Goal: Task Accomplishment & Management: Manage account settings

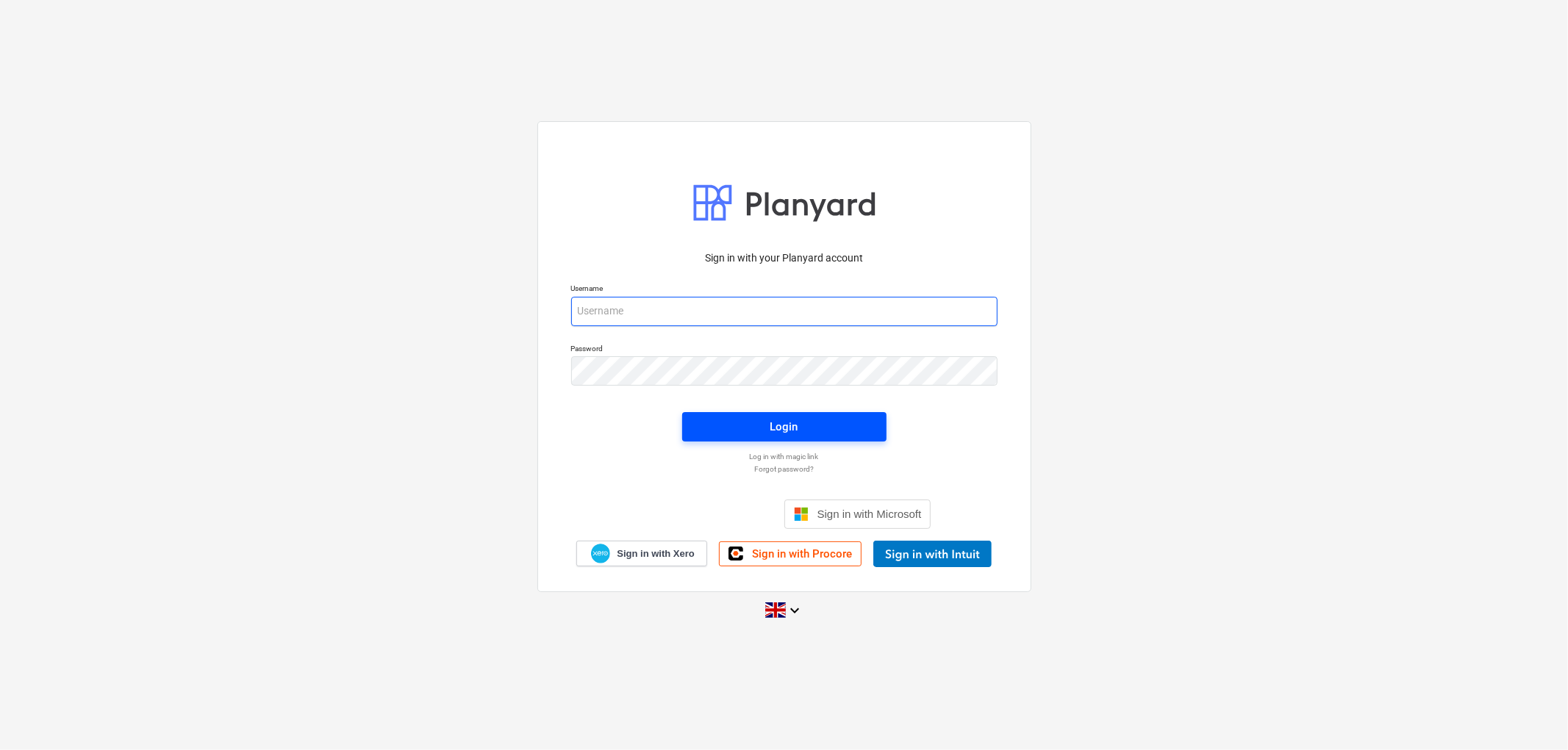
type input "[PERSON_NAME][EMAIL_ADDRESS][DOMAIN_NAME]"
click at [770, 429] on div "Login" at bounding box center [784, 427] width 28 height 19
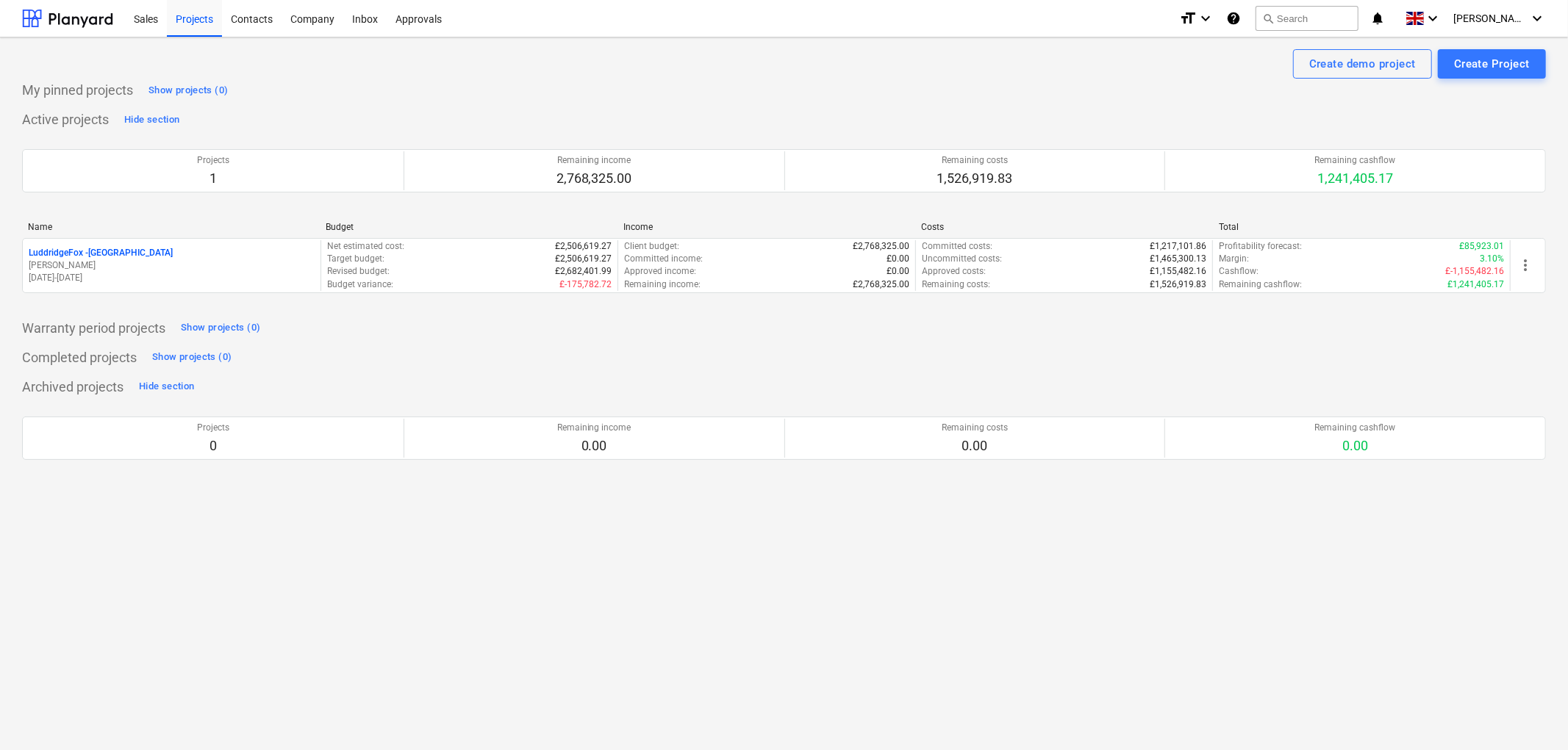
click at [162, 230] on div "Name" at bounding box center [171, 227] width 286 height 10
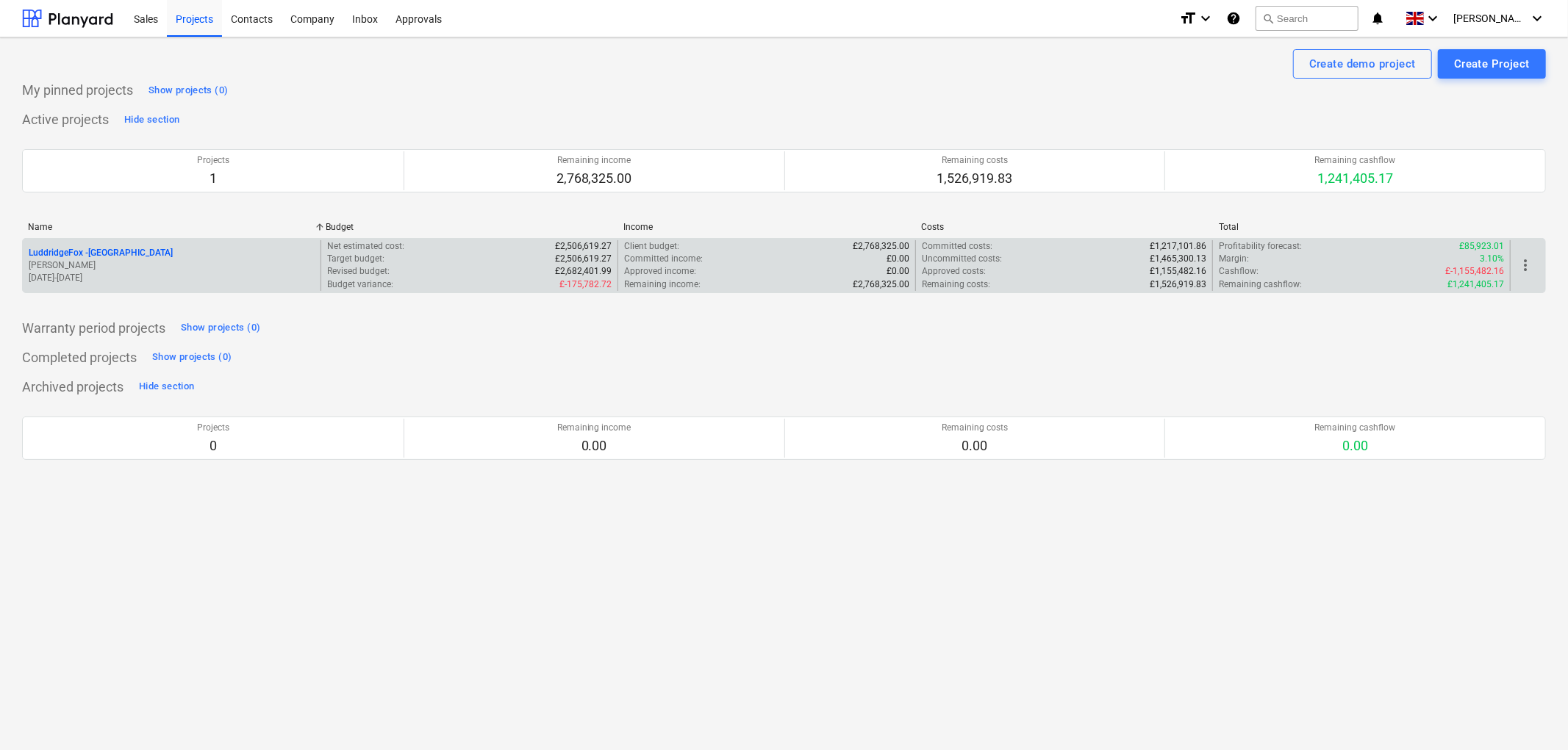
click at [159, 243] on div "LuddridgeFox - [GEOGRAPHIC_DATA] Barns [PERSON_NAME] [DATE] - [DATE]" at bounding box center [171, 265] width 298 height 51
click at [166, 250] on p "LuddridgeFox - [GEOGRAPHIC_DATA]" at bounding box center [100, 253] width 144 height 13
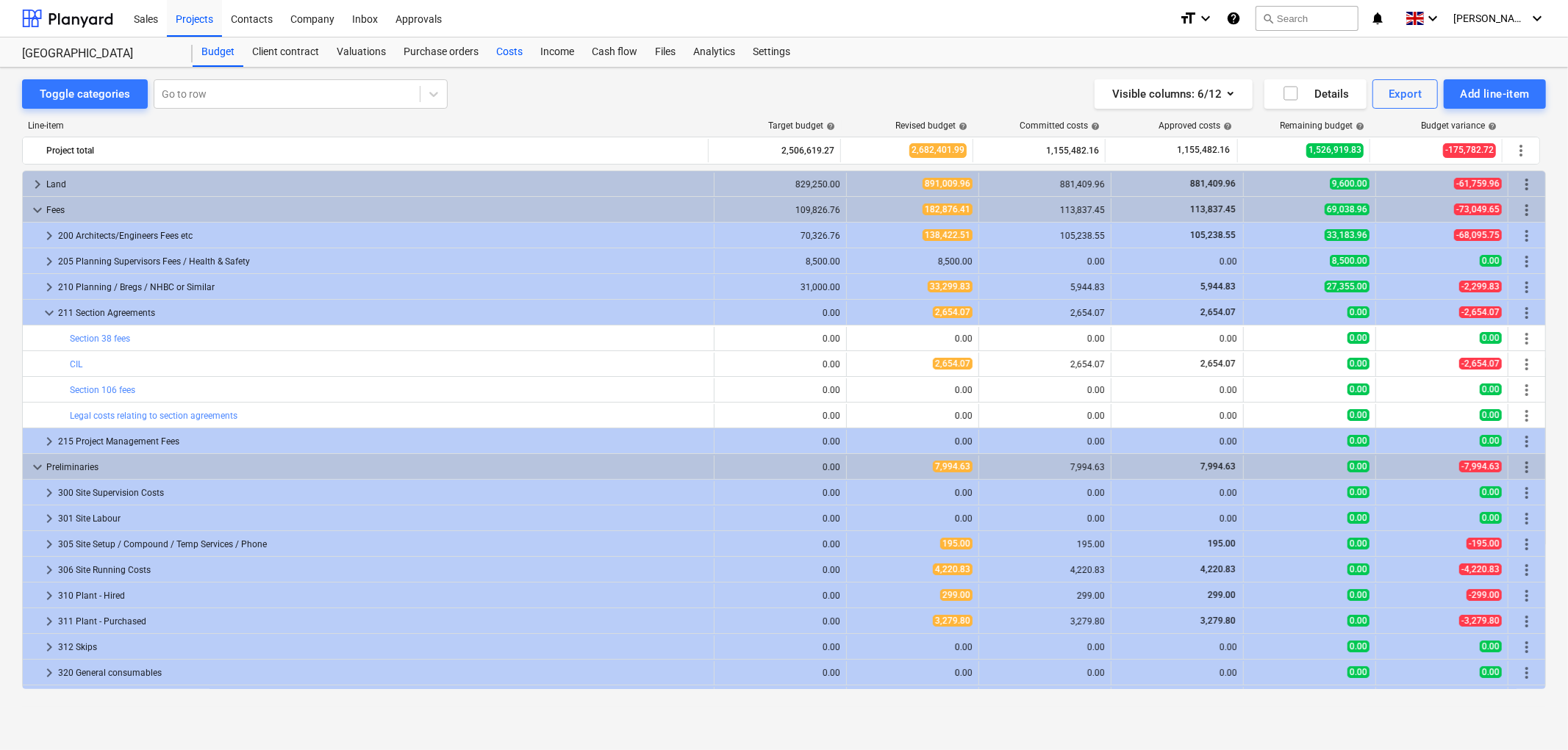
click at [495, 52] on div "Costs" at bounding box center [510, 51] width 44 height 29
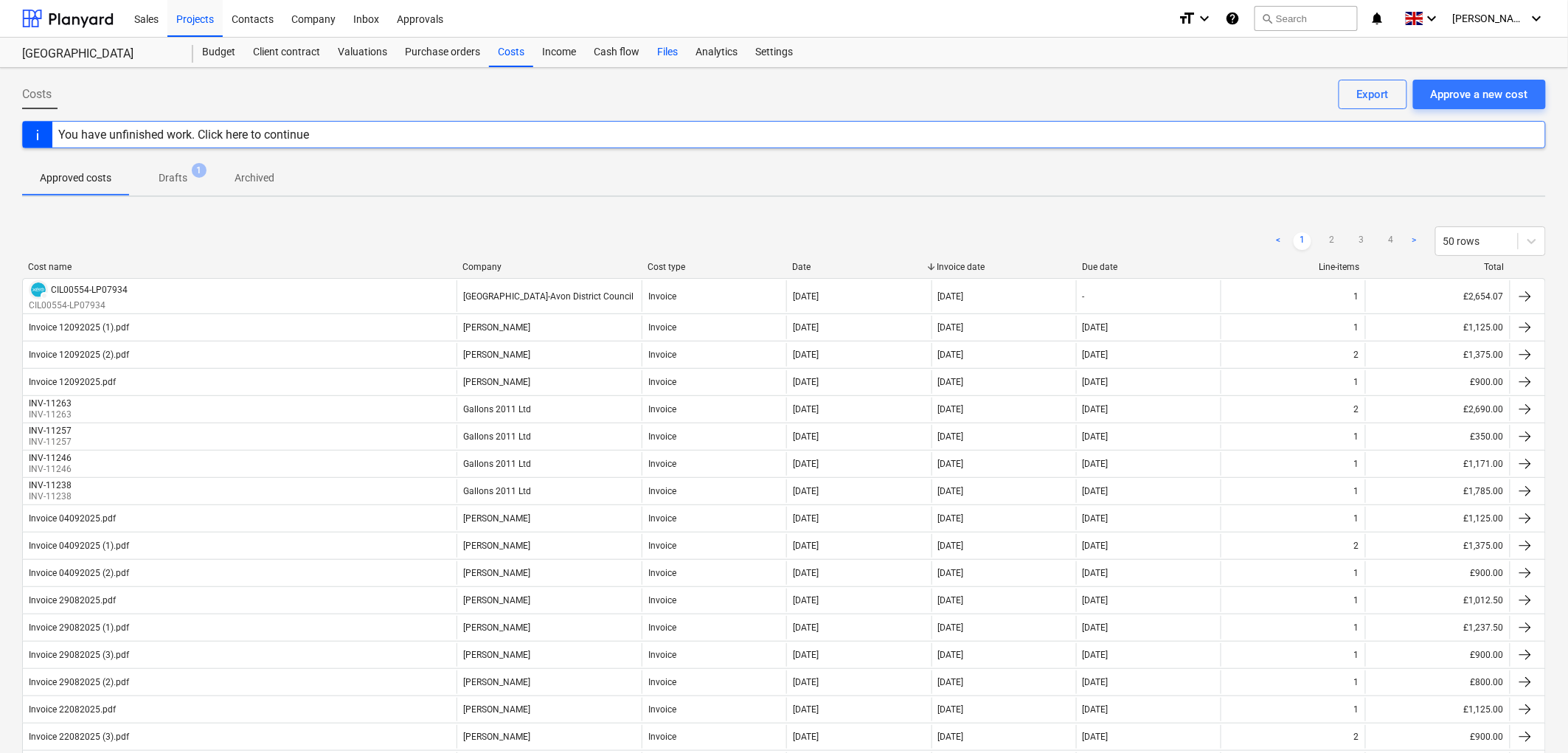
click at [663, 55] on div "Files" at bounding box center [667, 52] width 38 height 29
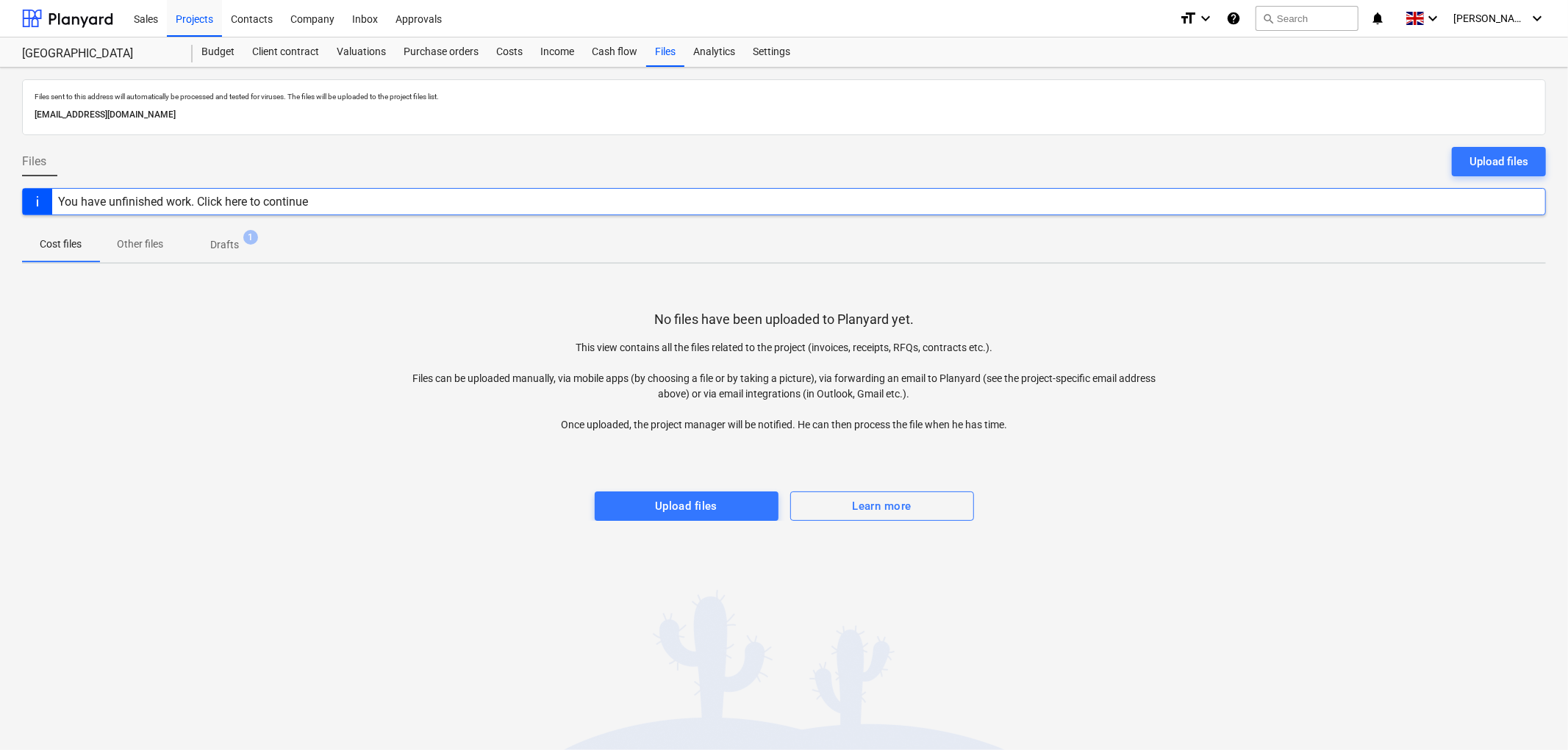
click at [1474, 164] on div "Upload files" at bounding box center [1498, 162] width 58 height 19
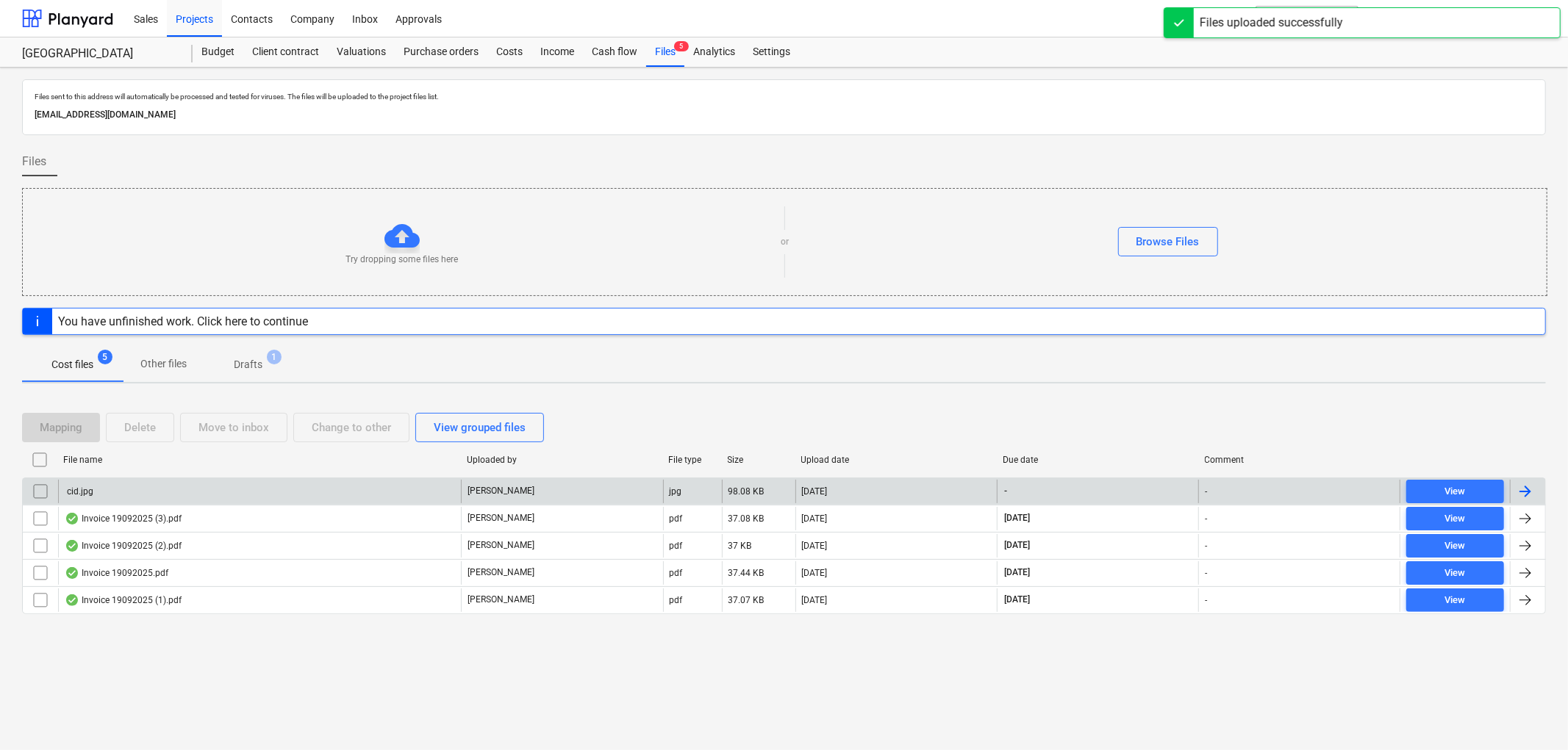
click at [167, 489] on div "cid.jpg" at bounding box center [260, 492] width 403 height 24
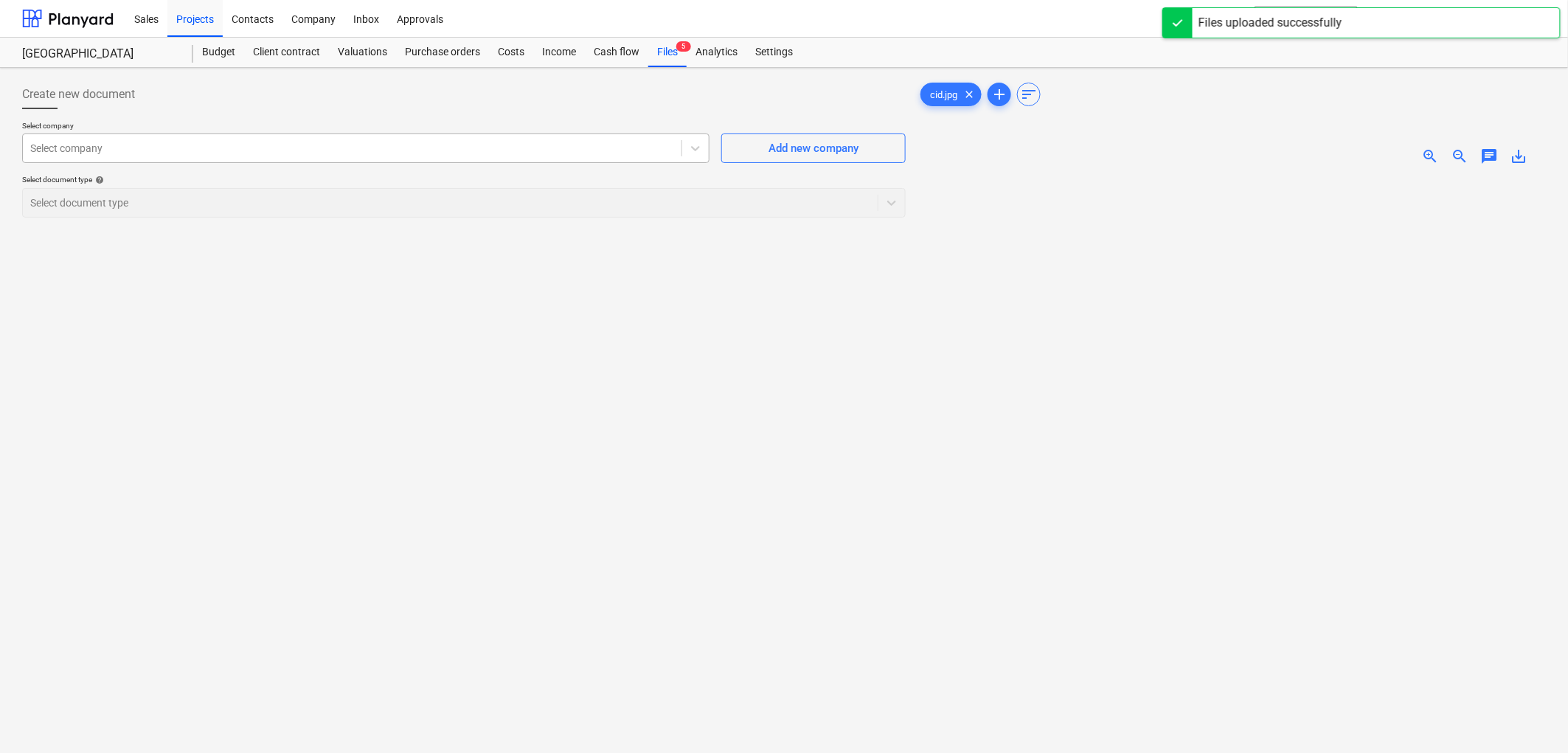
click at [236, 142] on div at bounding box center [352, 148] width 644 height 15
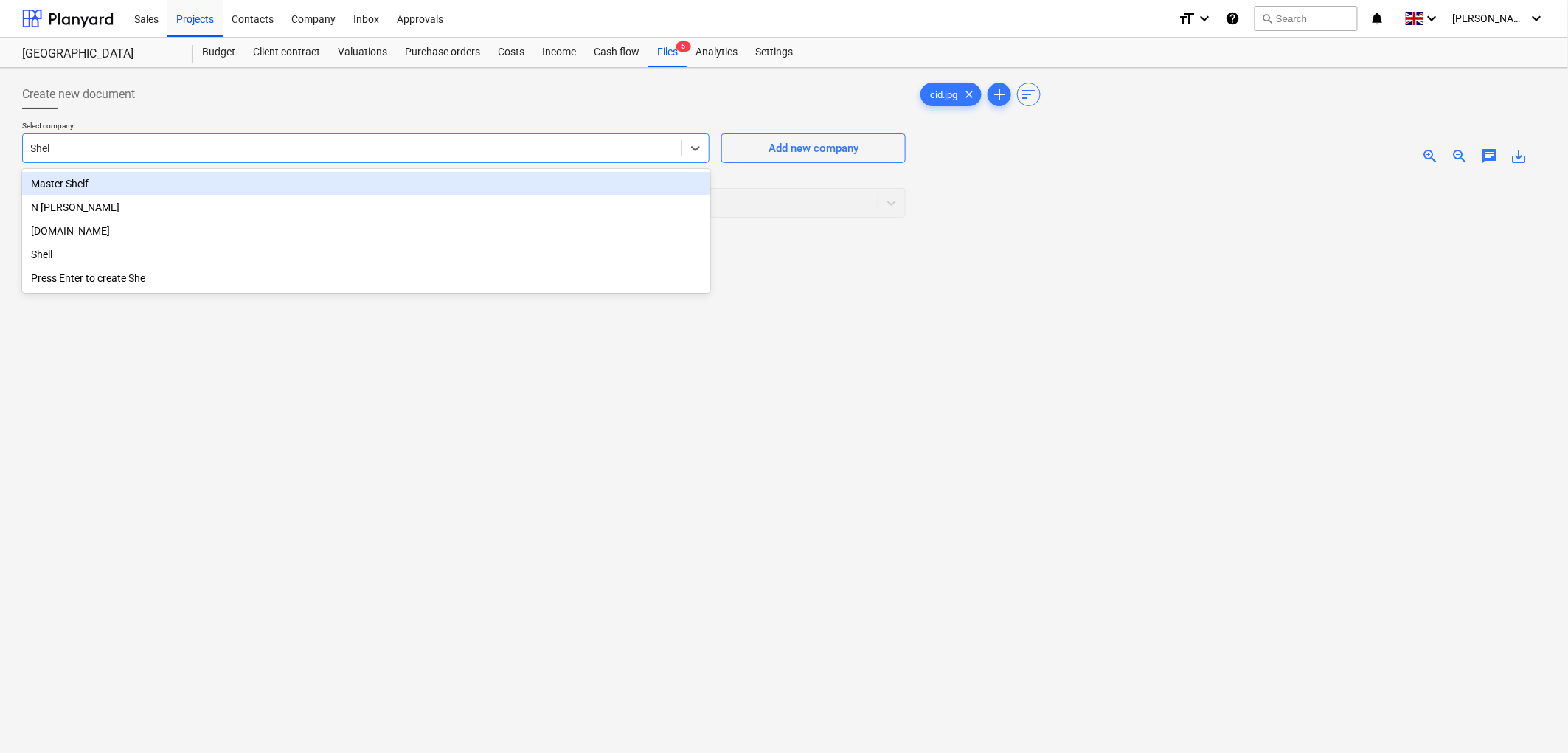
type input "Shell"
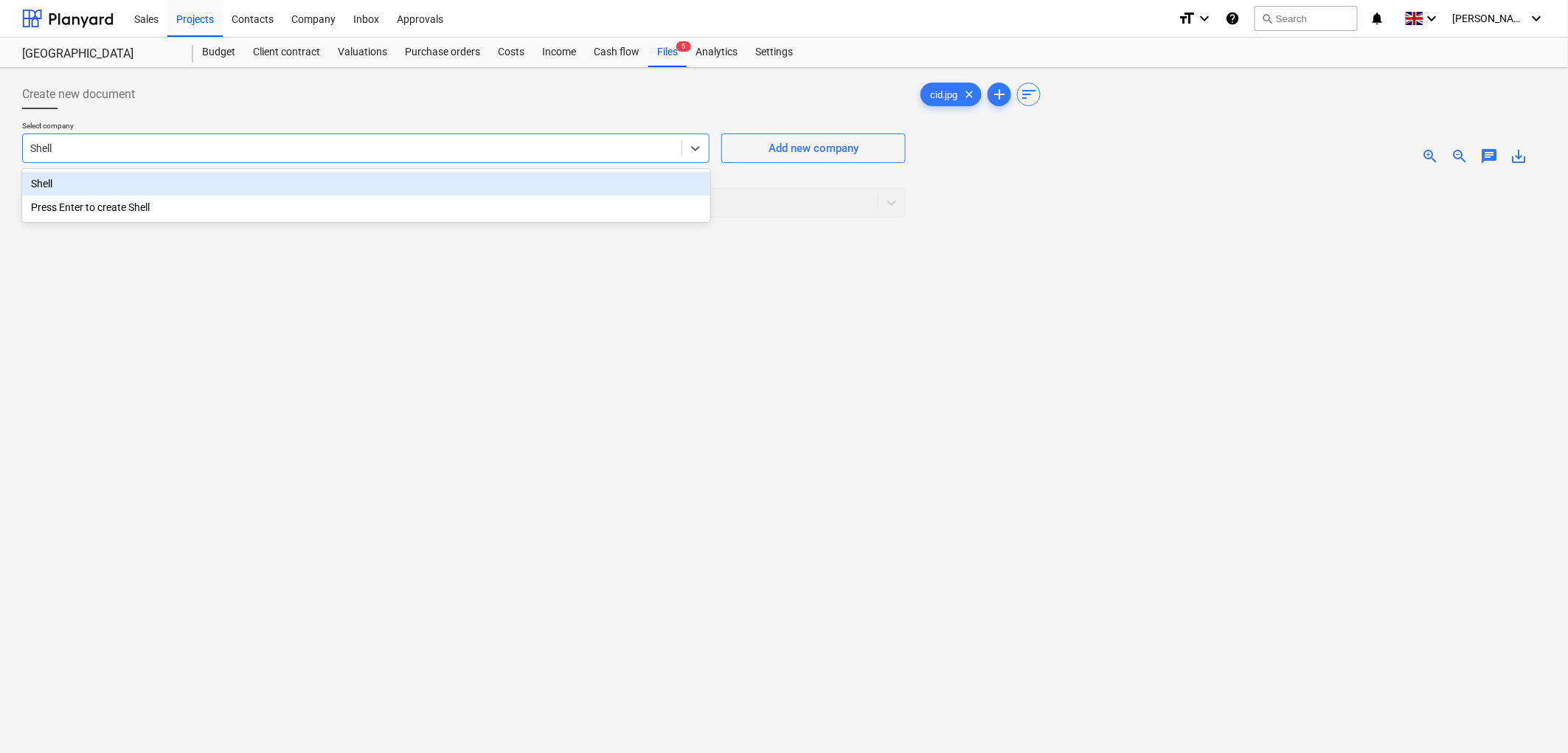
click at [128, 193] on div "Shell" at bounding box center [366, 184] width 688 height 24
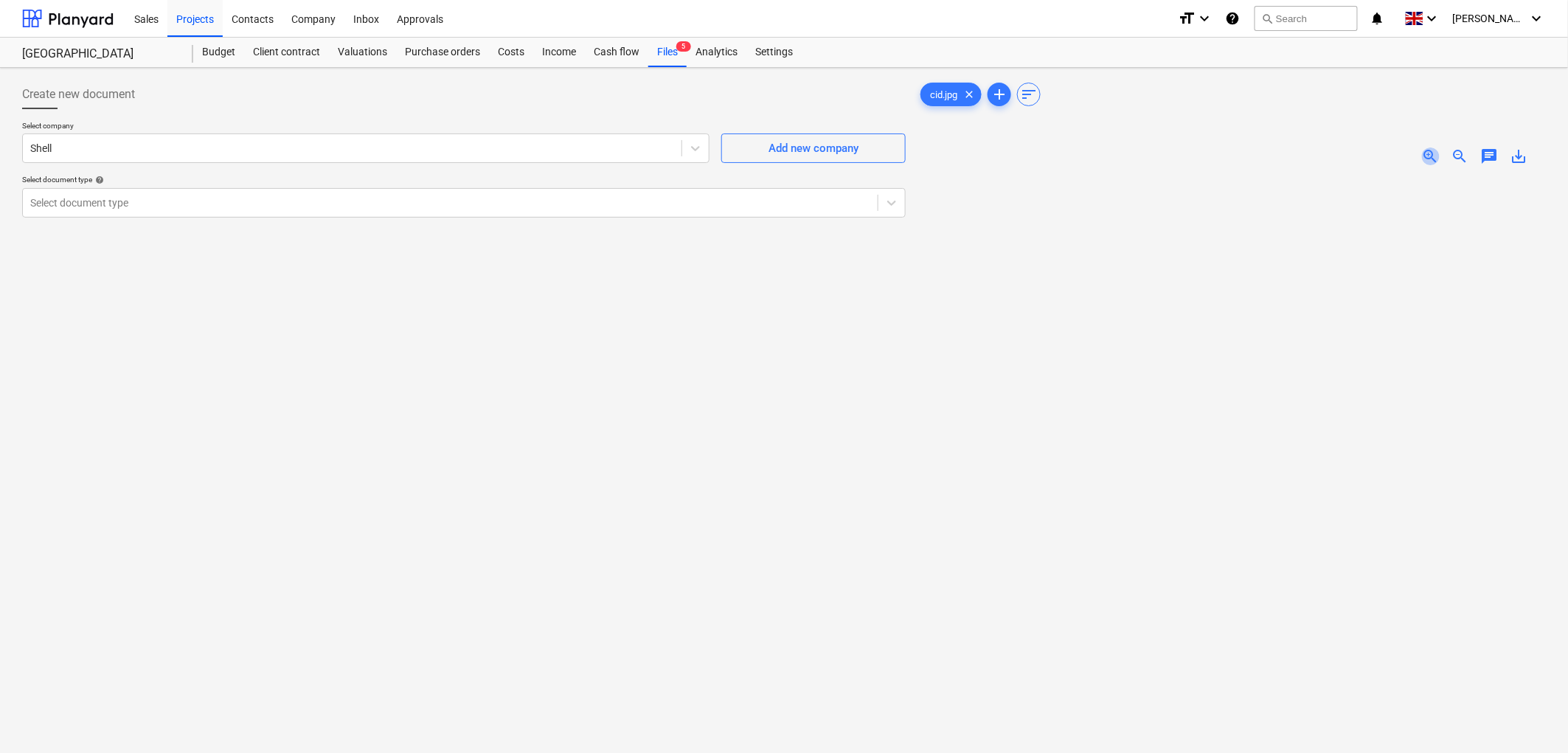
click at [1429, 153] on span "zoom_in" at bounding box center [1431, 156] width 17 height 17
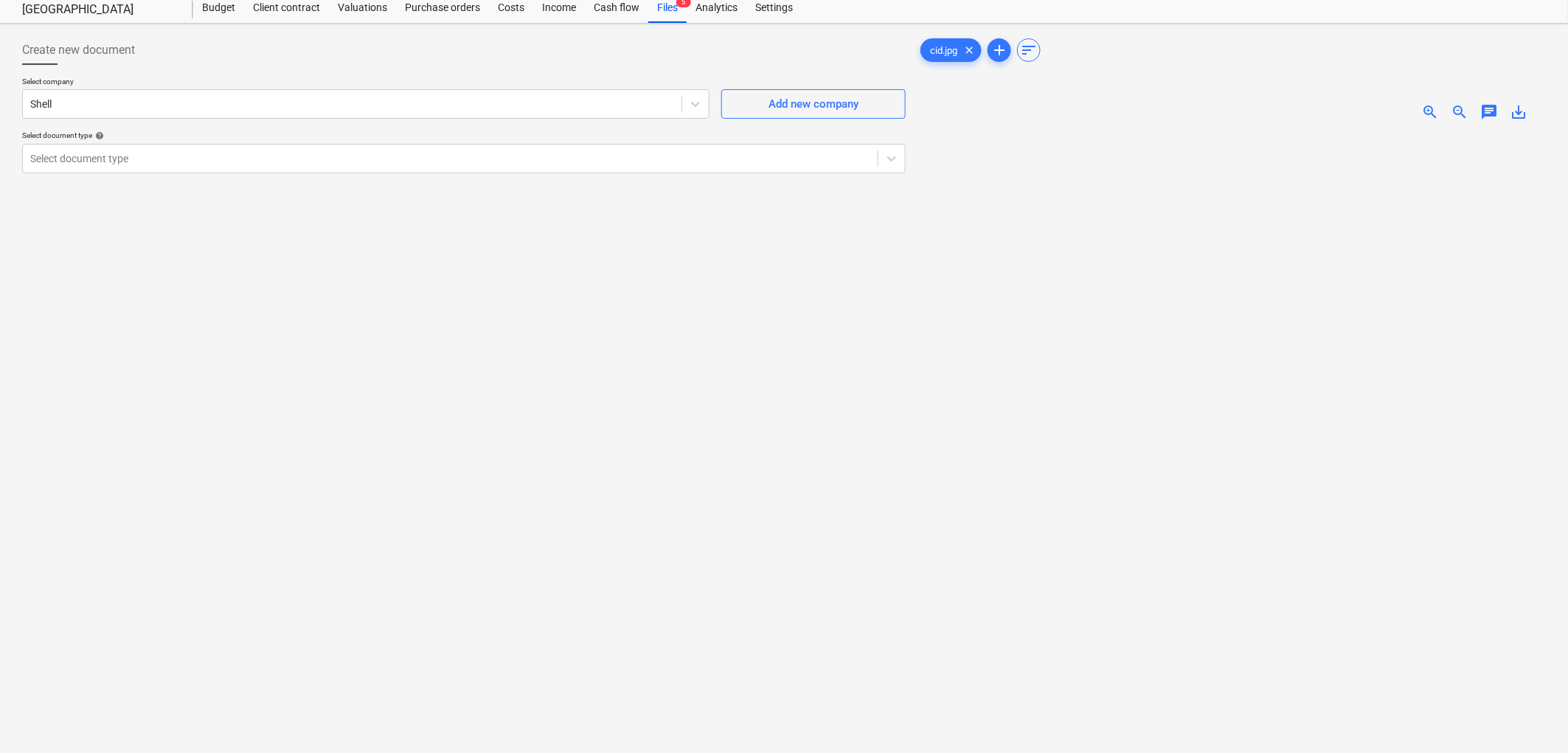
scroll to position [82, 0]
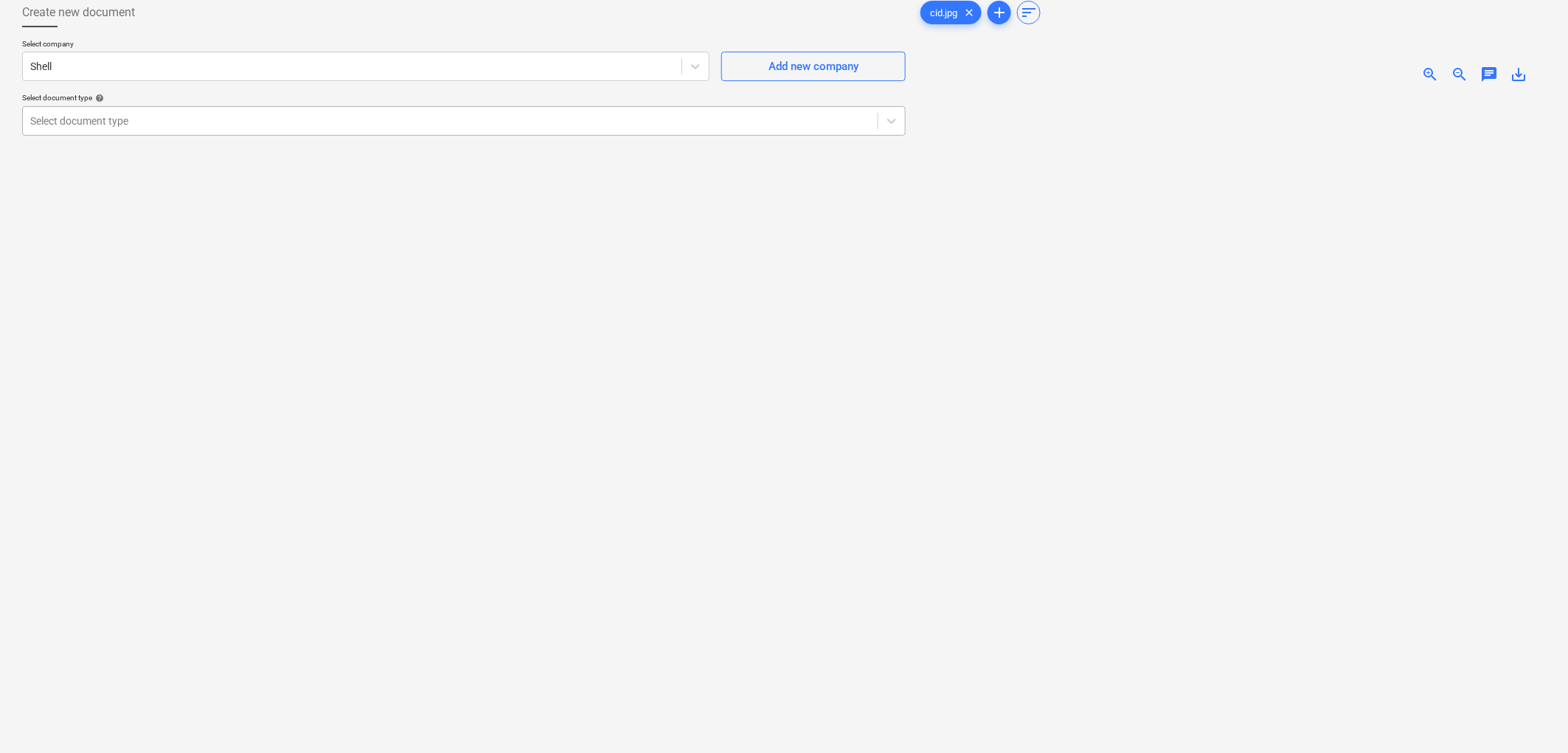
click at [91, 124] on div at bounding box center [450, 120] width 840 height 15
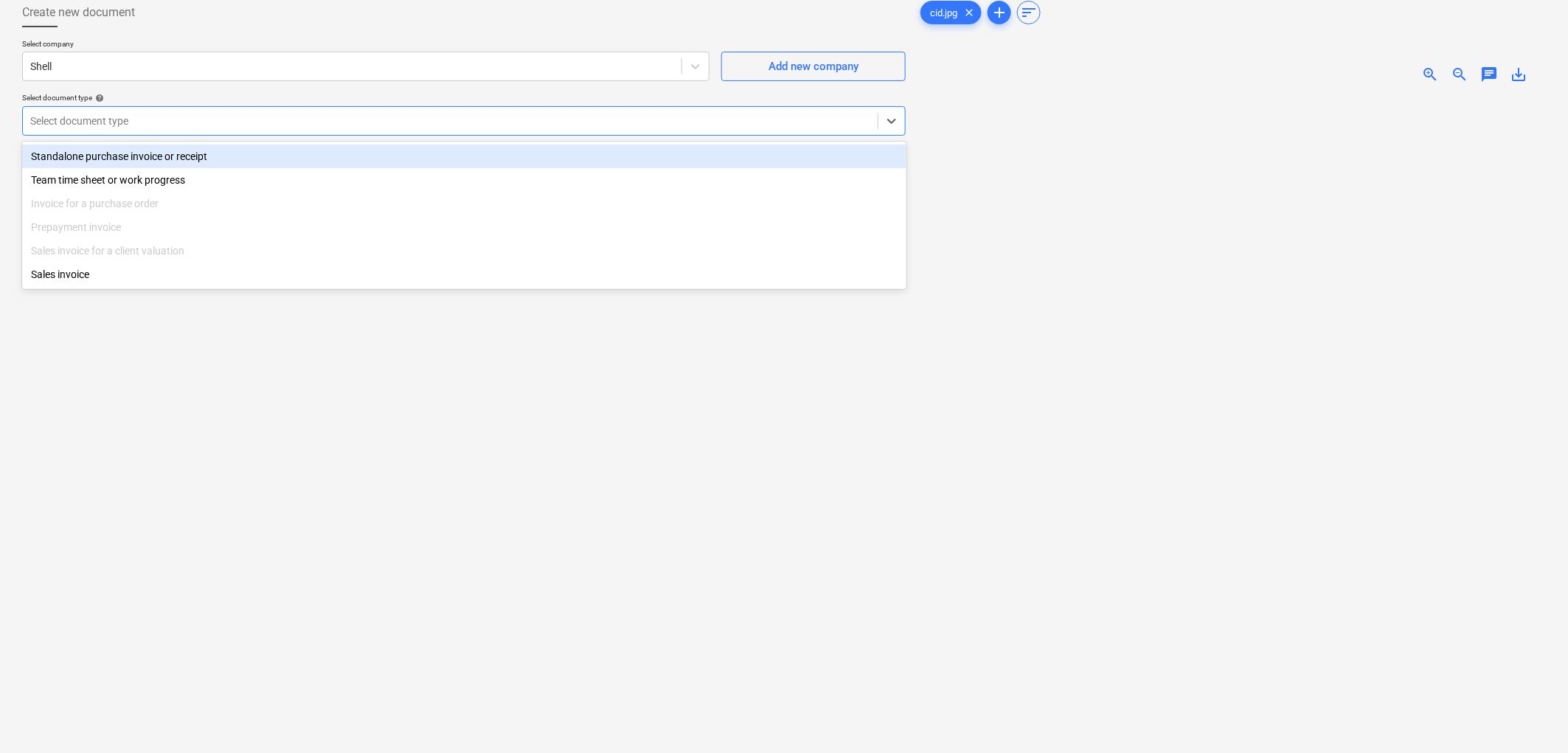
click at [114, 155] on div "Standalone purchase invoice or receipt" at bounding box center [465, 156] width 885 height 24
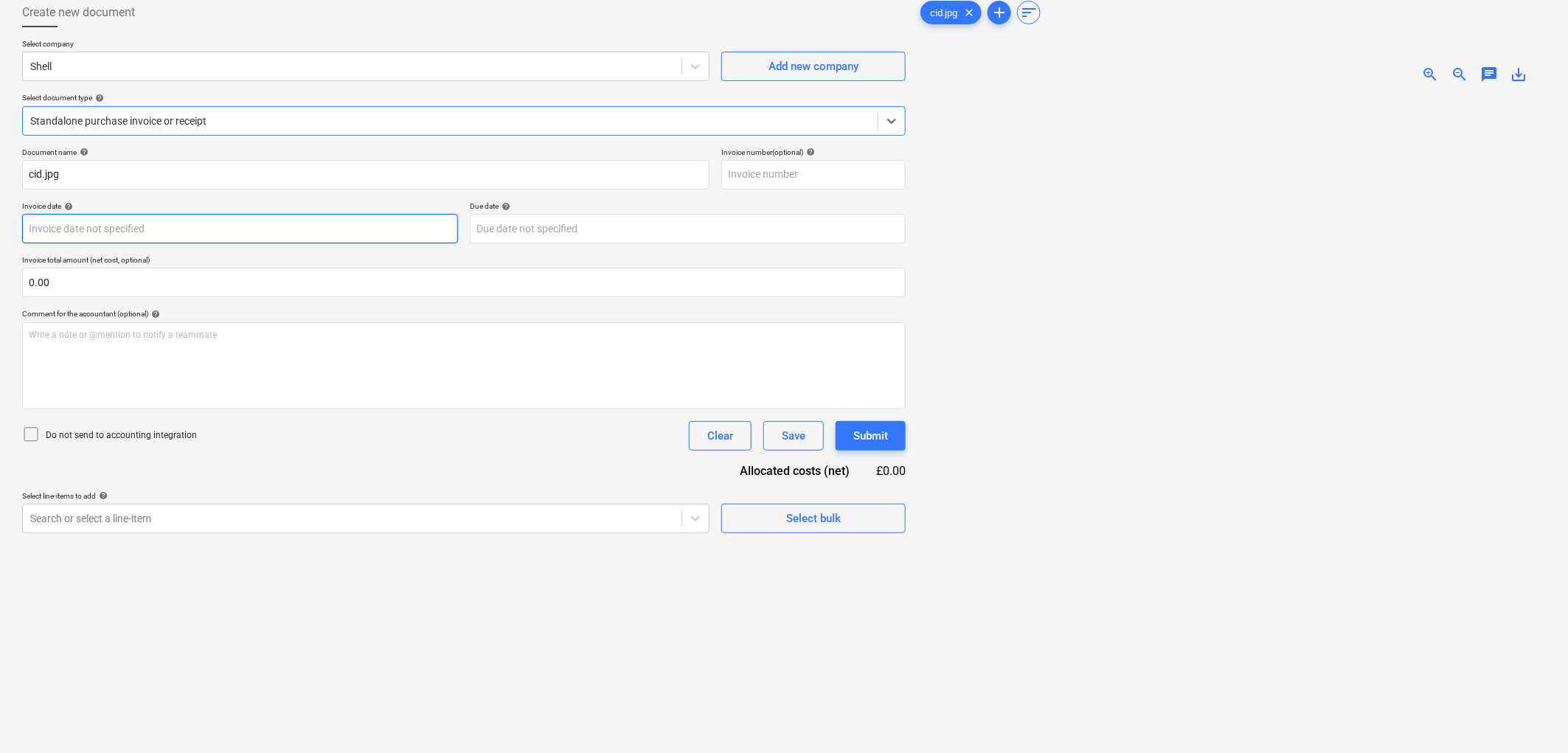
click at [120, 218] on body "Sales Projects Contacts Company Inbox Approvals format_size keyboard_arrow_down…" at bounding box center [784, 295] width 1568 height 753
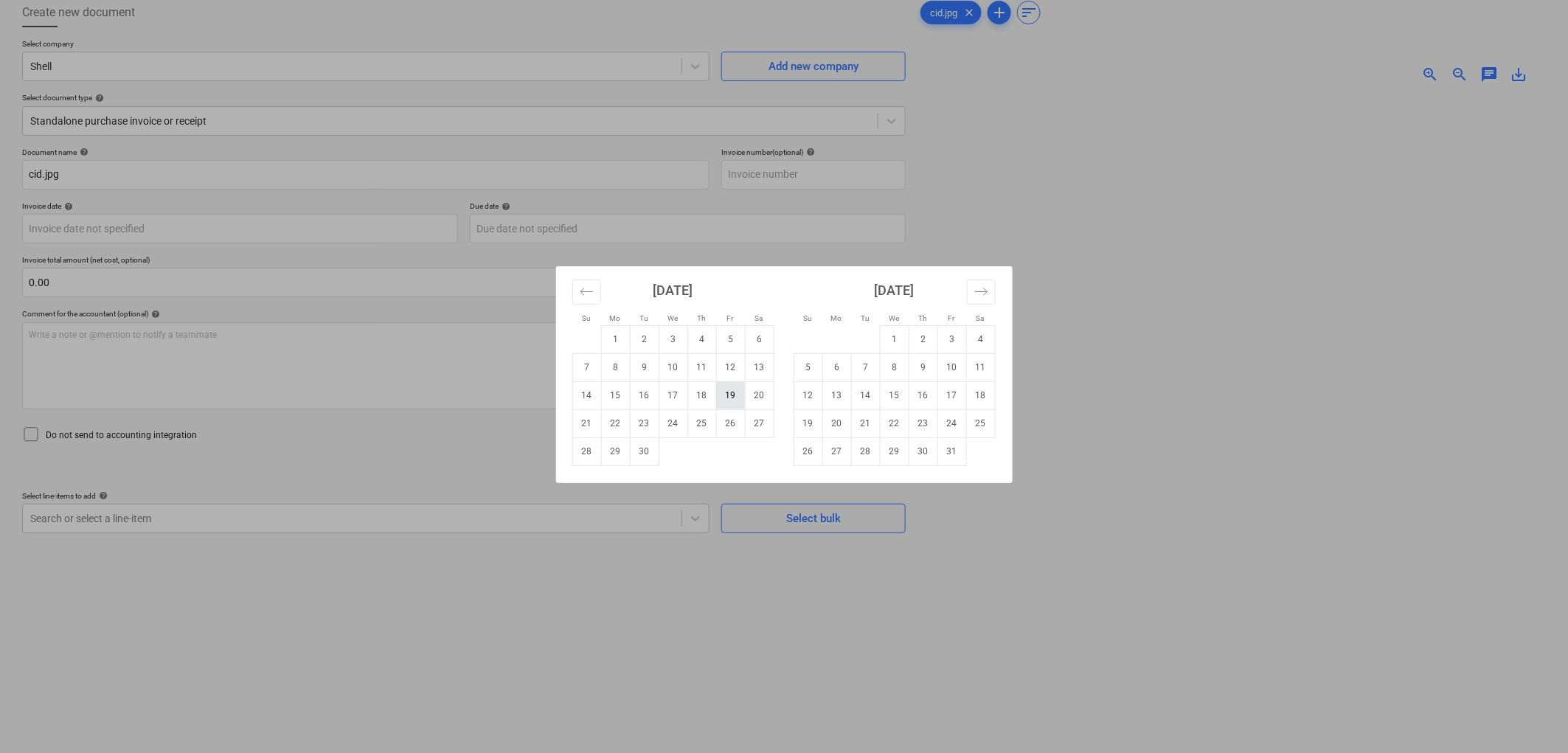
click at [734, 398] on td "19" at bounding box center [730, 395] width 29 height 28
type input "[DATE]"
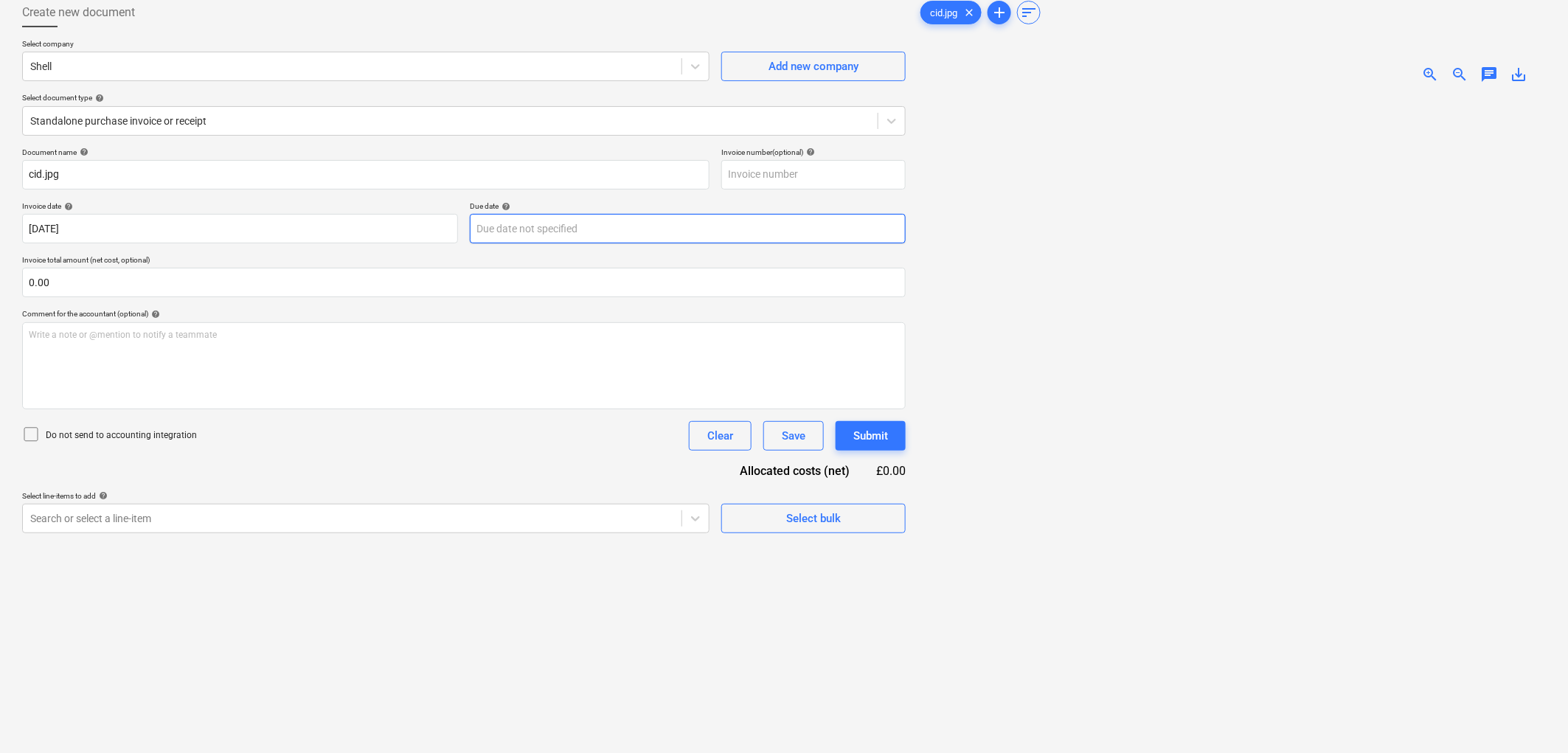
click at [534, 227] on body "Sales Projects Contacts Company Inbox Approvals format_size keyboard_arrow_down…" at bounding box center [784, 295] width 1568 height 753
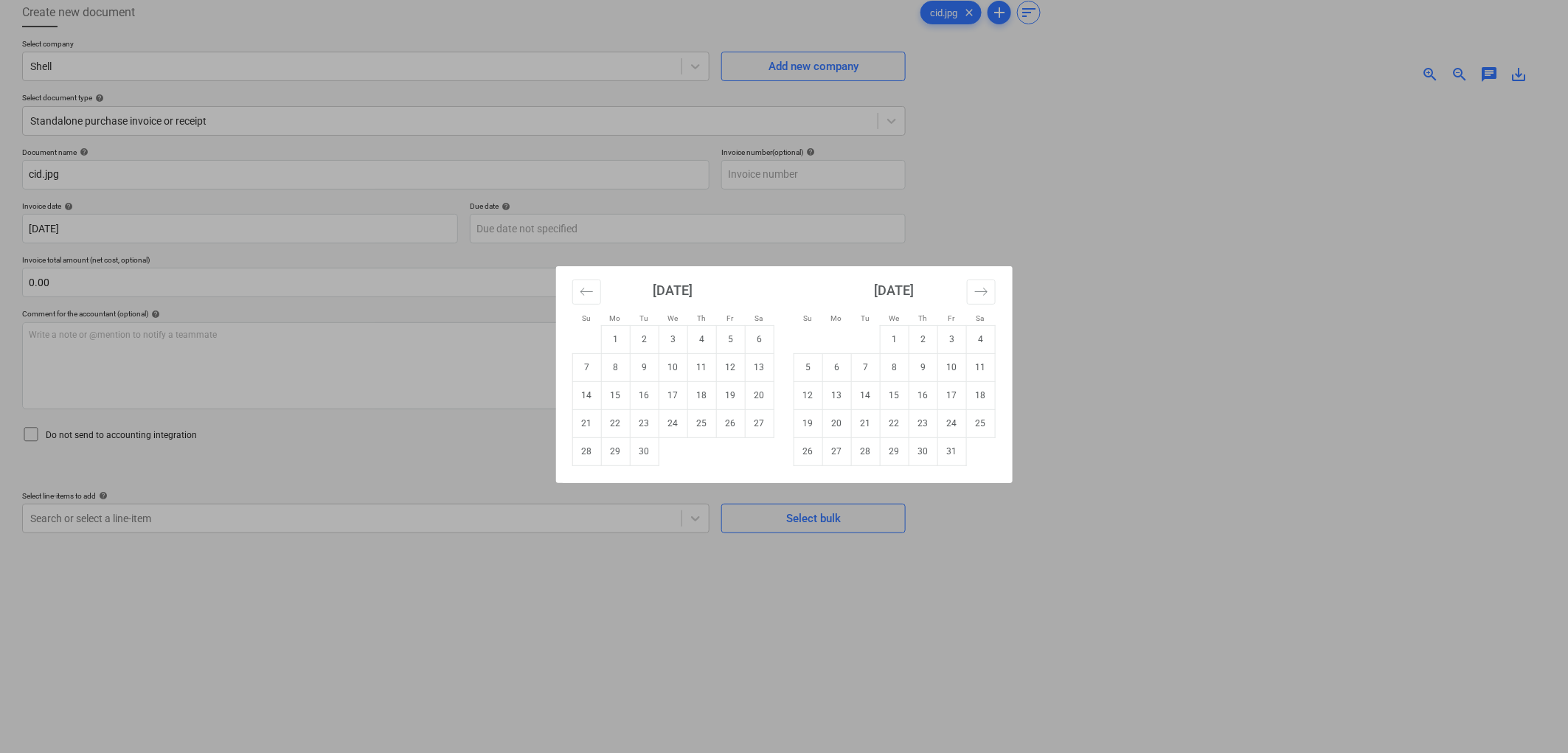
click at [299, 289] on div "Su Mo Tu We Th Fr Sa Su Mo Tu We Th Fr Sa [DATE] 1 2 3 4 5 6 7 8 9 10 11 12 13 …" at bounding box center [784, 376] width 1568 height 753
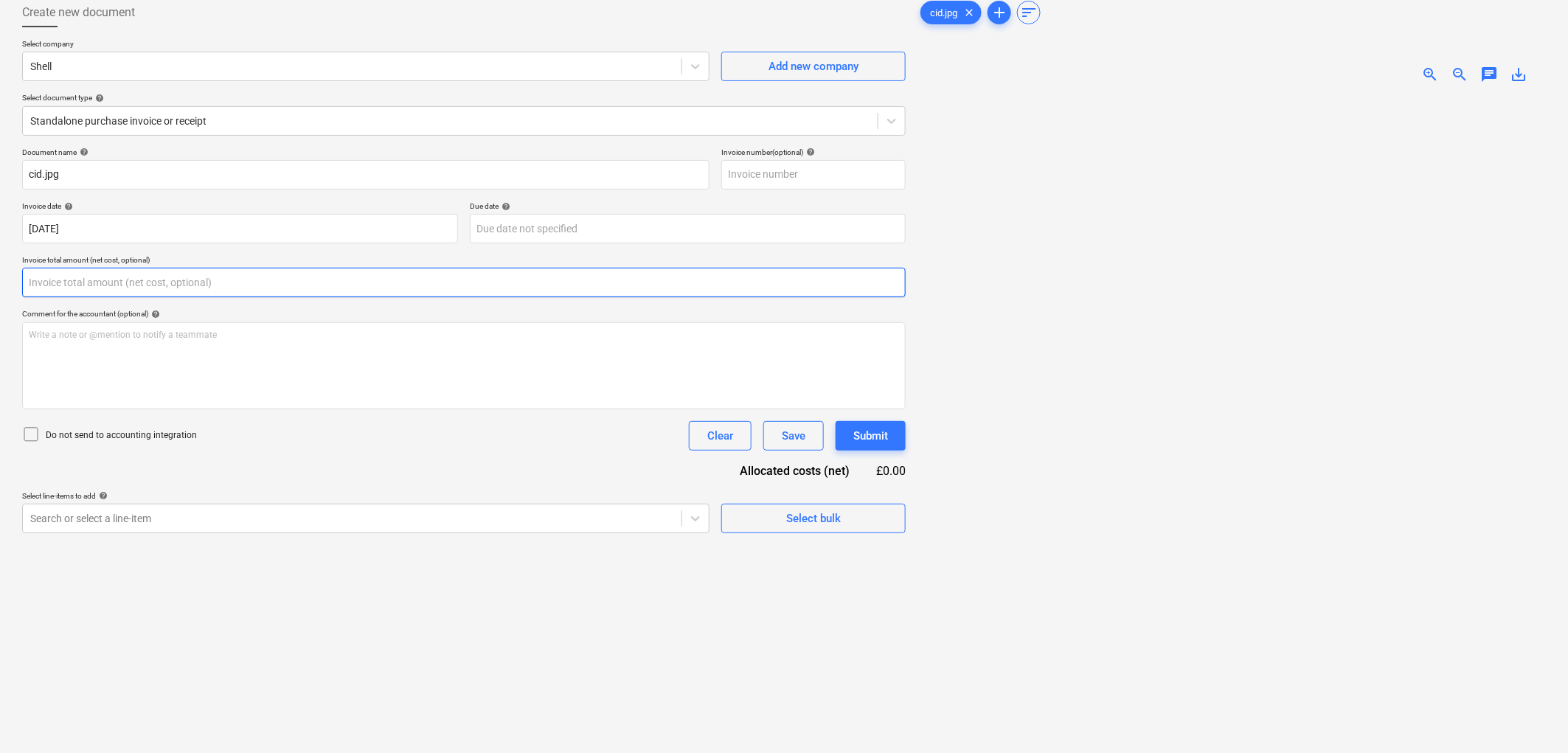
click at [298, 281] on input "text" at bounding box center [464, 282] width 884 height 29
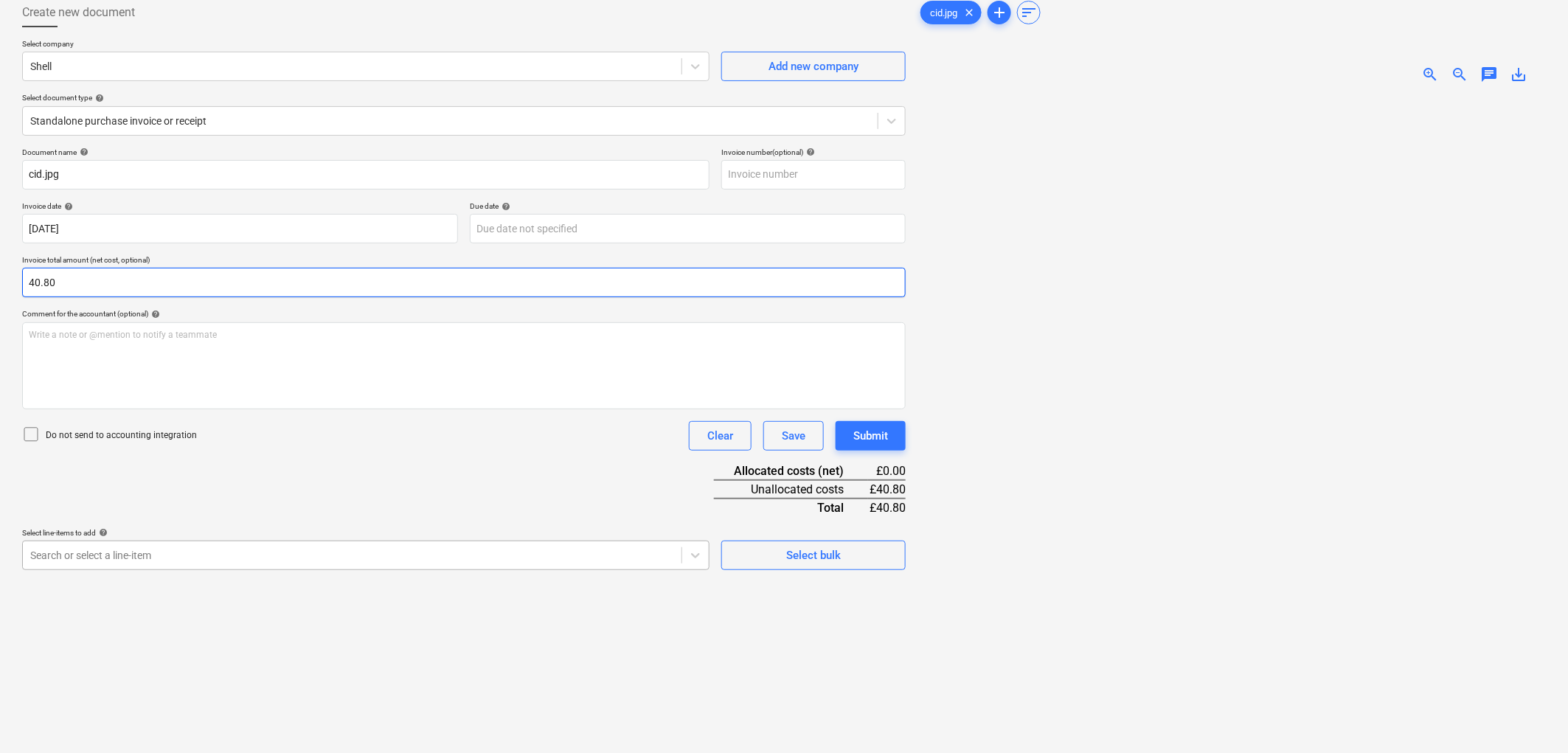
type input "40.80"
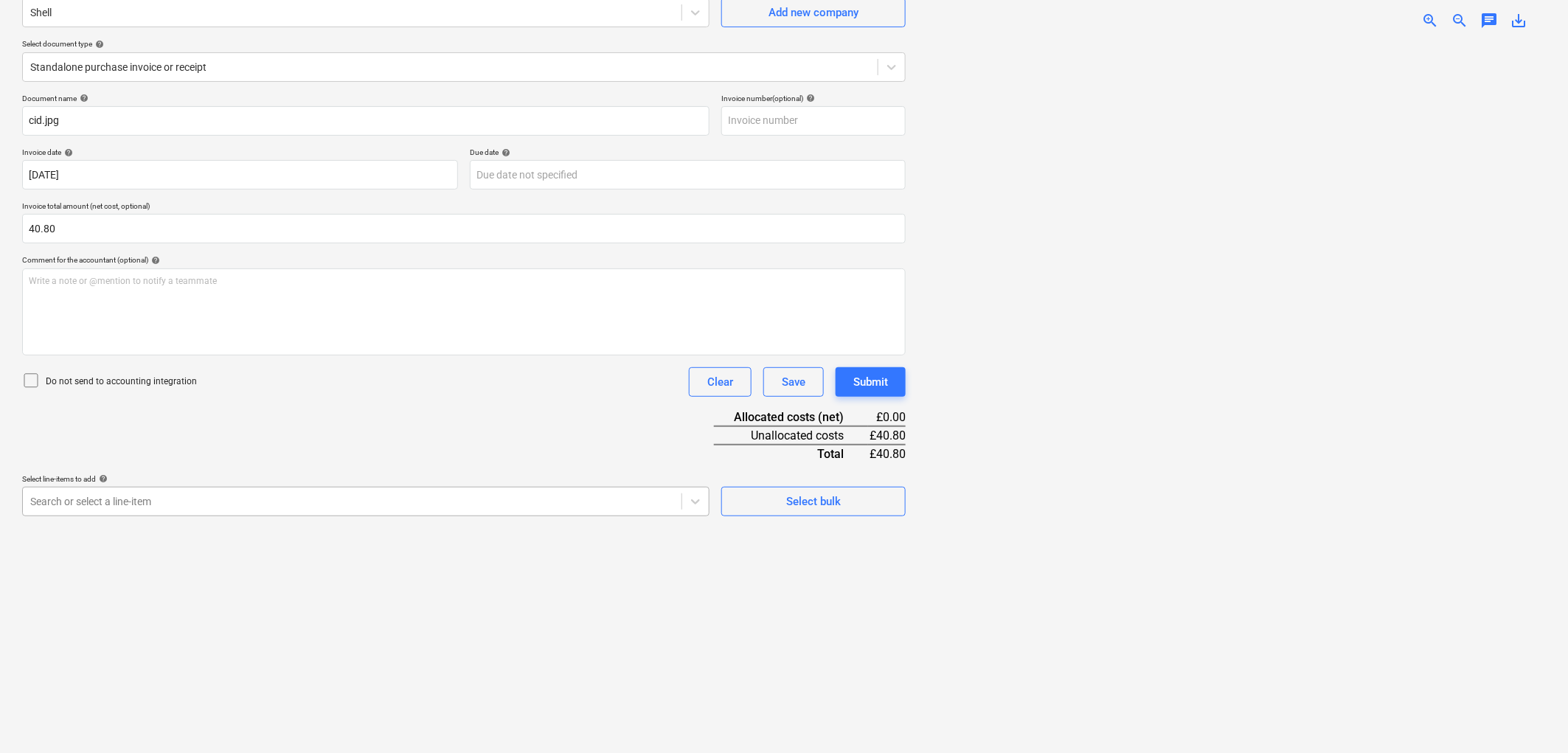
click at [155, 561] on body "Sales Projects Contacts Company Inbox Approvals format_size keyboard_arrow_down…" at bounding box center [784, 241] width 1568 height 753
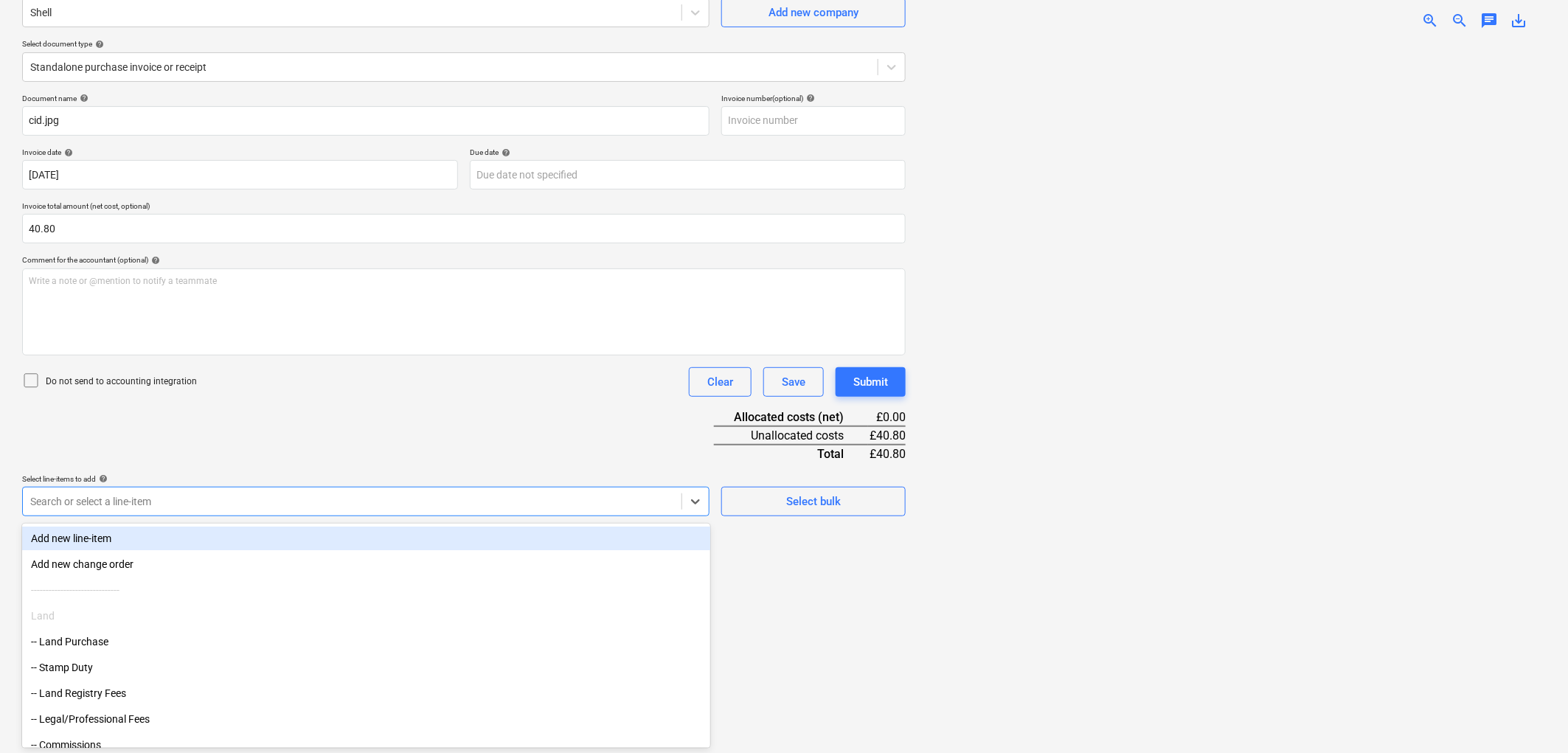
type input "m"
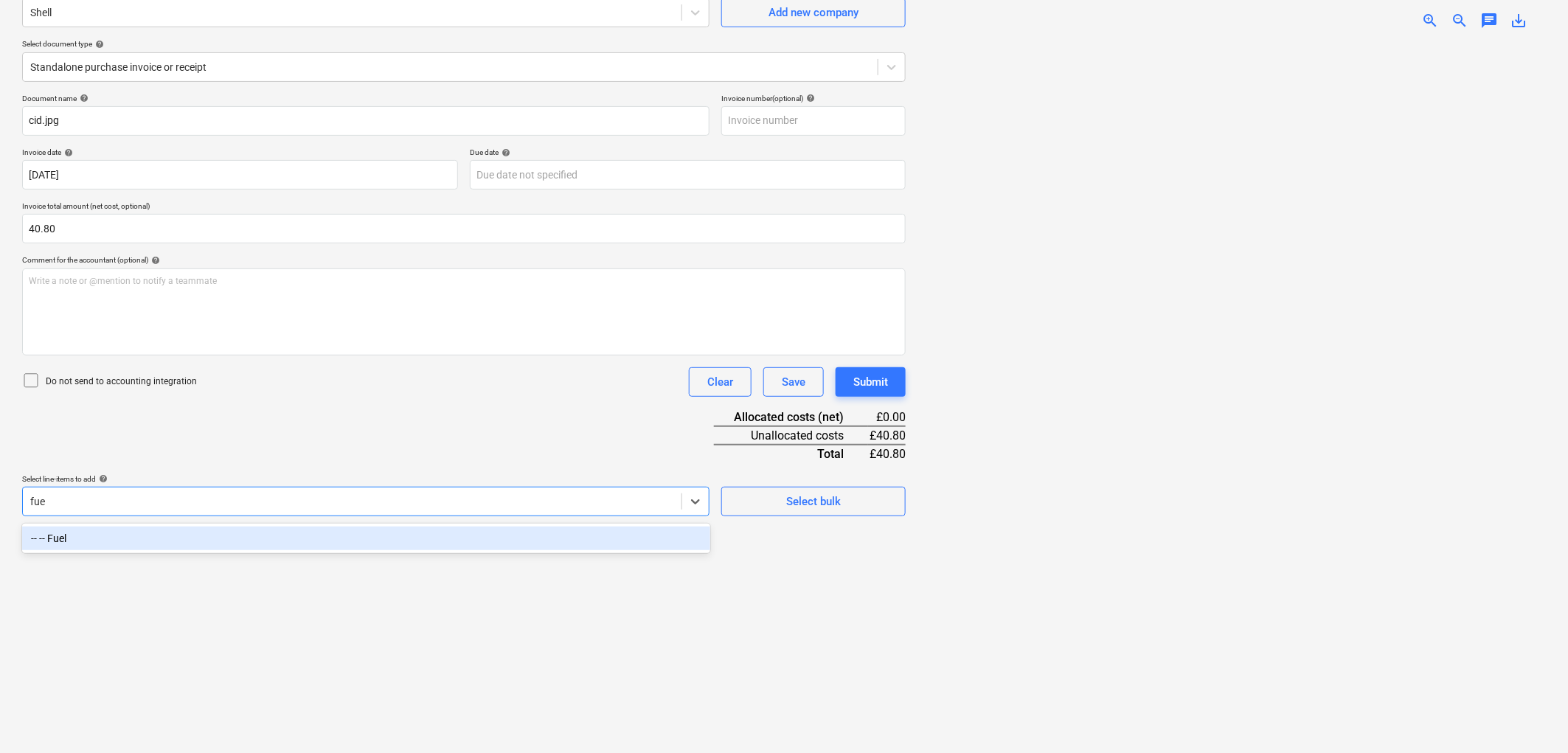
type input "fuel"
click at [197, 552] on div "-- -- Fuel" at bounding box center [366, 538] width 688 height 29
click at [201, 548] on div "-- -- Fuel" at bounding box center [366, 538] width 688 height 24
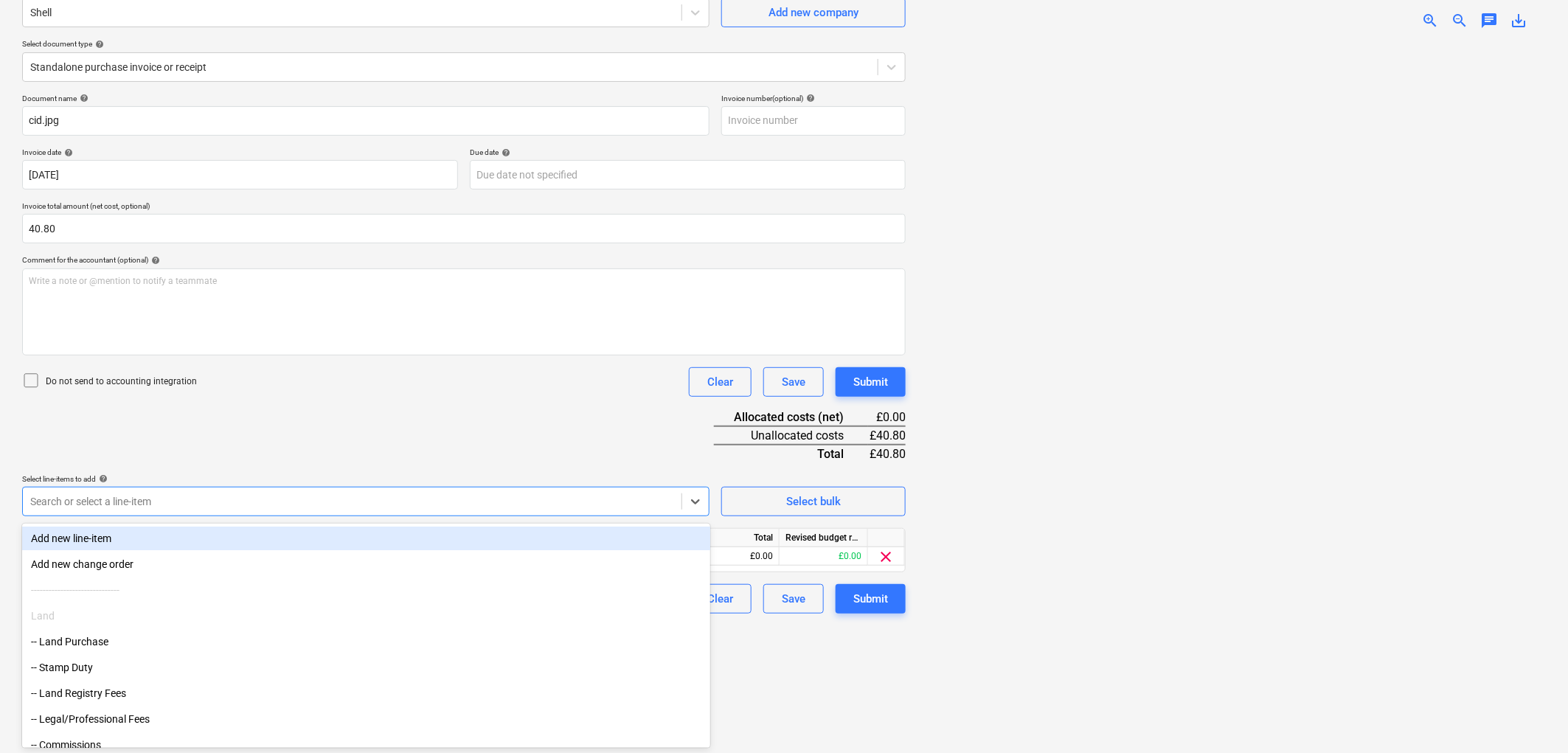
click at [255, 456] on div "Document name help [PERSON_NAME].jpg Invoice number (optional) help Invoice dat…" at bounding box center [464, 354] width 884 height 520
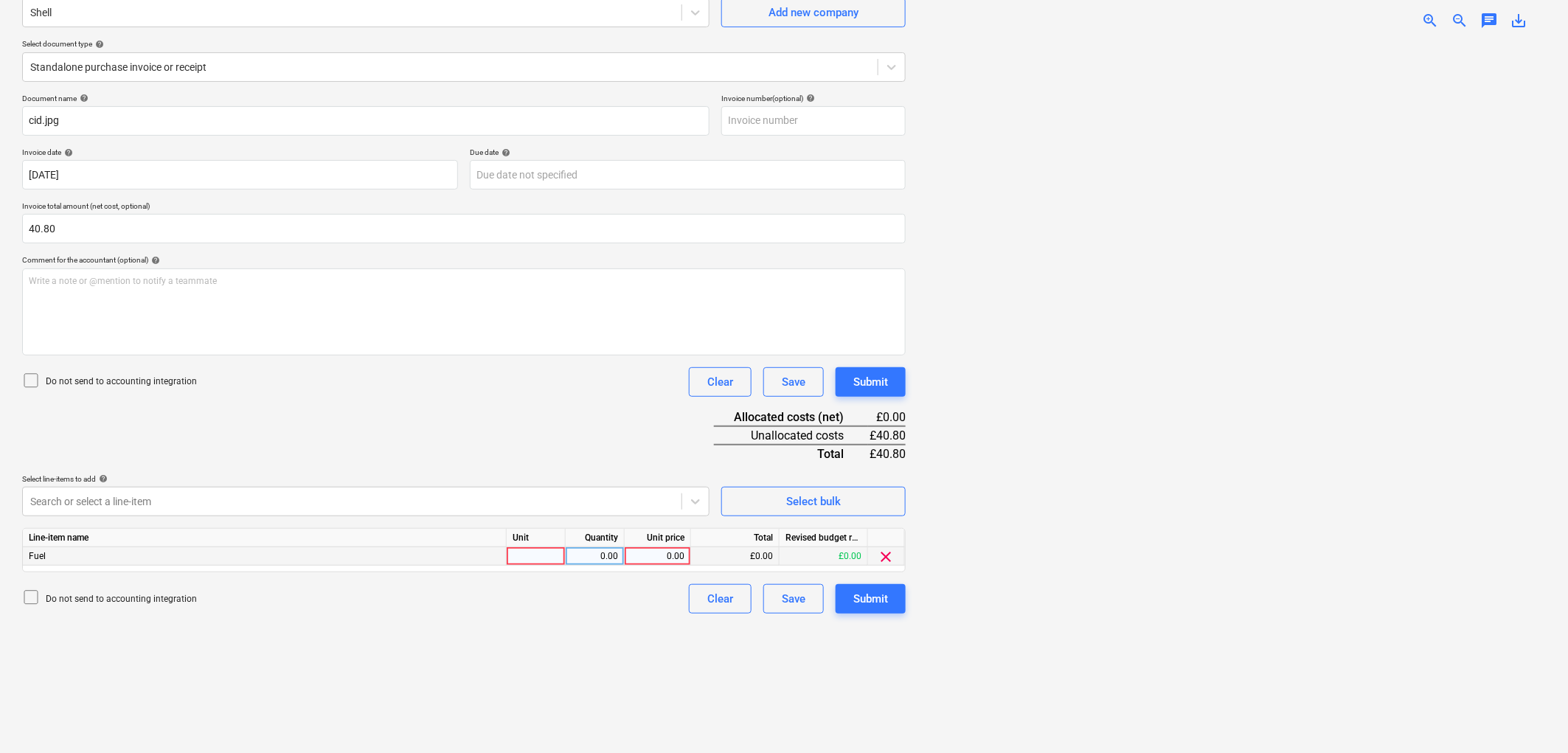
click at [528, 554] on div at bounding box center [536, 556] width 59 height 18
type input "1"
type input "40.80"
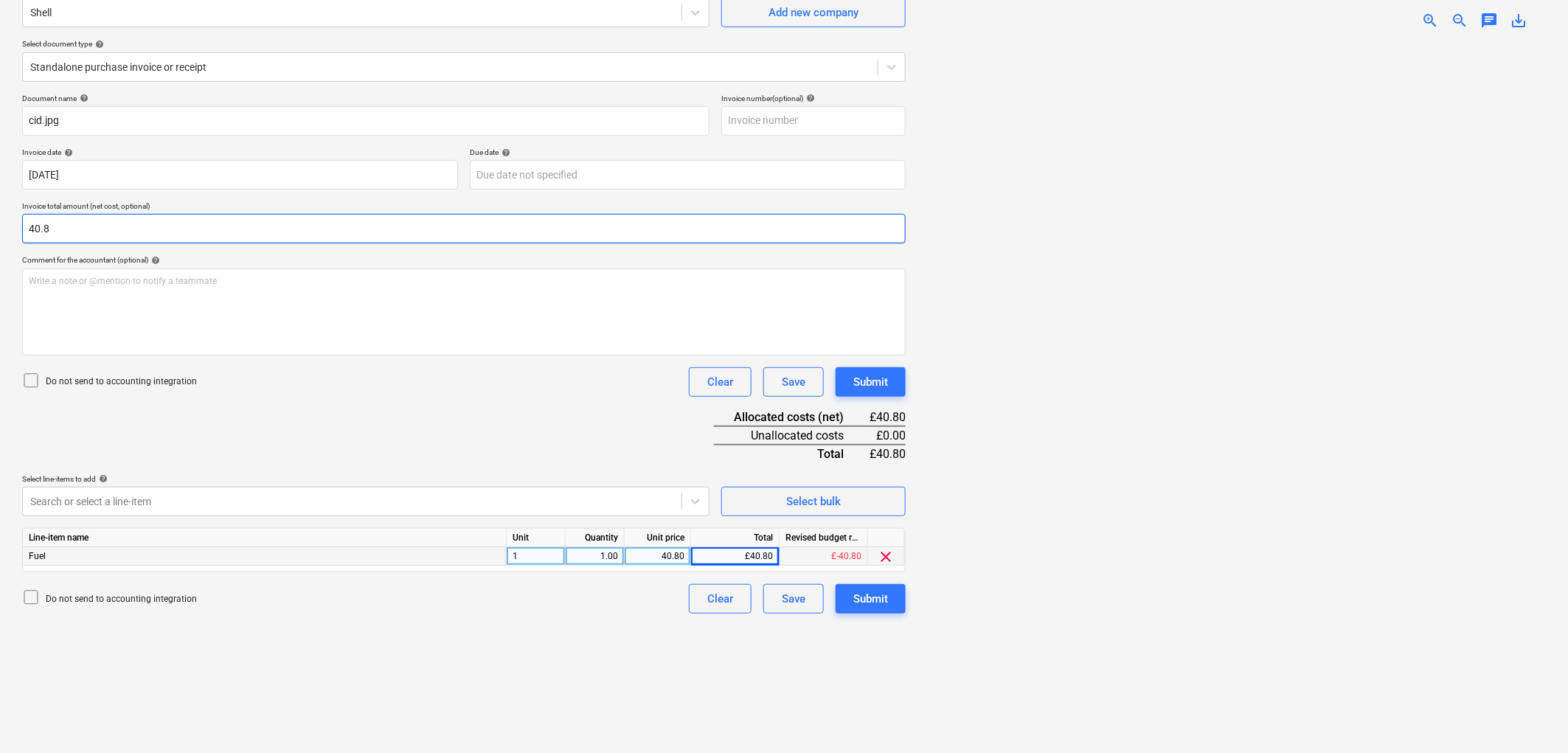
drag, startPoint x: 136, startPoint y: 218, endPoint x: 0, endPoint y: 215, distance: 136.0
click at [0, 216] on div "Create new document Select company Shell Add new company Select document type h…" at bounding box center [784, 348] width 1568 height 833
type input "34.00"
click at [318, 422] on div "Document name help [PERSON_NAME].jpg Invoice number (optional) help Invoice dat…" at bounding box center [464, 354] width 884 height 520
click at [652, 556] on div "40.80" at bounding box center [658, 556] width 54 height 18
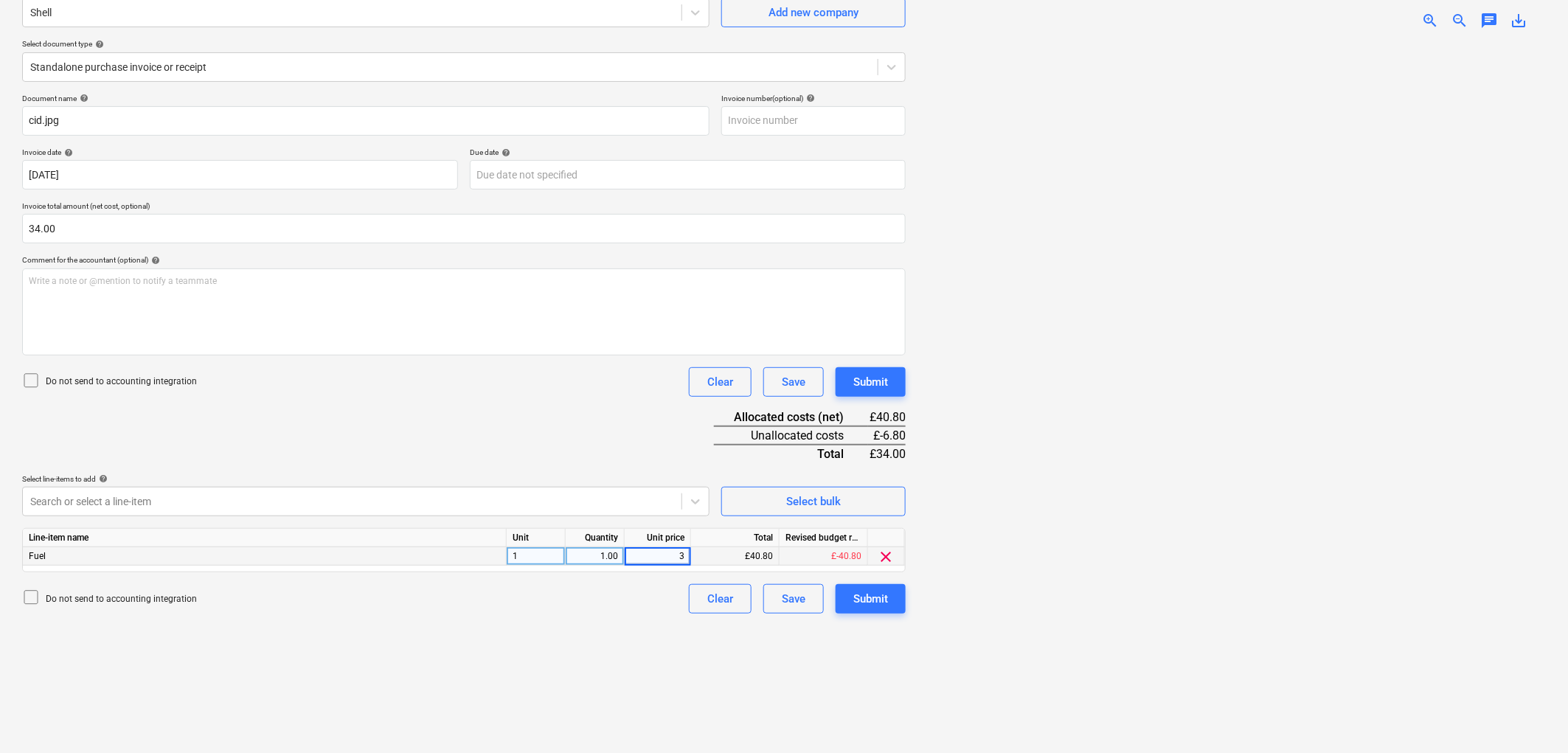
type input "34"
click at [581, 385] on div "Do not send to accounting integration Clear Save Submit" at bounding box center [464, 381] width 884 height 29
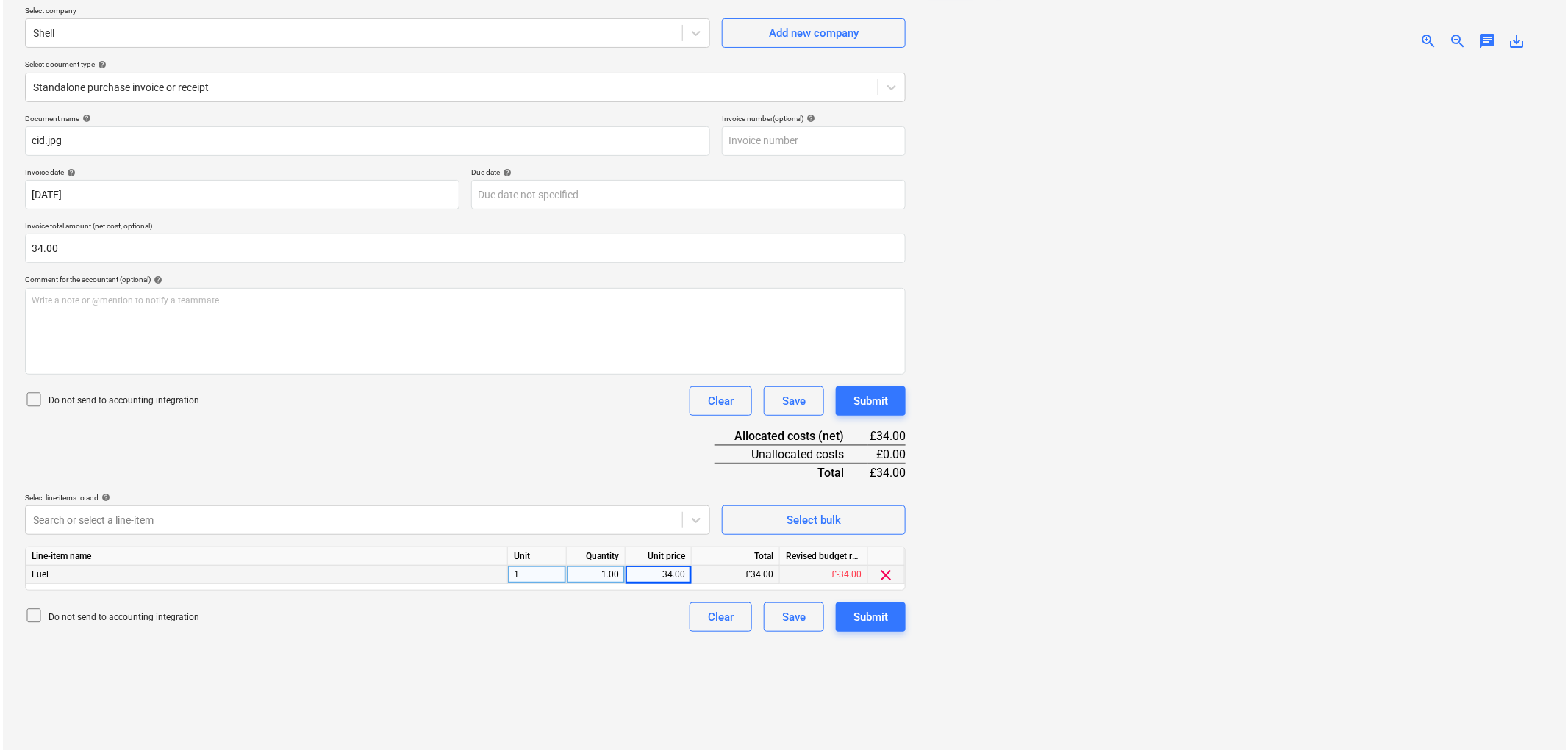
scroll to position [147, 0]
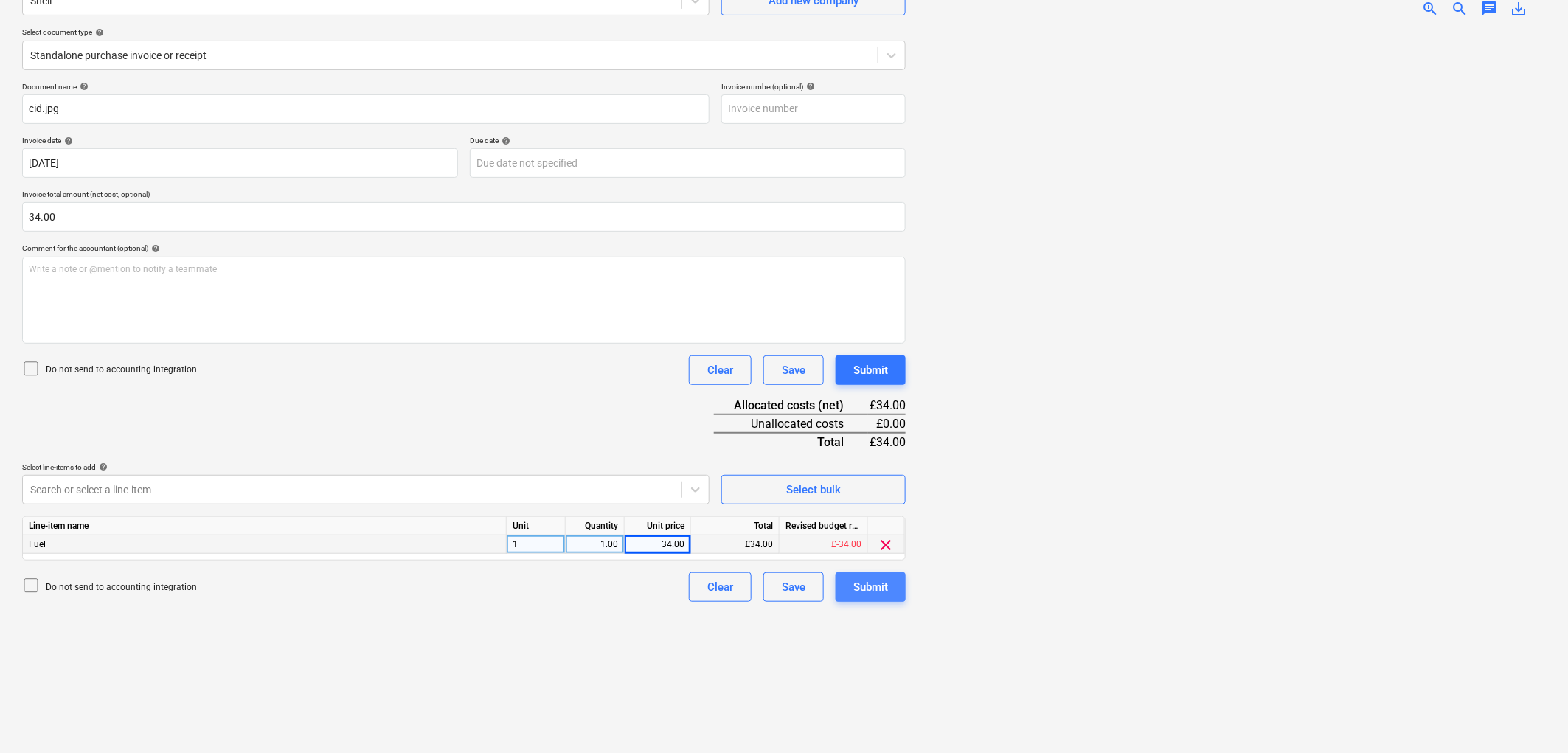
click at [854, 587] on div "Submit" at bounding box center [871, 587] width 35 height 19
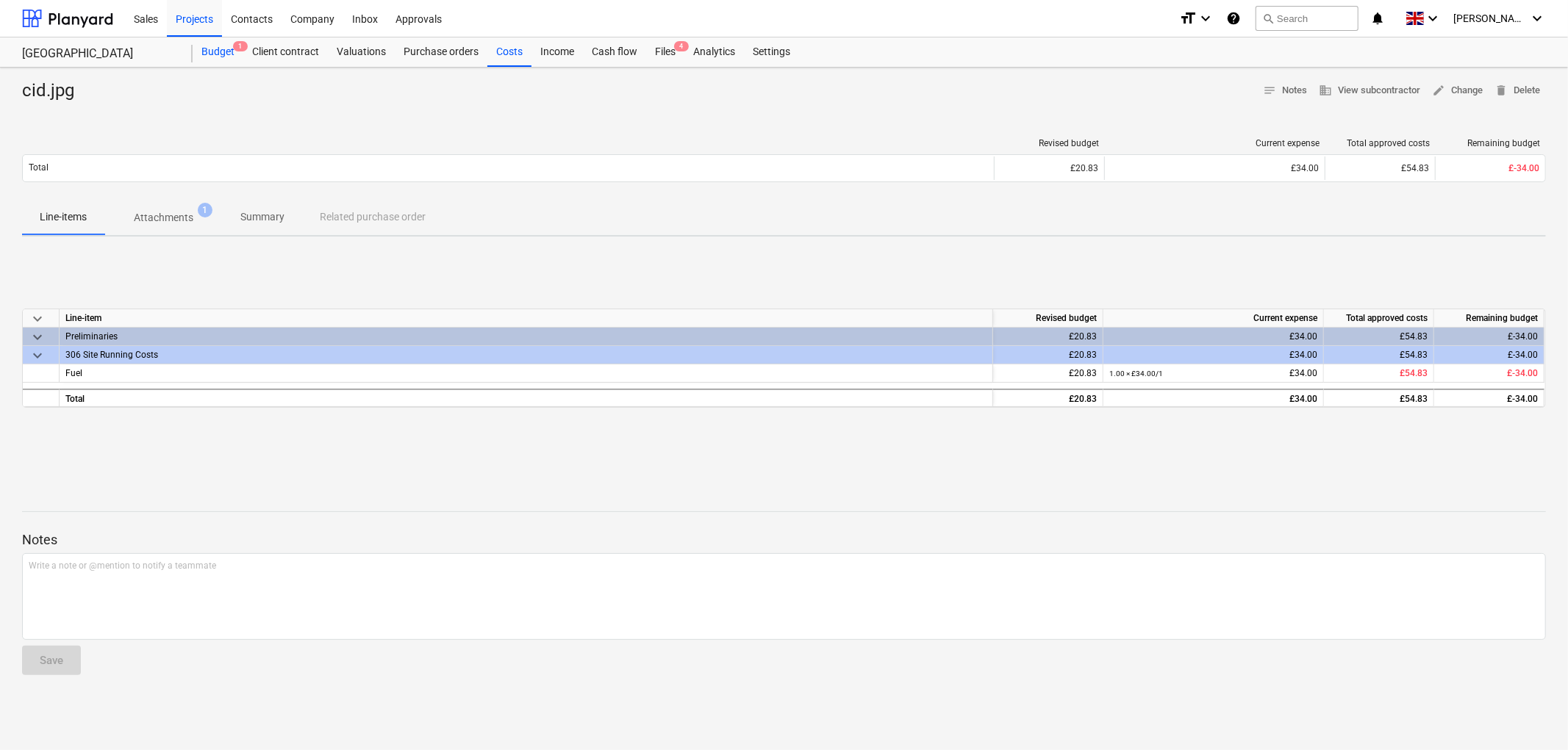
click at [211, 48] on div "Budget 1" at bounding box center [218, 51] width 51 height 29
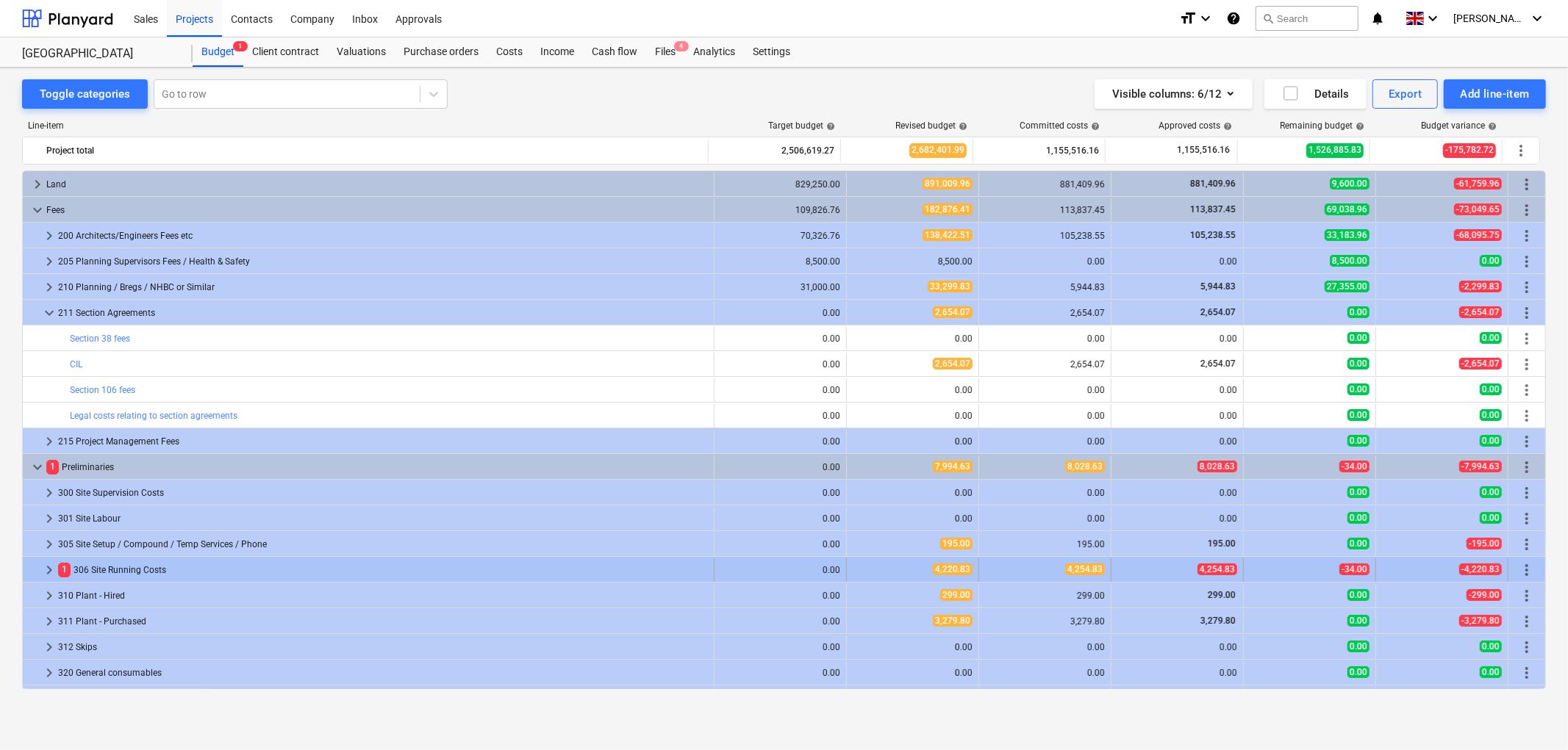
click at [47, 574] on span "keyboard_arrow_right" at bounding box center [49, 570] width 17 height 17
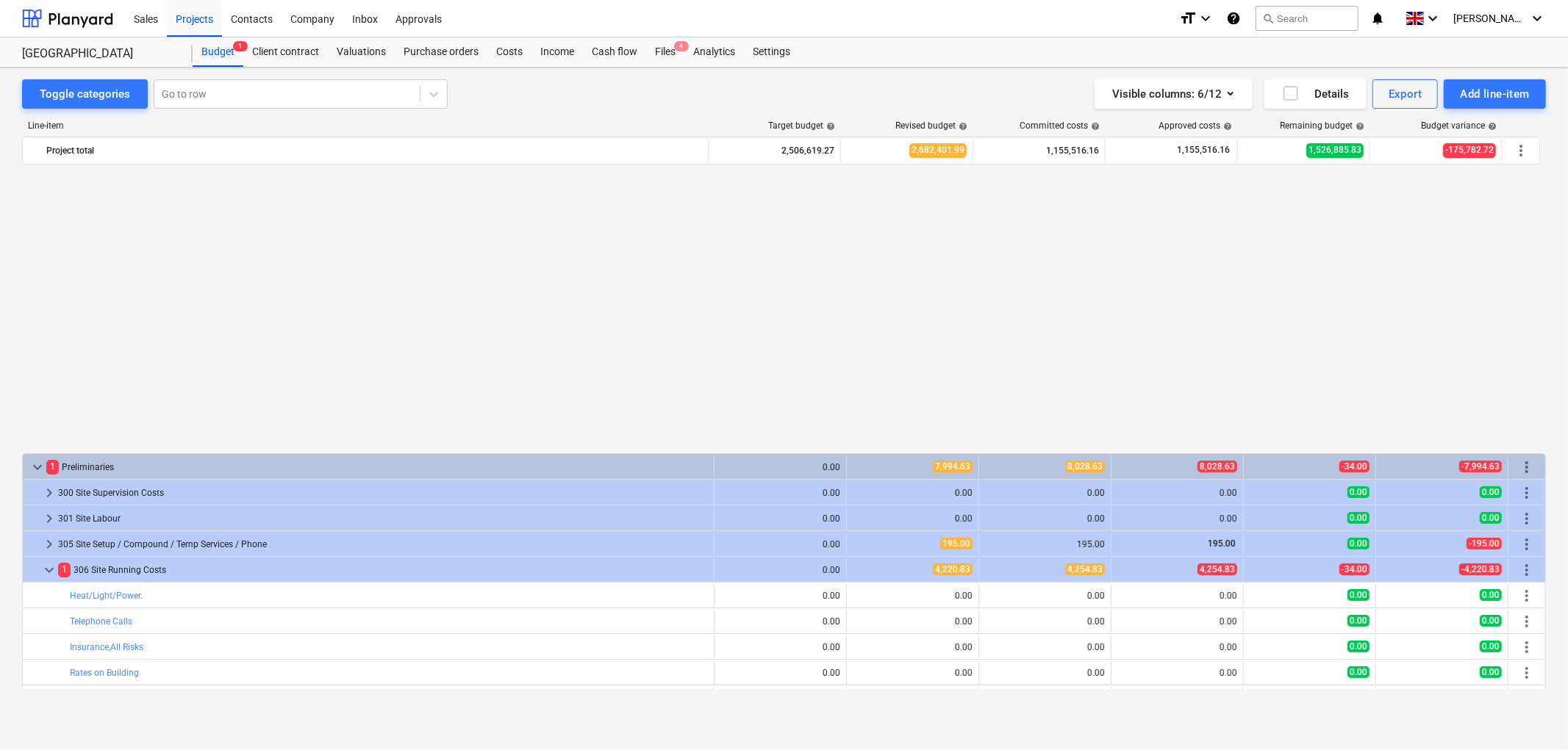
scroll to position [326, 0]
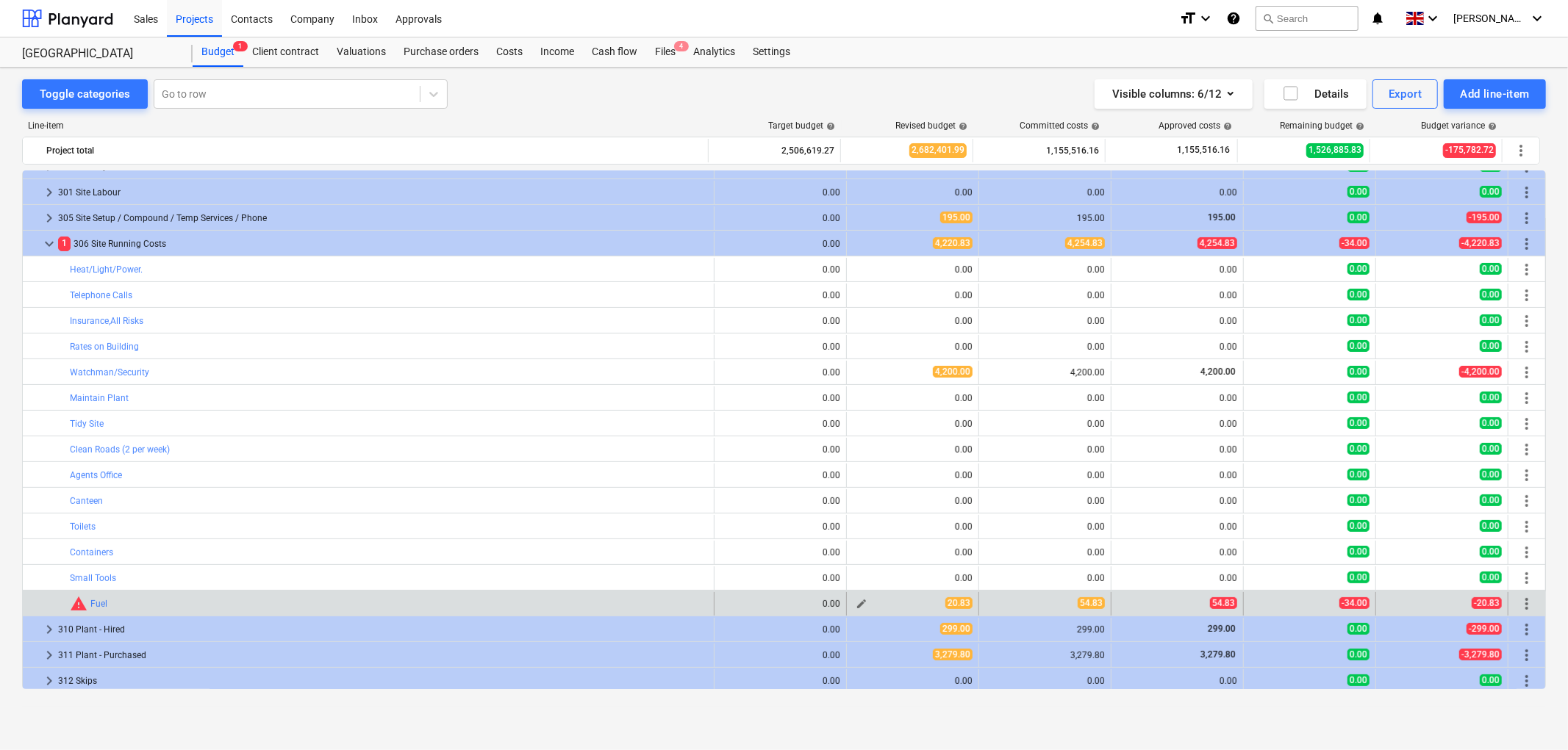
click at [858, 604] on span "edit" at bounding box center [861, 603] width 12 height 12
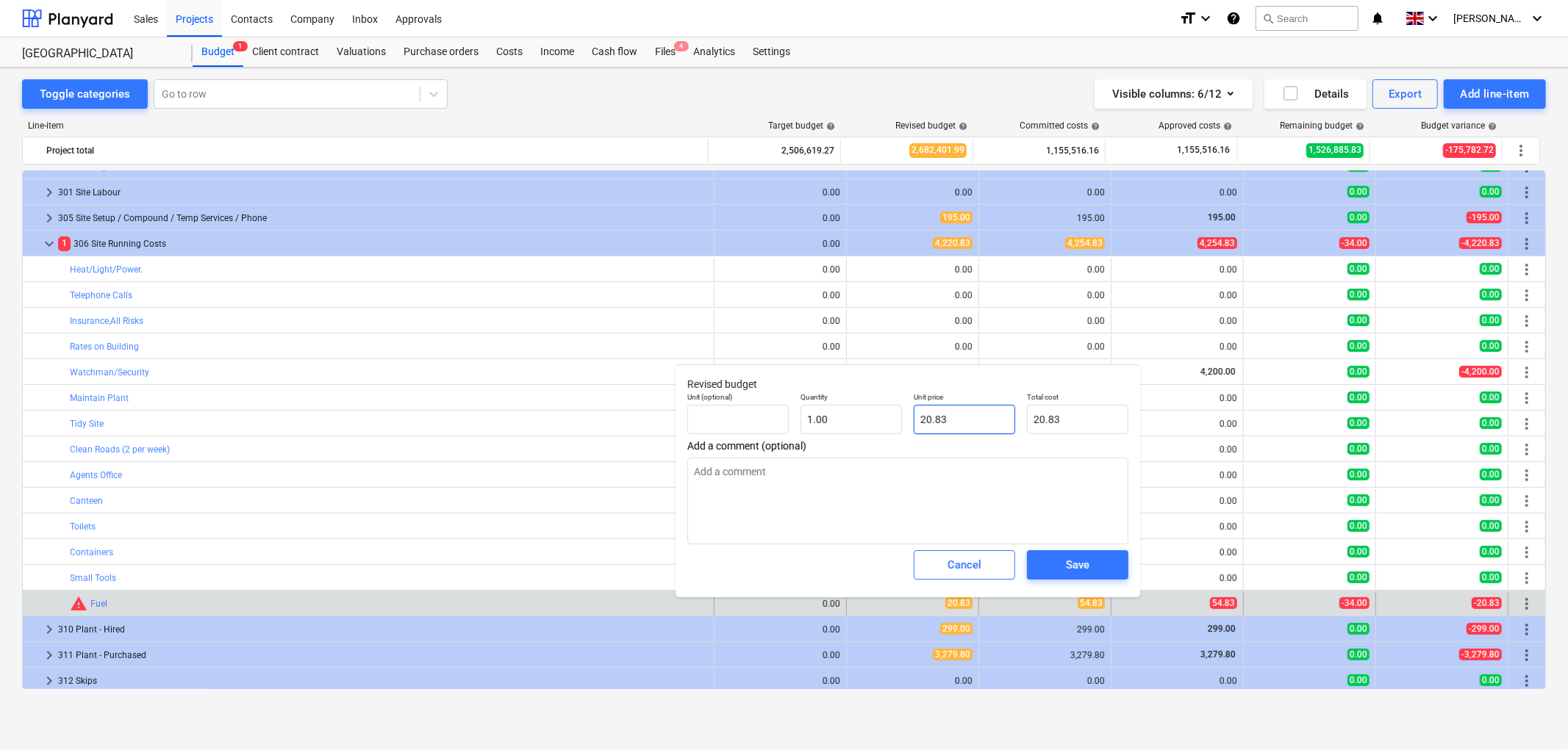
click at [923, 428] on input "20.83" at bounding box center [964, 419] width 101 height 29
type input "5"
type textarea "x"
type input "5.00"
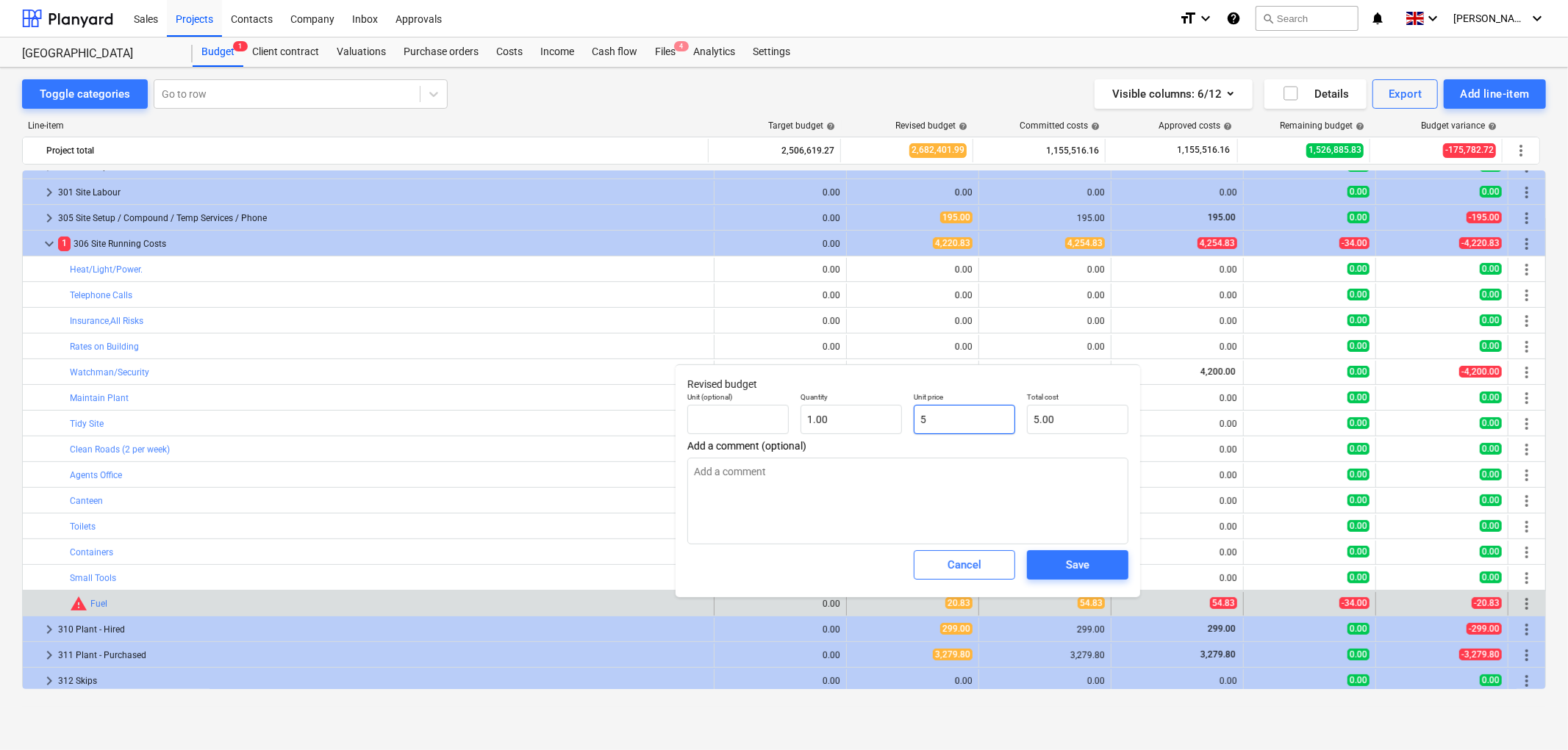
type input "54"
type textarea "x"
type input "54.00"
type input "54."
type textarea "x"
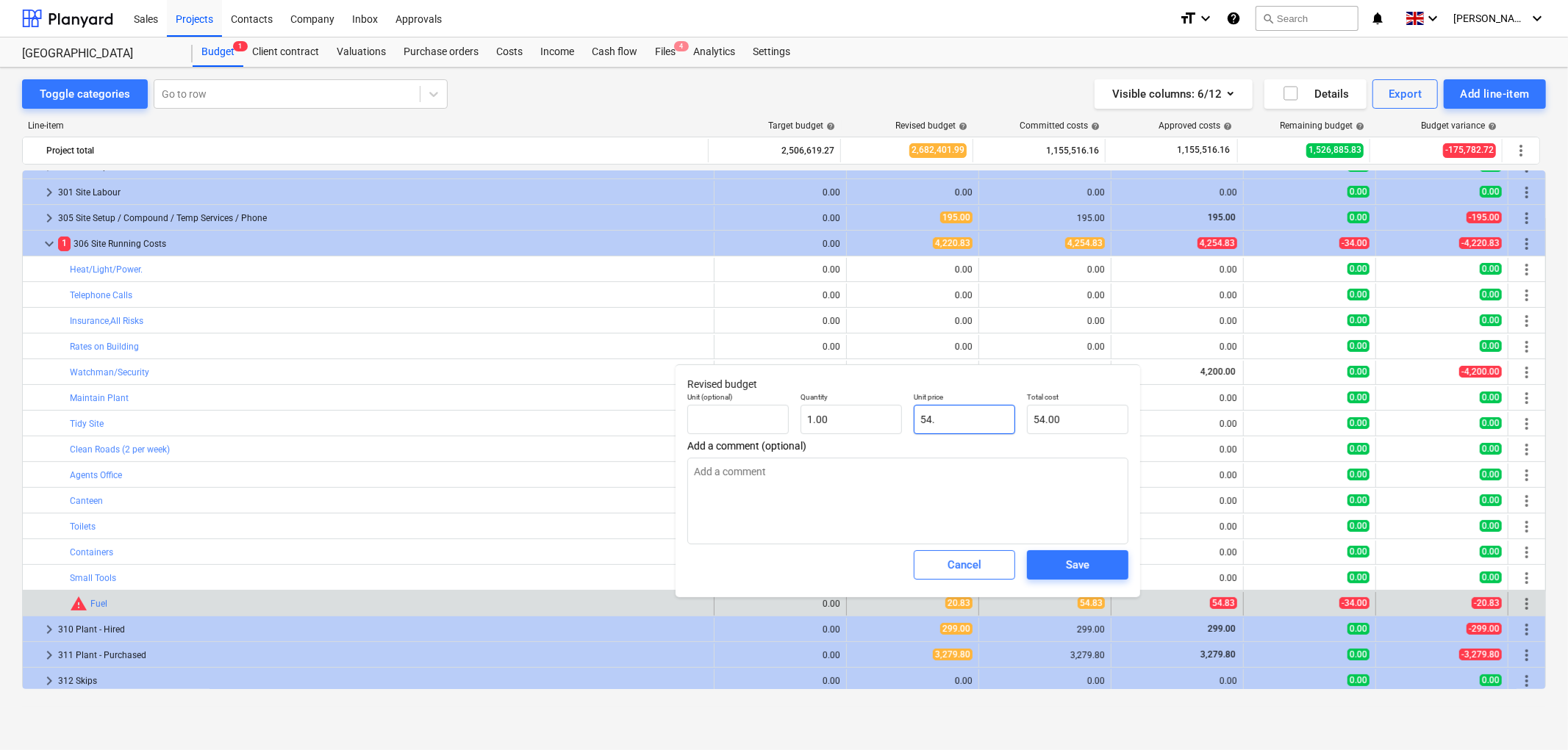
type input "54.8"
type textarea "x"
type input "54.80"
type input "54.83"
type textarea "x"
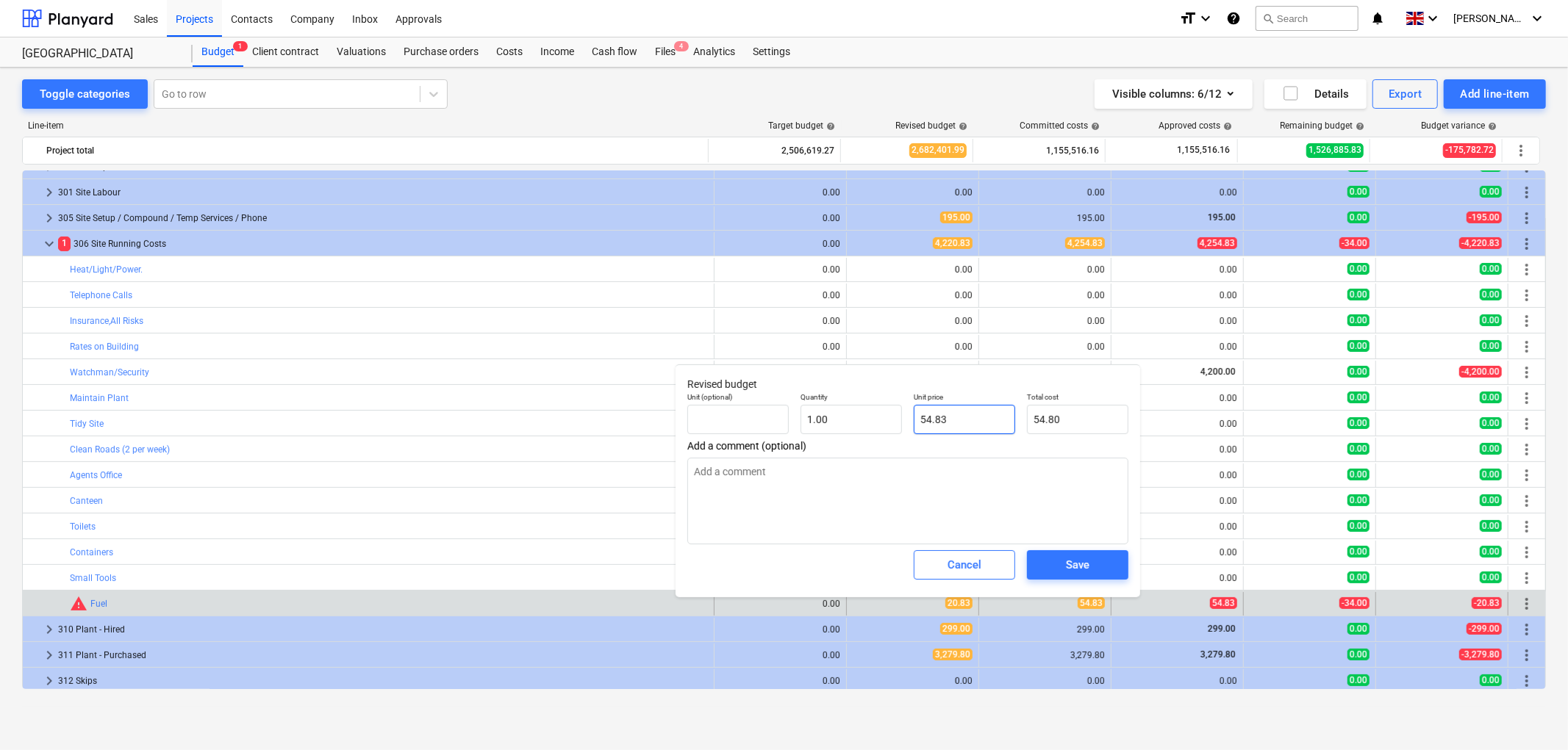
type input "54.83"
click at [1097, 553] on button "Save" at bounding box center [1077, 564] width 101 height 29
type textarea "x"
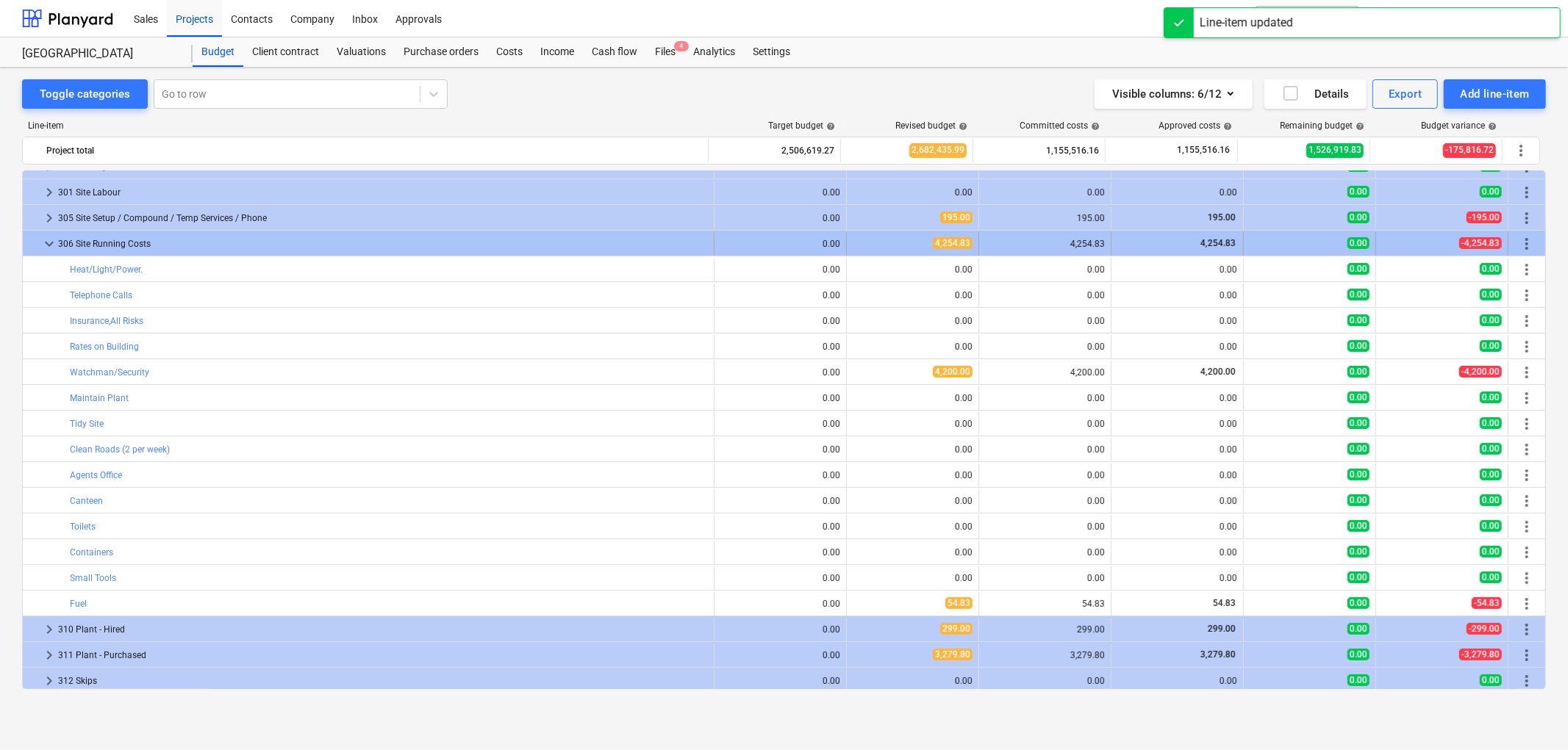
click at [55, 240] on span "keyboard_arrow_down" at bounding box center [49, 244] width 17 height 17
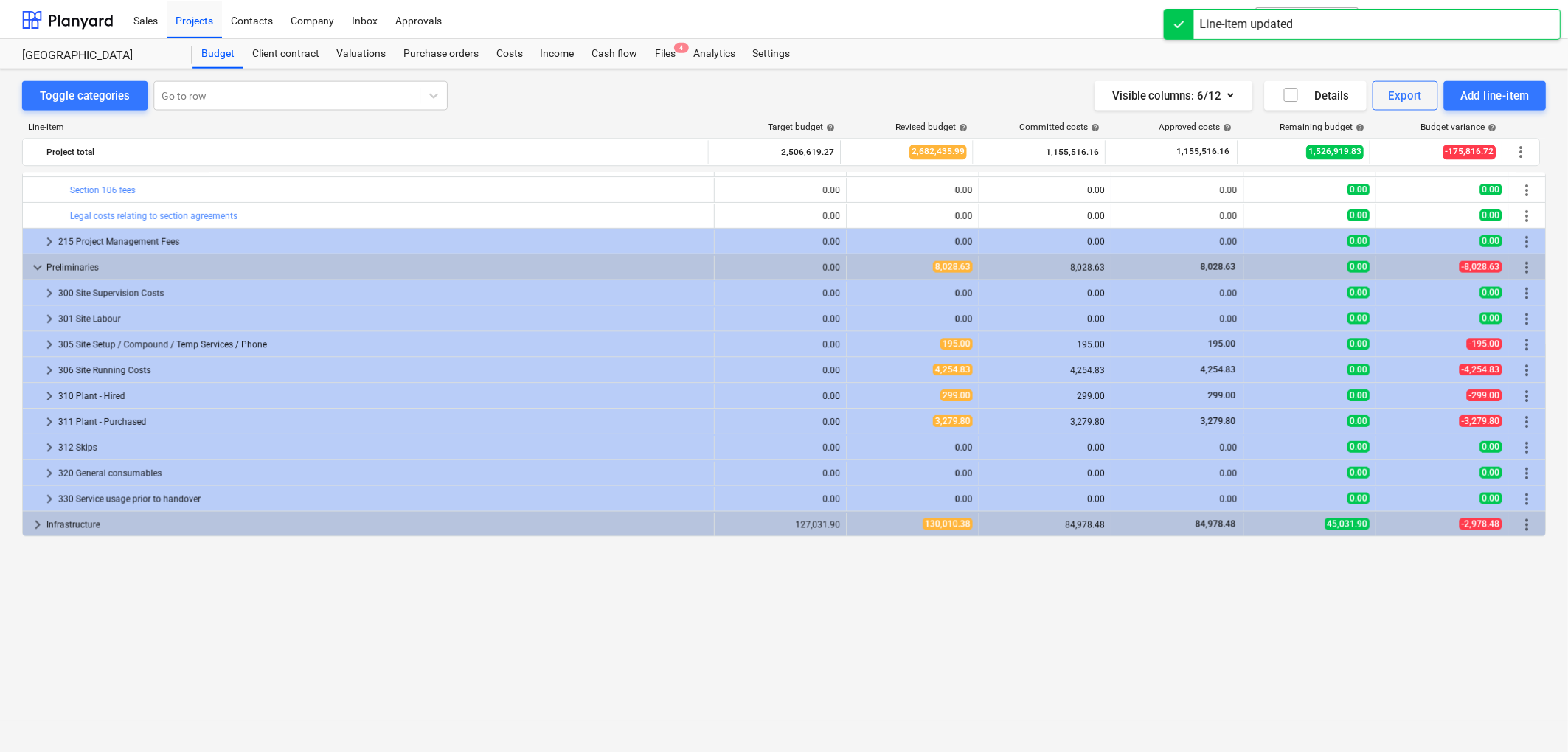
scroll to position [0, 0]
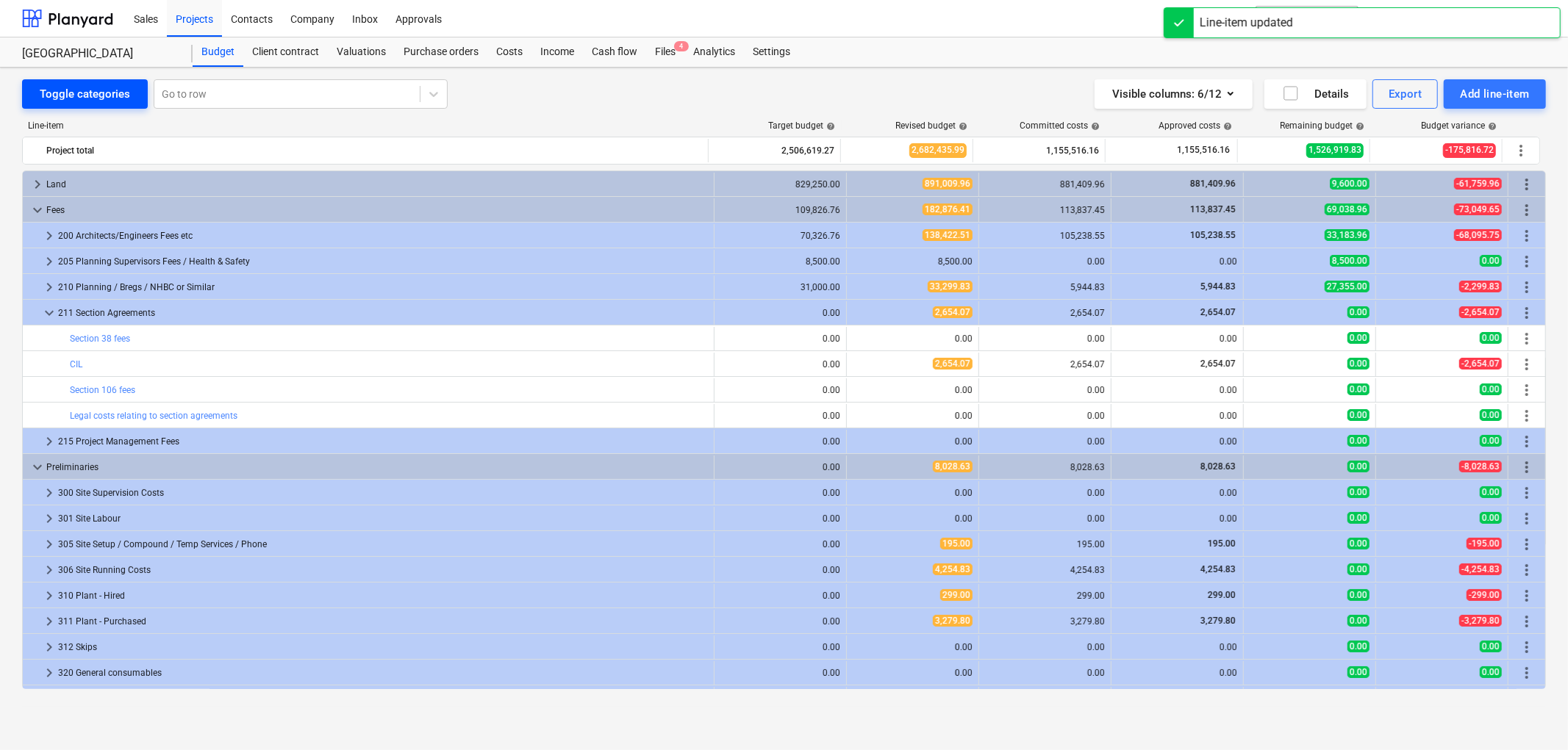
click at [74, 92] on div "Toggle categories" at bounding box center [85, 94] width 90 height 19
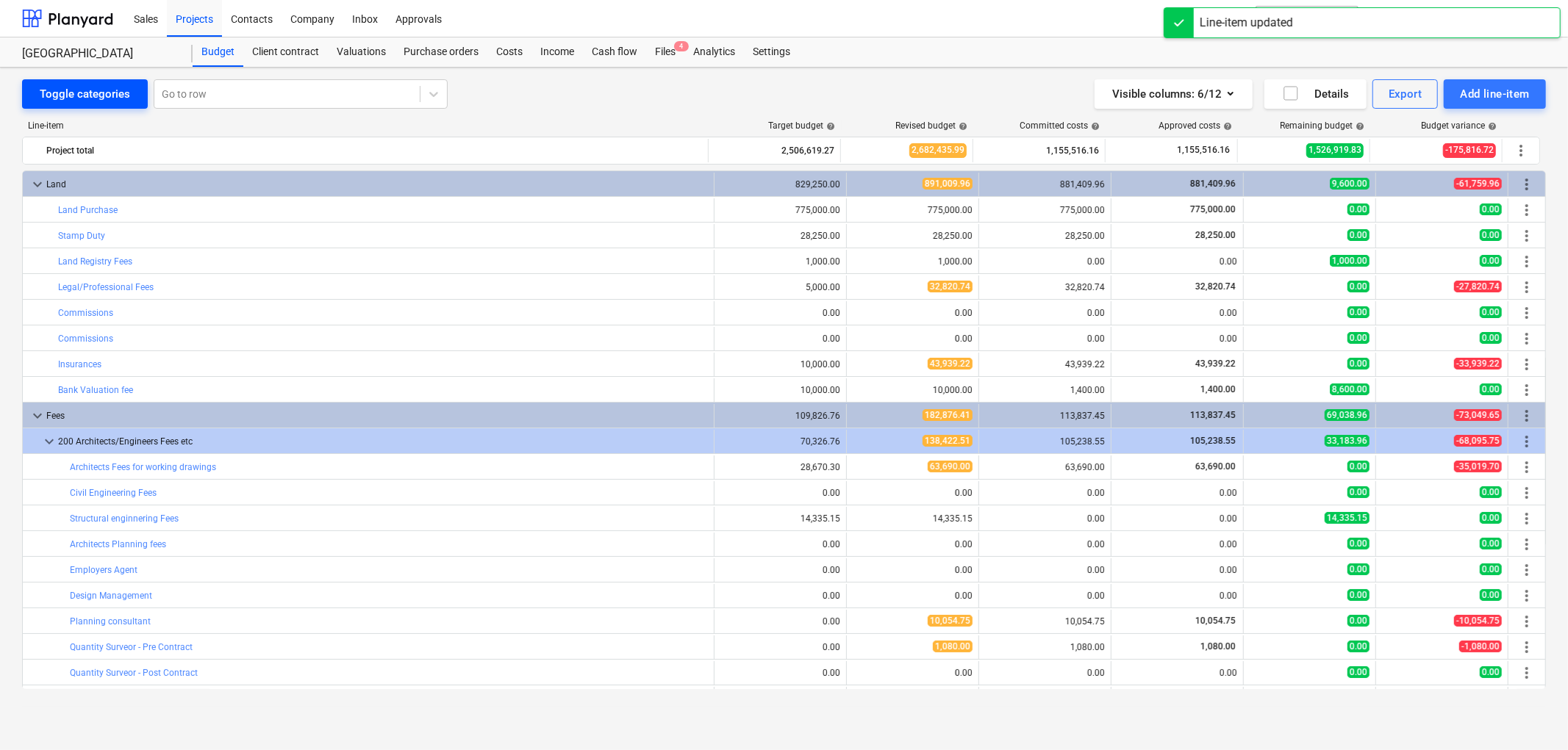
click at [74, 92] on div "Toggle categories" at bounding box center [85, 94] width 90 height 19
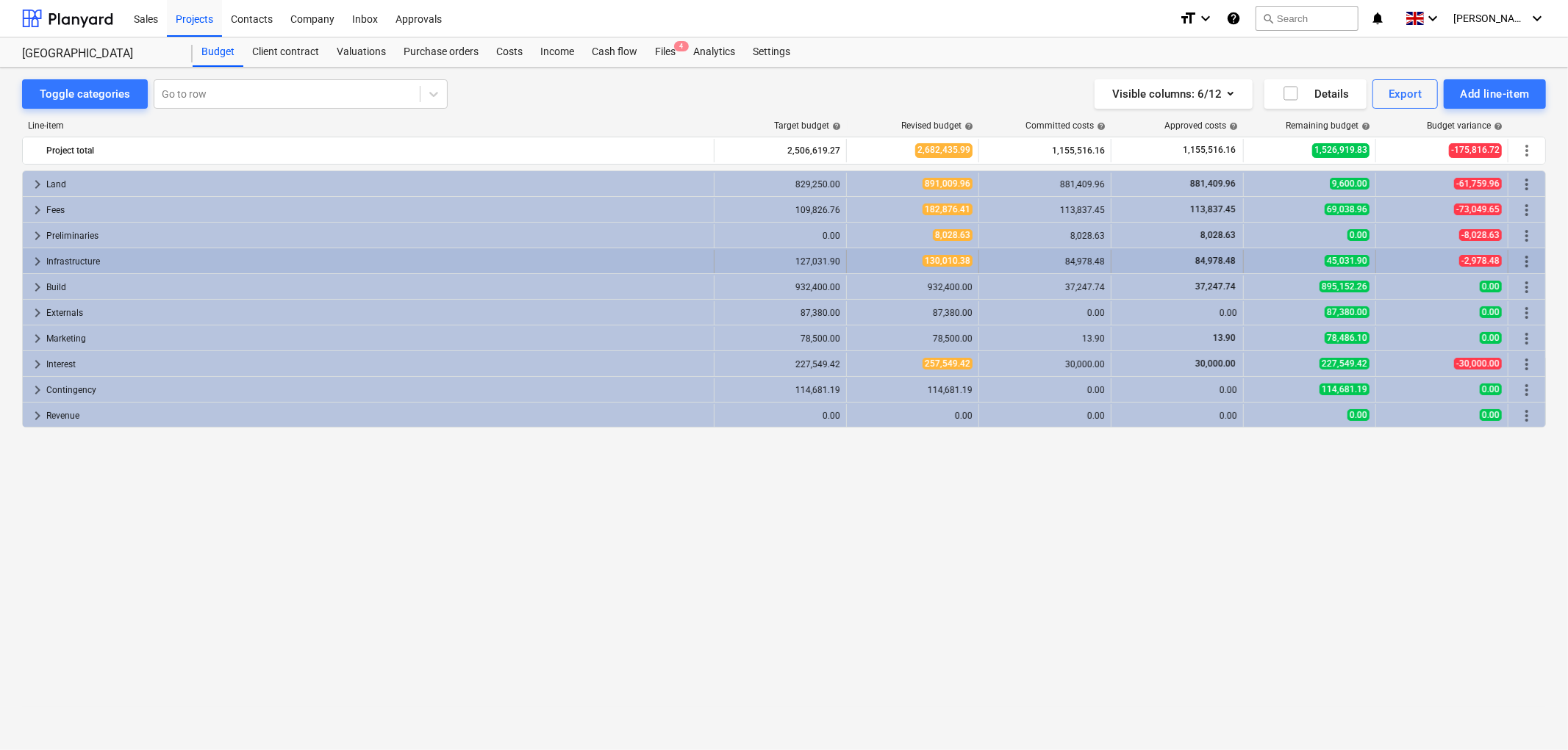
click at [35, 259] on span "keyboard_arrow_right" at bounding box center [37, 261] width 17 height 17
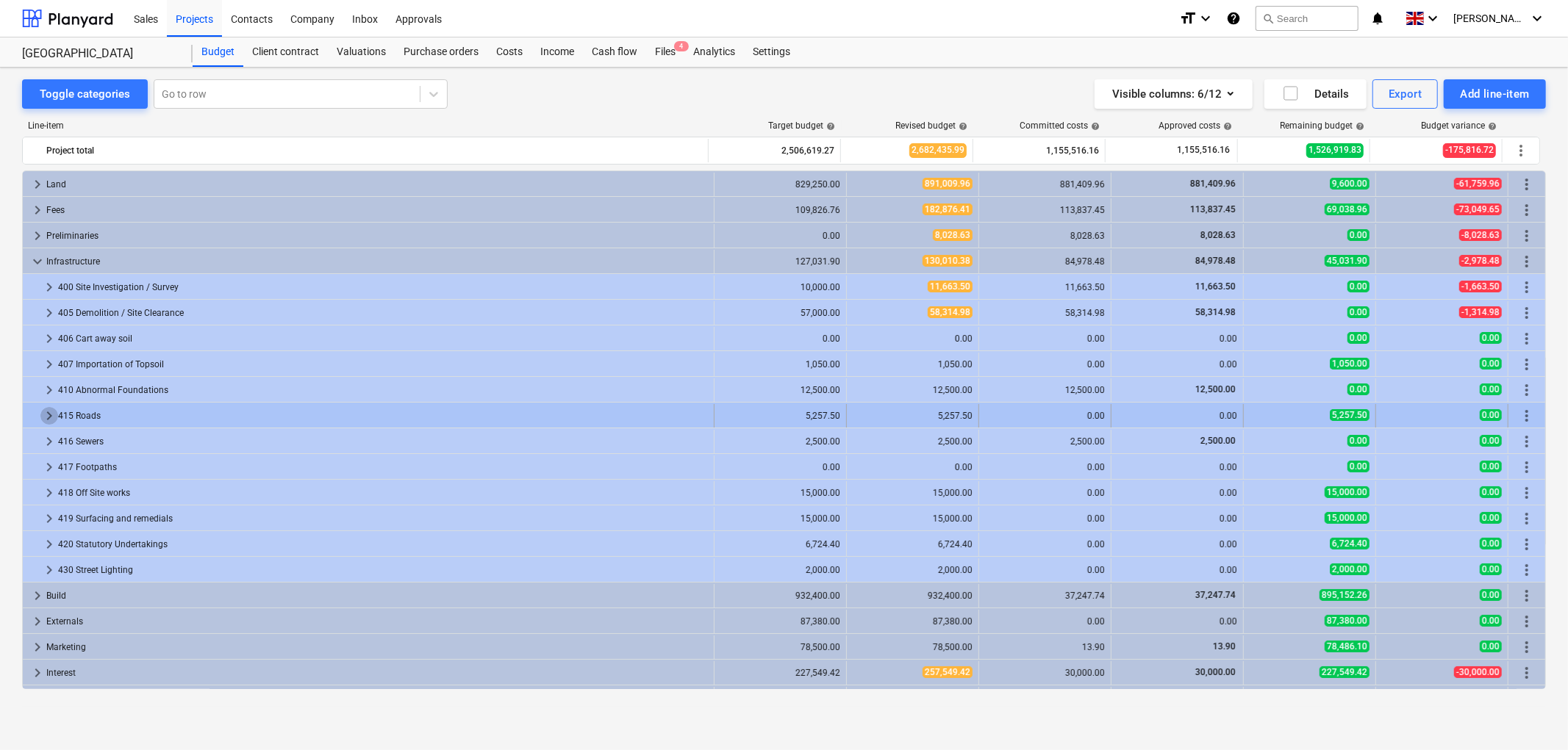
click at [48, 415] on span "keyboard_arrow_right" at bounding box center [49, 415] width 17 height 17
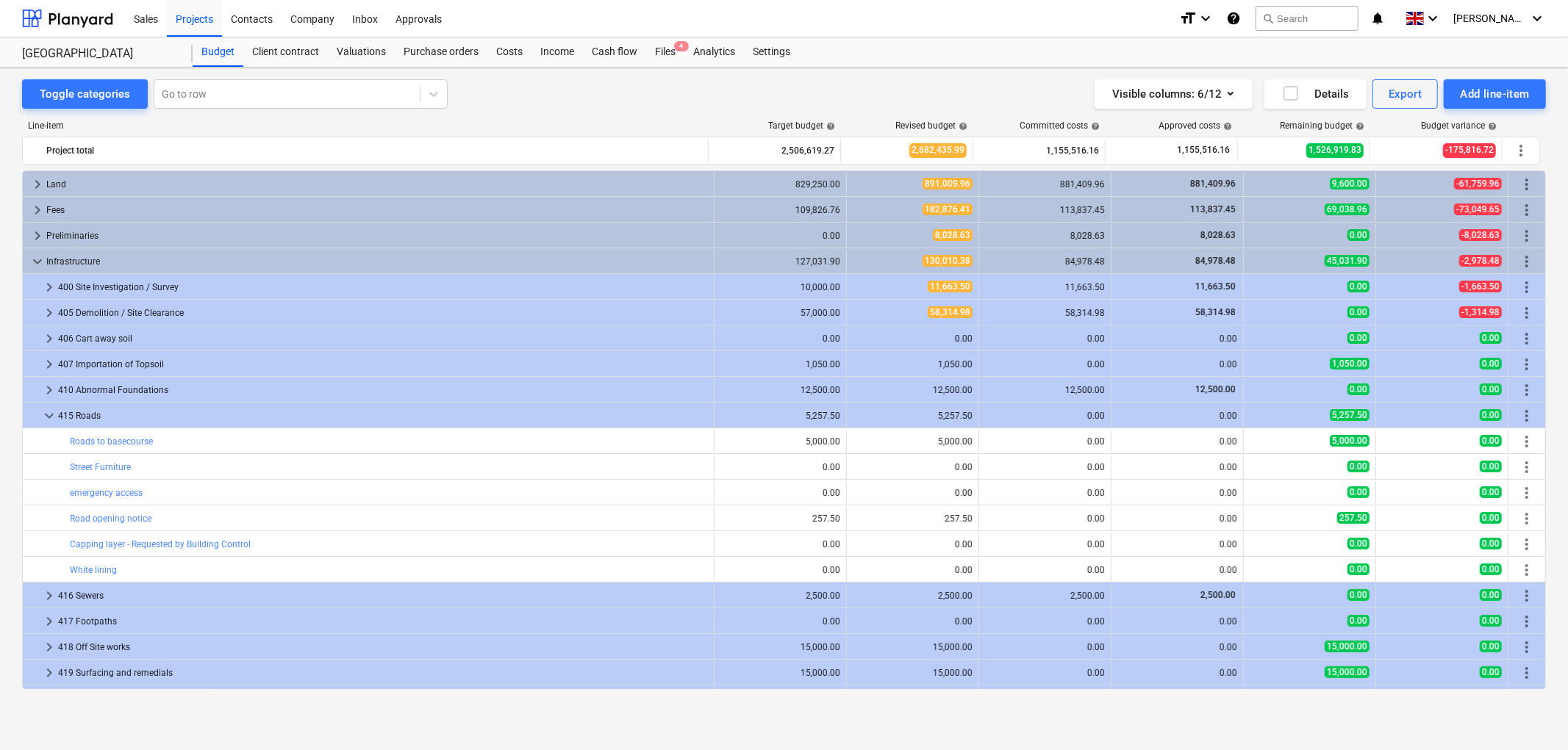
click at [48, 415] on span "keyboard_arrow_down" at bounding box center [49, 415] width 17 height 17
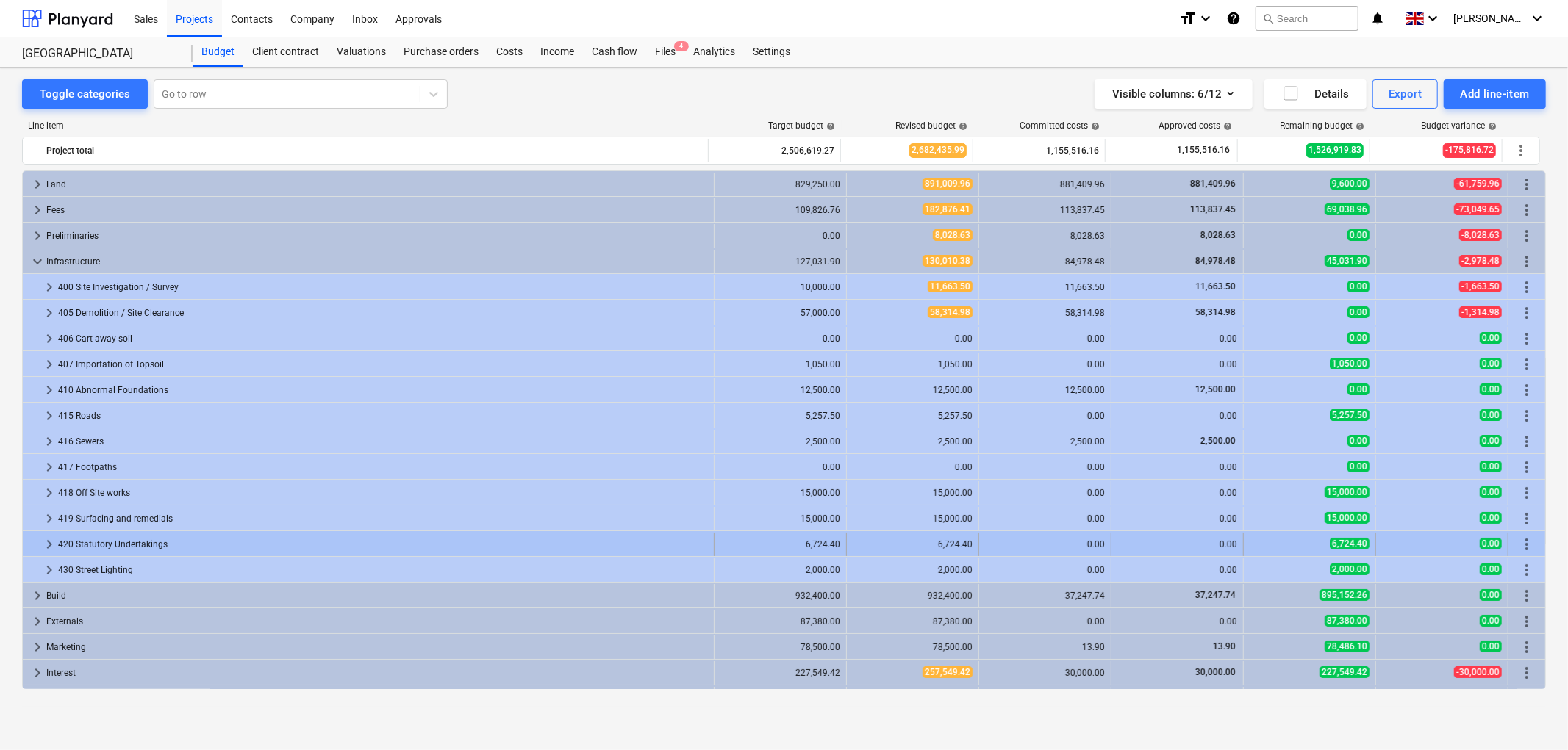
click at [43, 542] on span "keyboard_arrow_right" at bounding box center [49, 544] width 17 height 17
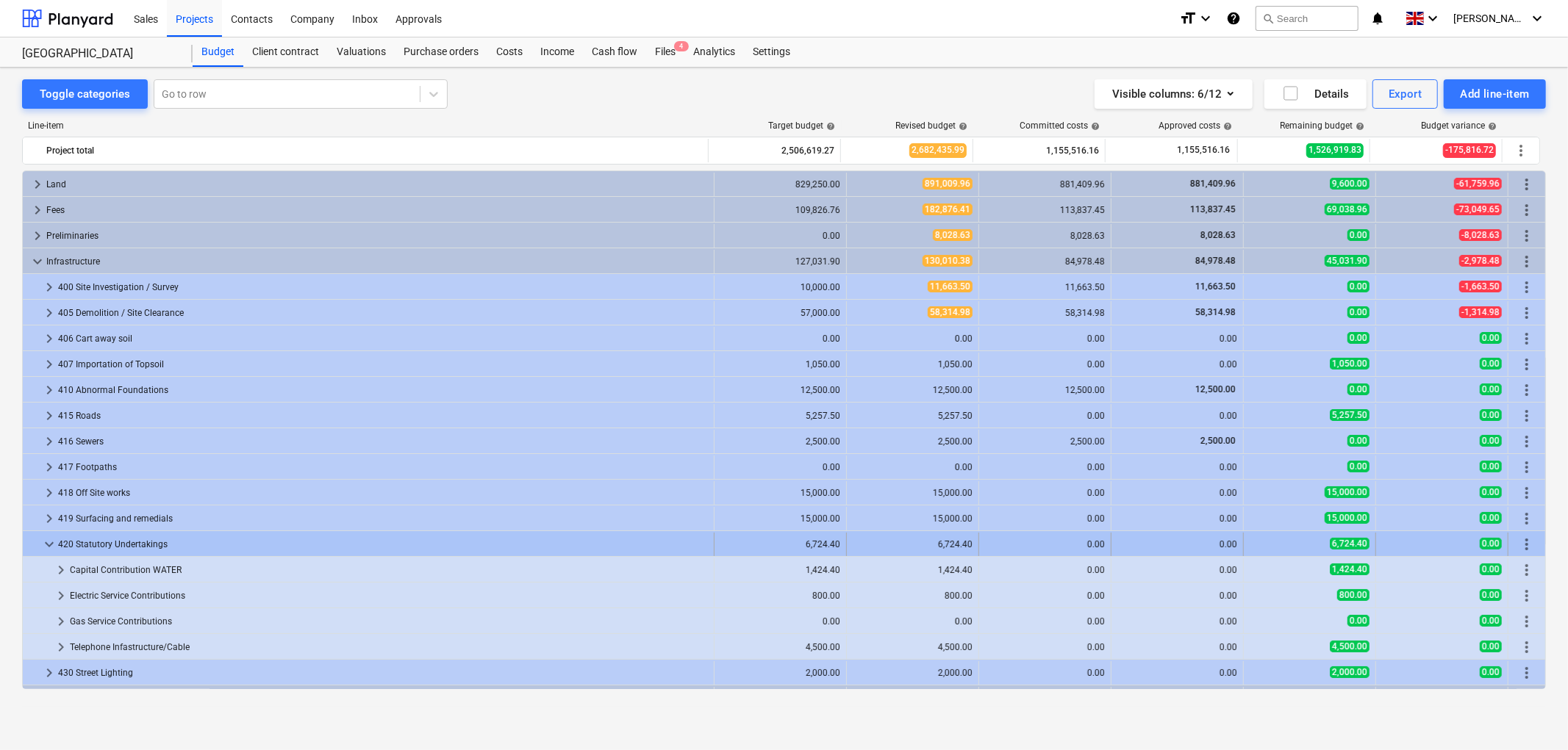
click at [47, 544] on span "keyboard_arrow_down" at bounding box center [49, 544] width 17 height 17
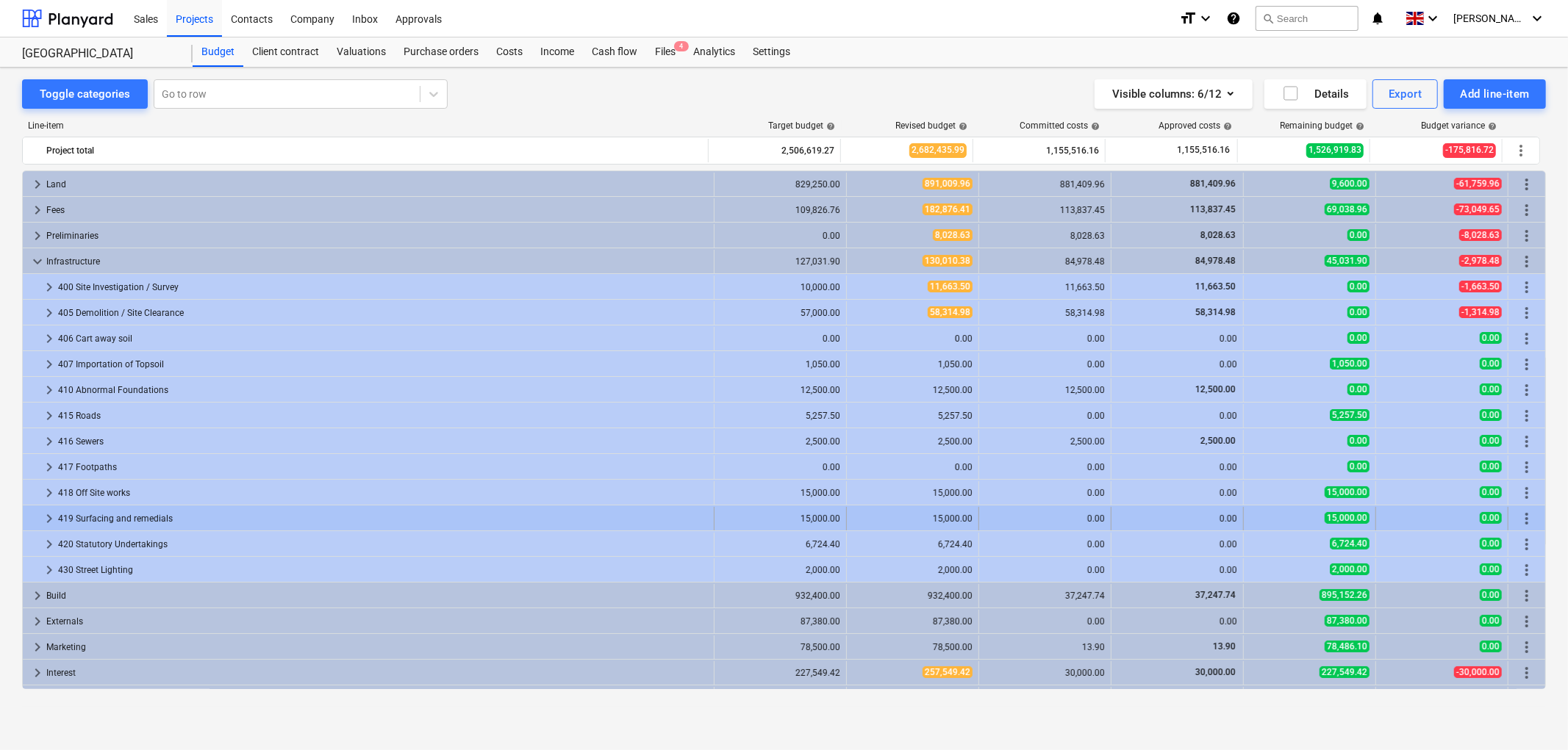
click at [47, 515] on span "keyboard_arrow_right" at bounding box center [49, 519] width 17 height 17
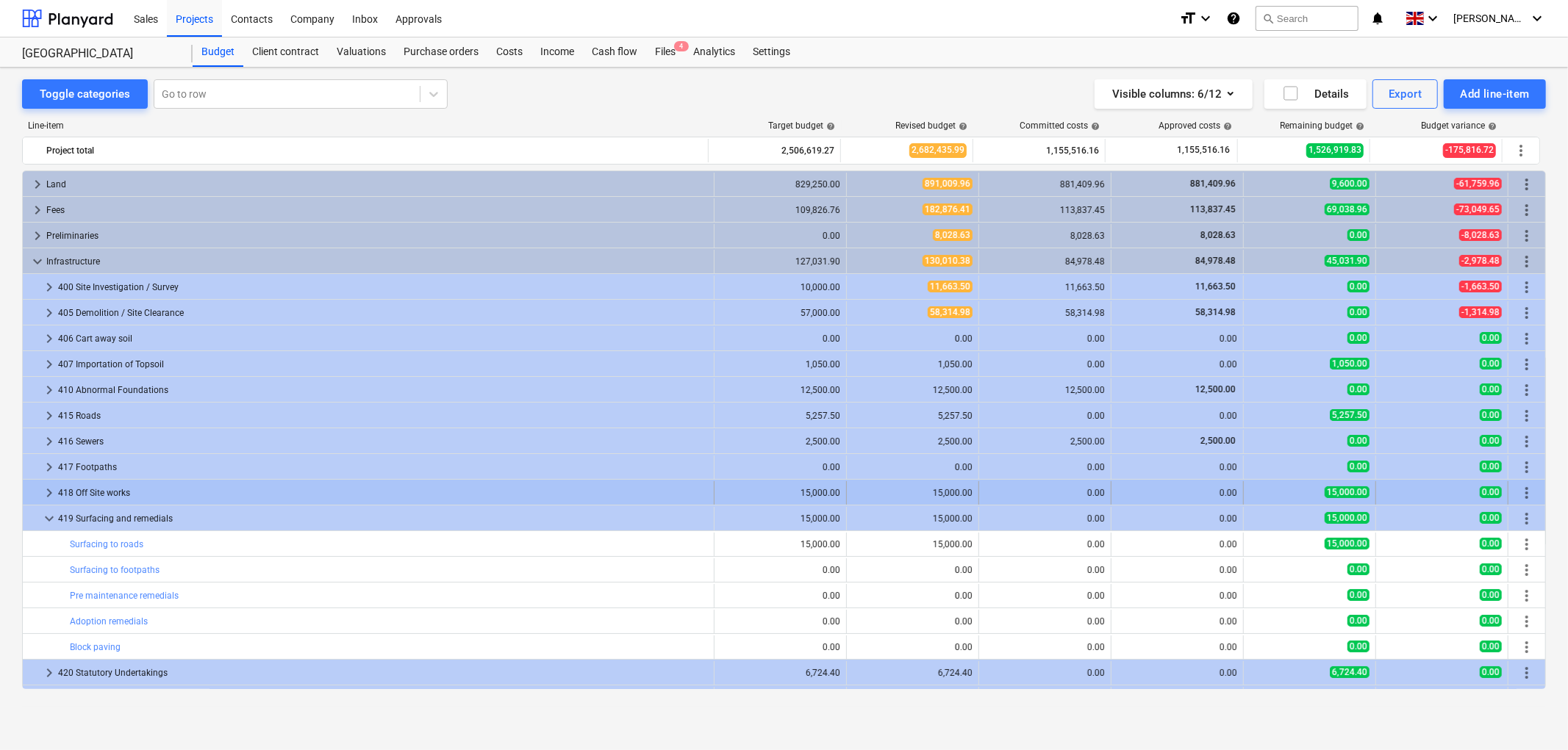
click at [53, 490] on span "keyboard_arrow_right" at bounding box center [49, 493] width 17 height 17
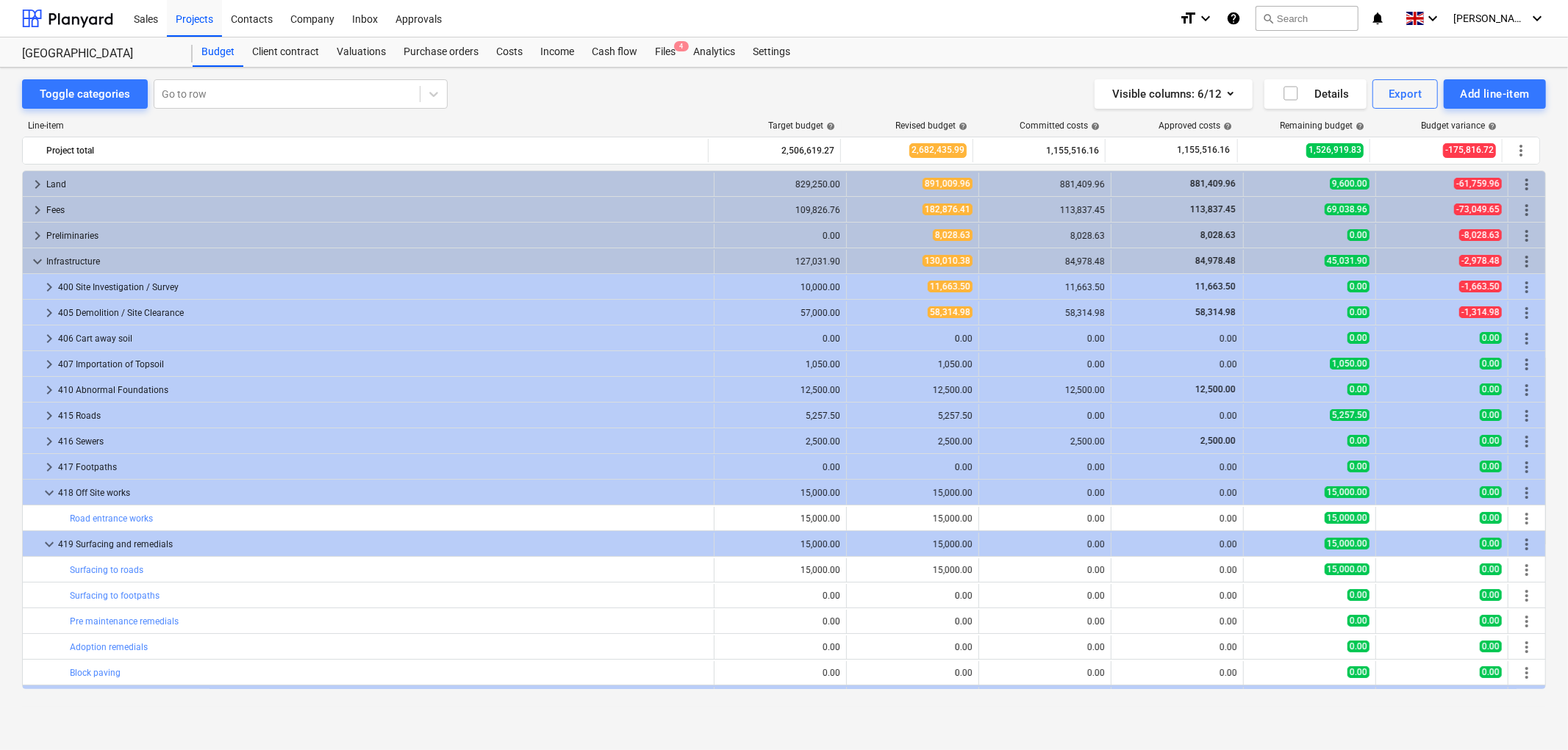
click at [53, 490] on span "keyboard_arrow_down" at bounding box center [49, 493] width 17 height 17
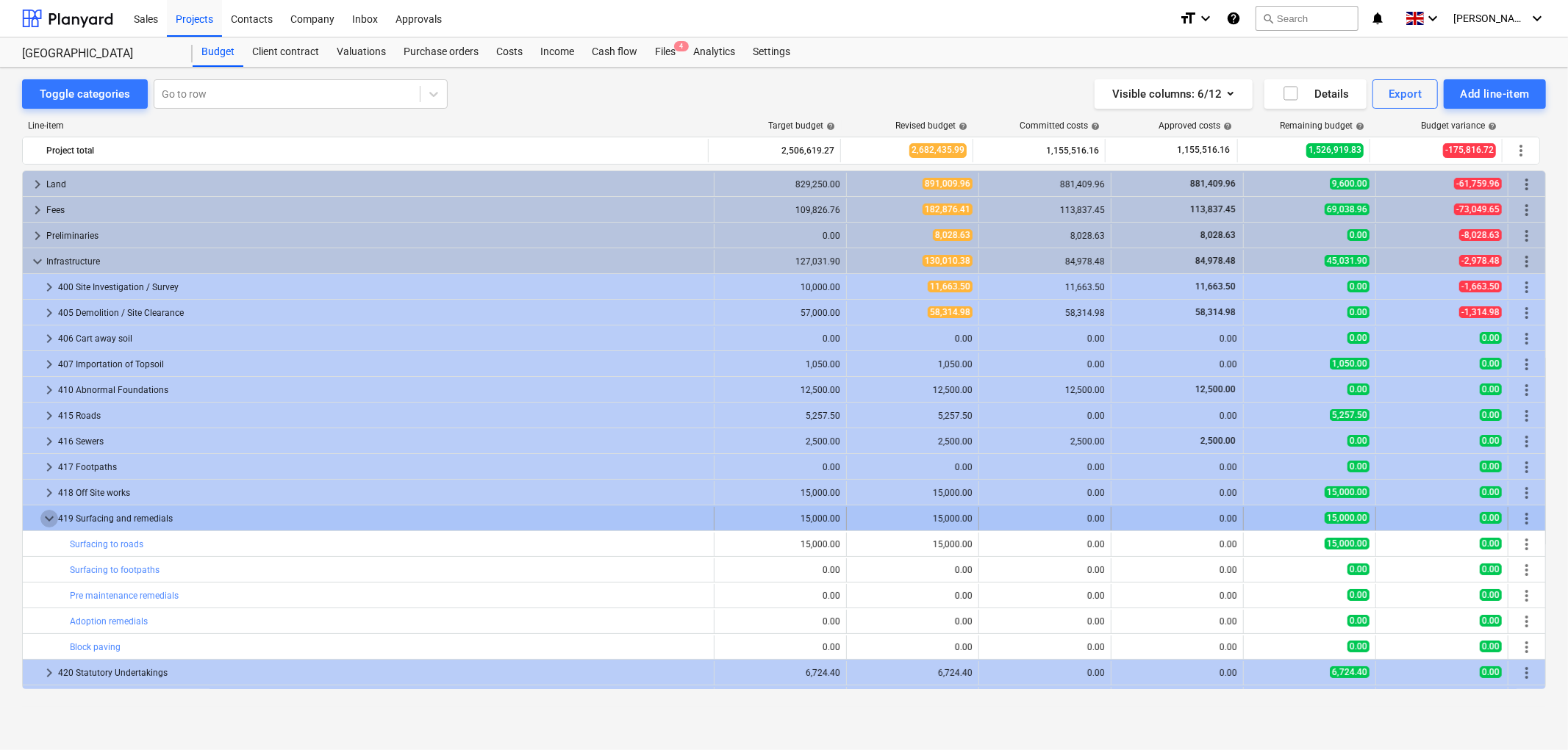
click at [46, 516] on span "keyboard_arrow_down" at bounding box center [49, 519] width 17 height 17
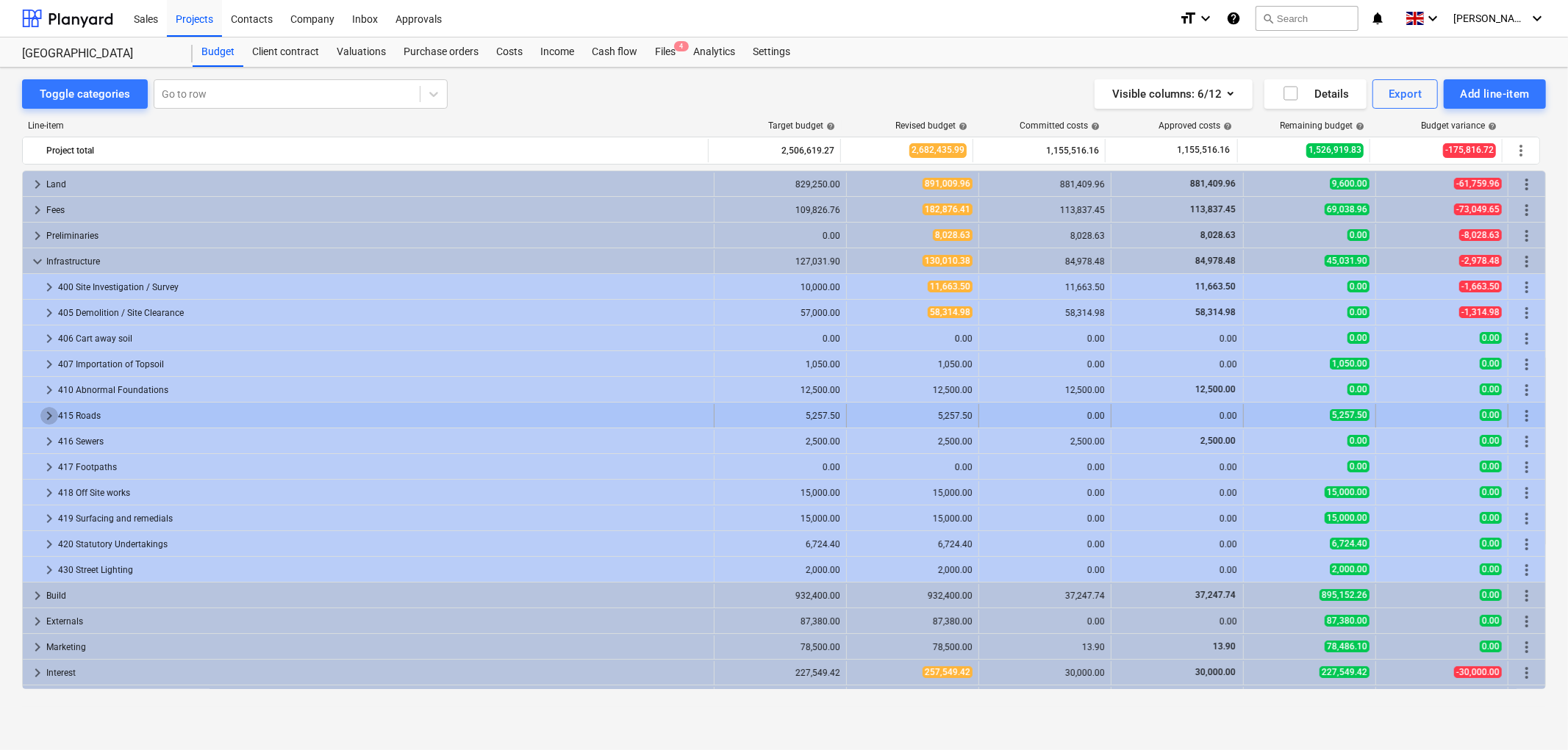
click at [48, 416] on span "keyboard_arrow_right" at bounding box center [49, 415] width 17 height 17
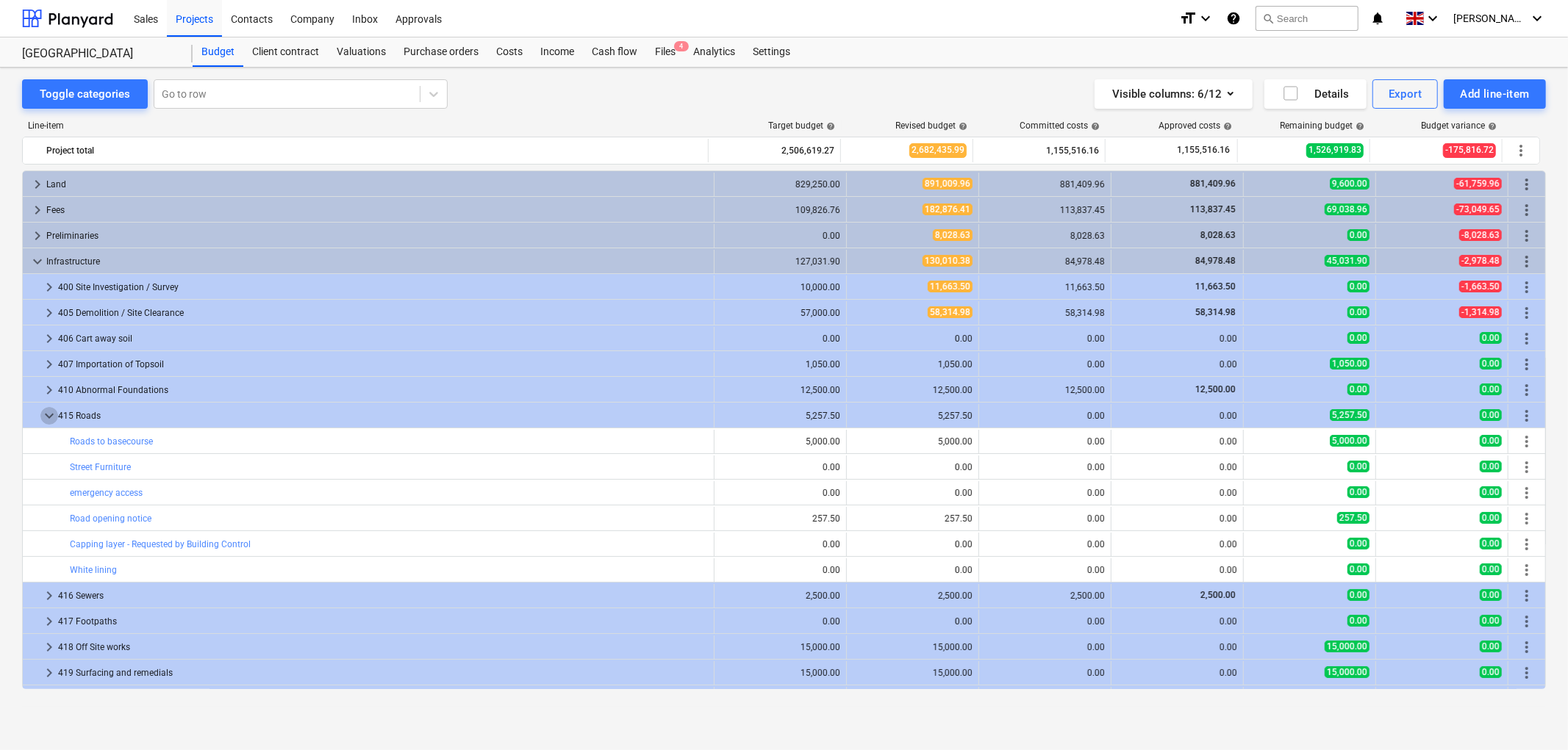
click at [48, 416] on span "keyboard_arrow_down" at bounding box center [49, 415] width 17 height 17
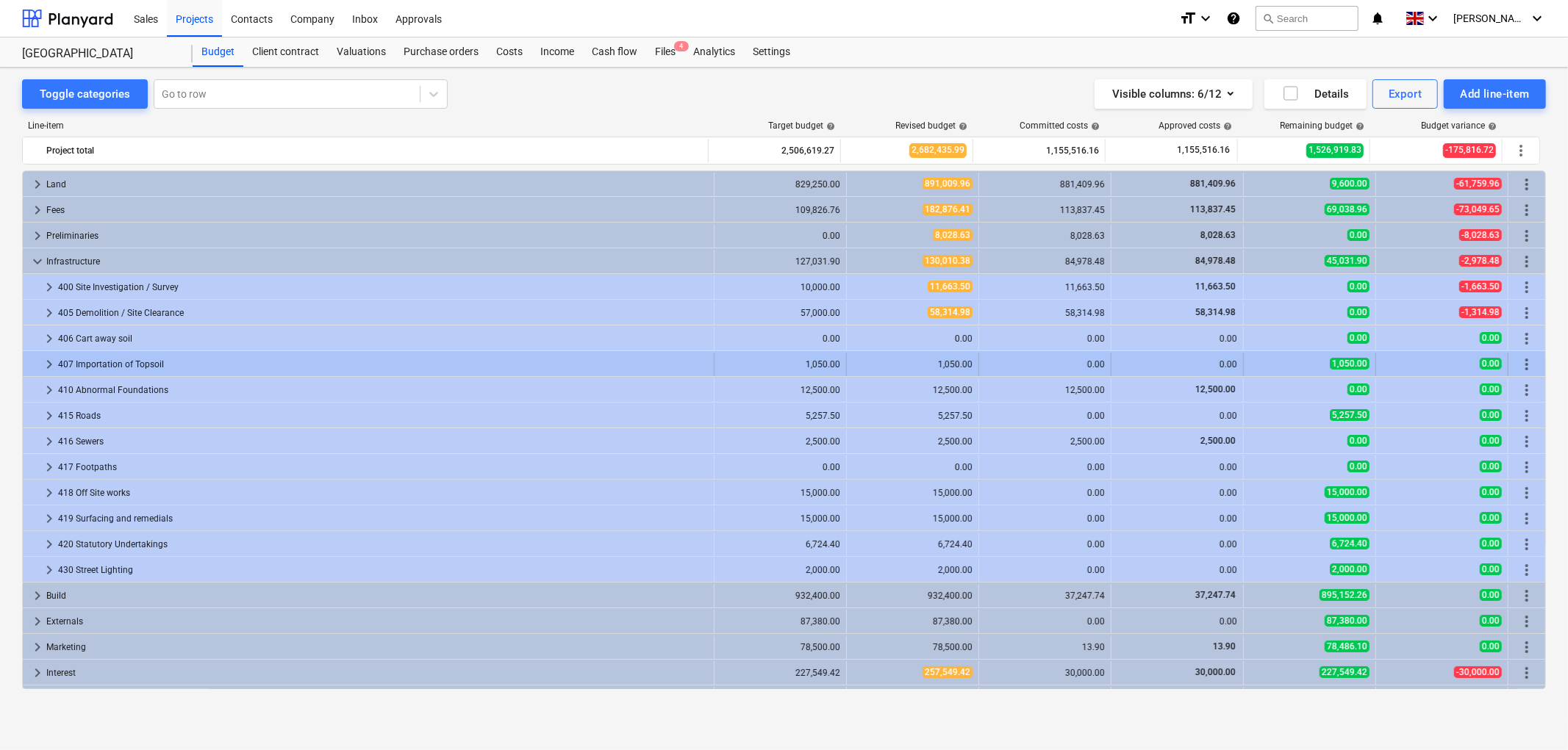
click at [46, 365] on span "keyboard_arrow_right" at bounding box center [49, 364] width 17 height 17
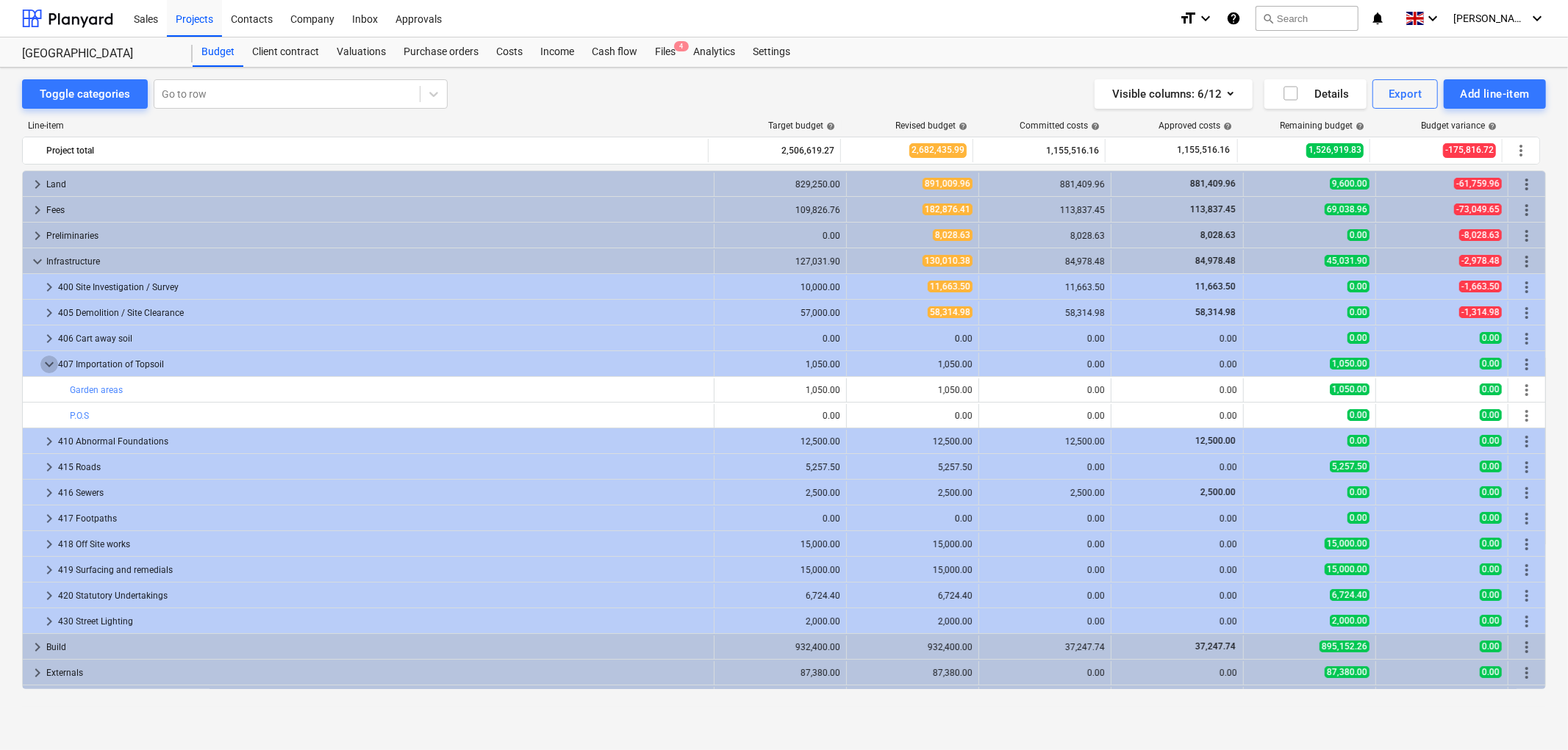
click at [46, 365] on span "keyboard_arrow_down" at bounding box center [49, 364] width 17 height 17
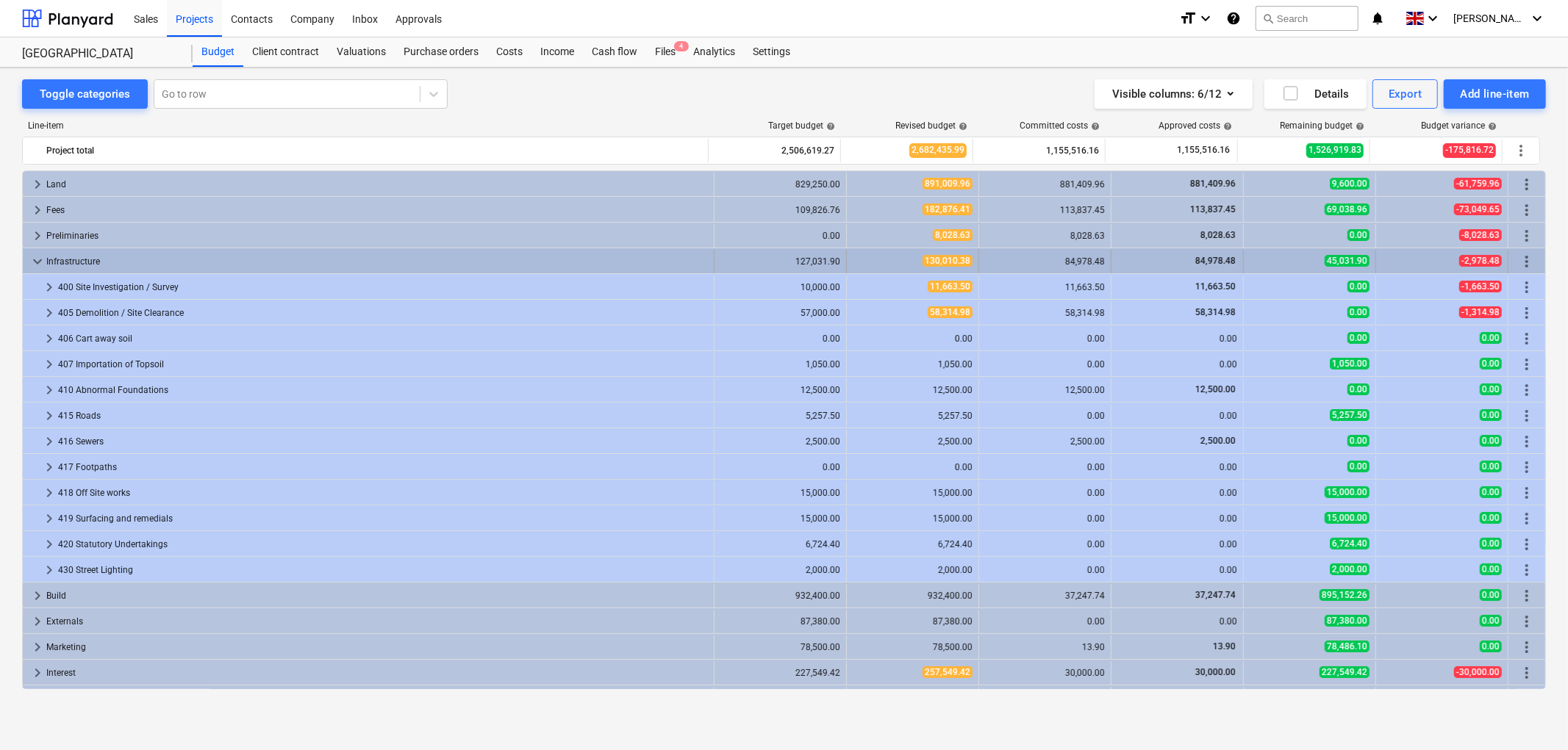
click at [37, 262] on span "keyboard_arrow_down" at bounding box center [37, 261] width 17 height 17
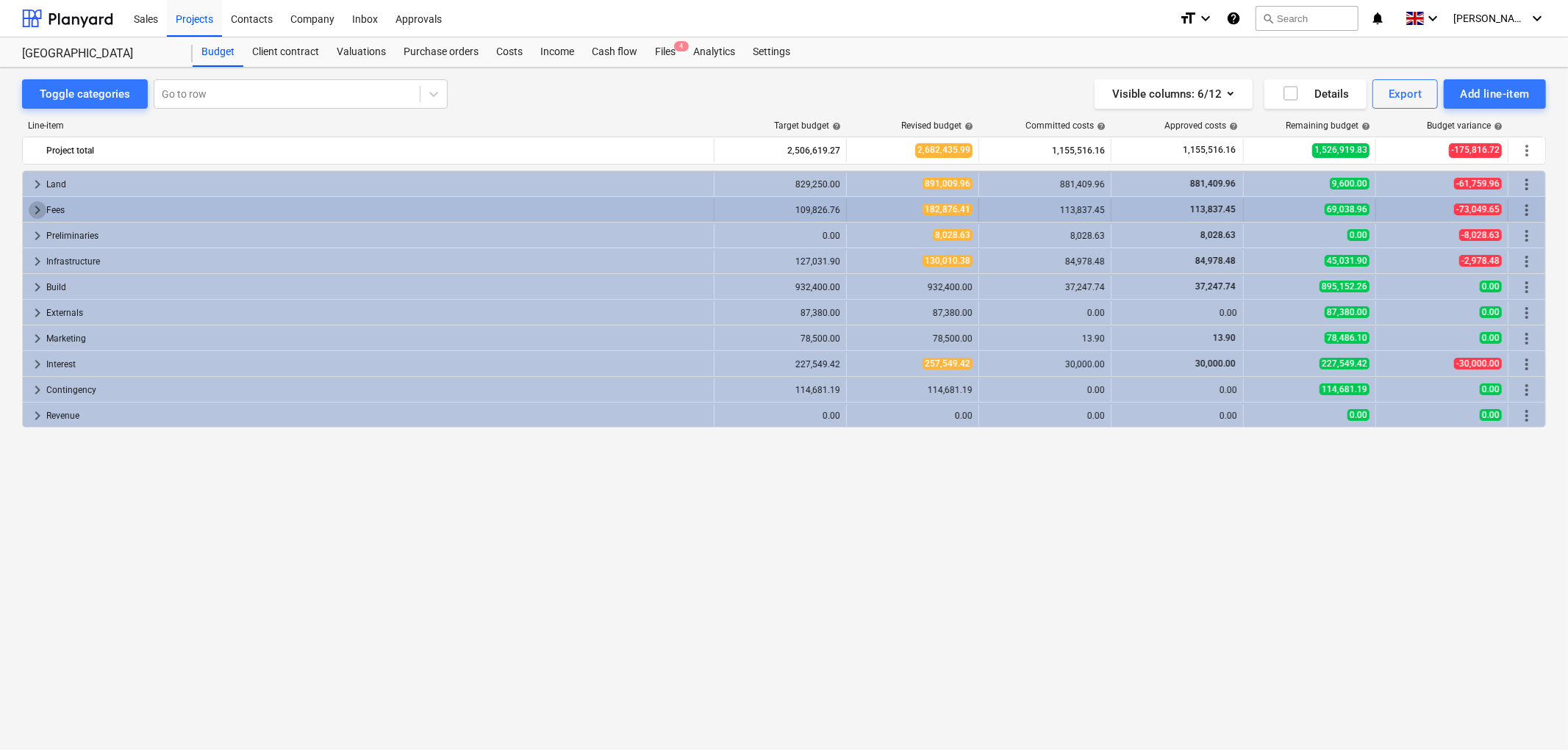
click at [36, 206] on span "keyboard_arrow_right" at bounding box center [37, 210] width 17 height 17
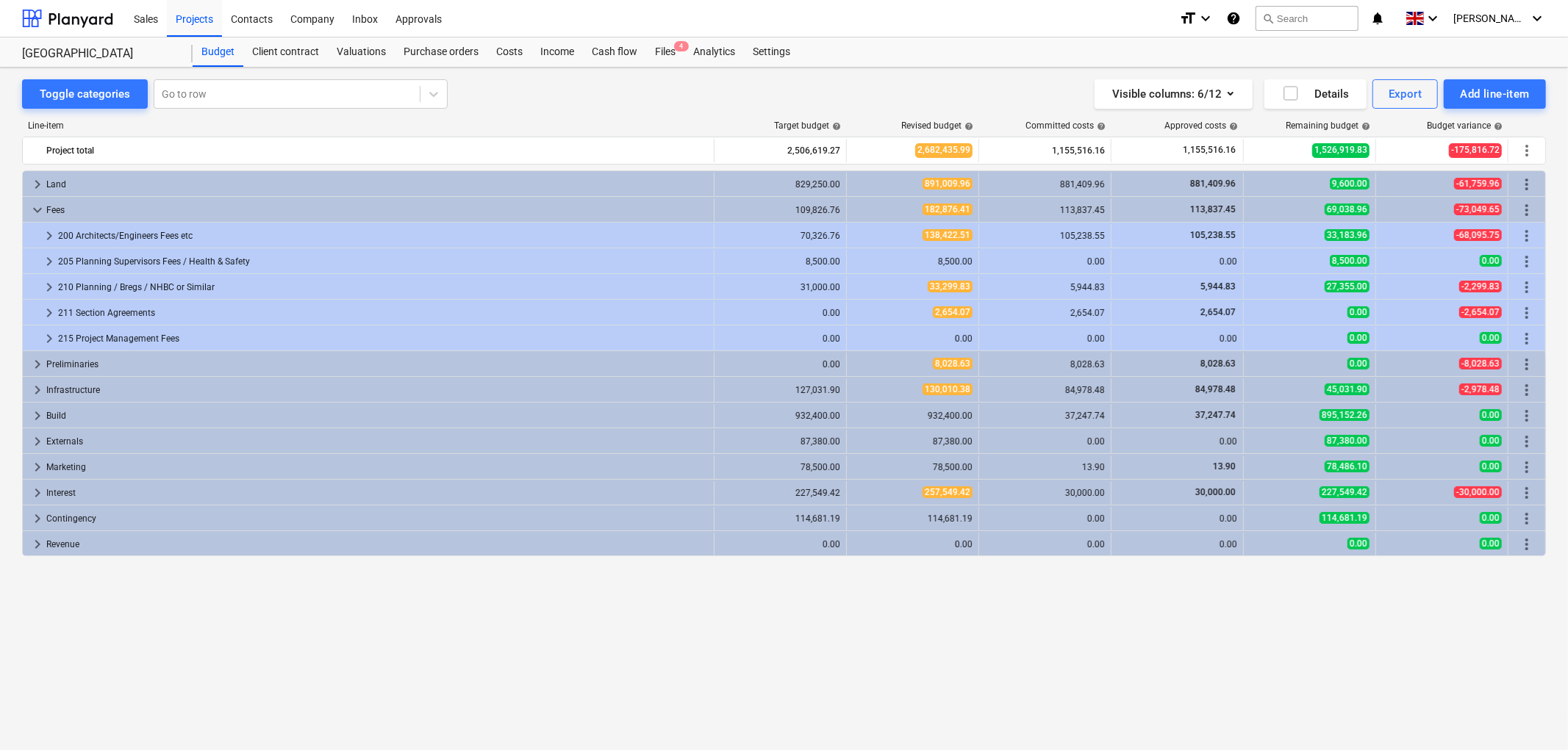
click at [36, 206] on span "keyboard_arrow_down" at bounding box center [37, 210] width 17 height 17
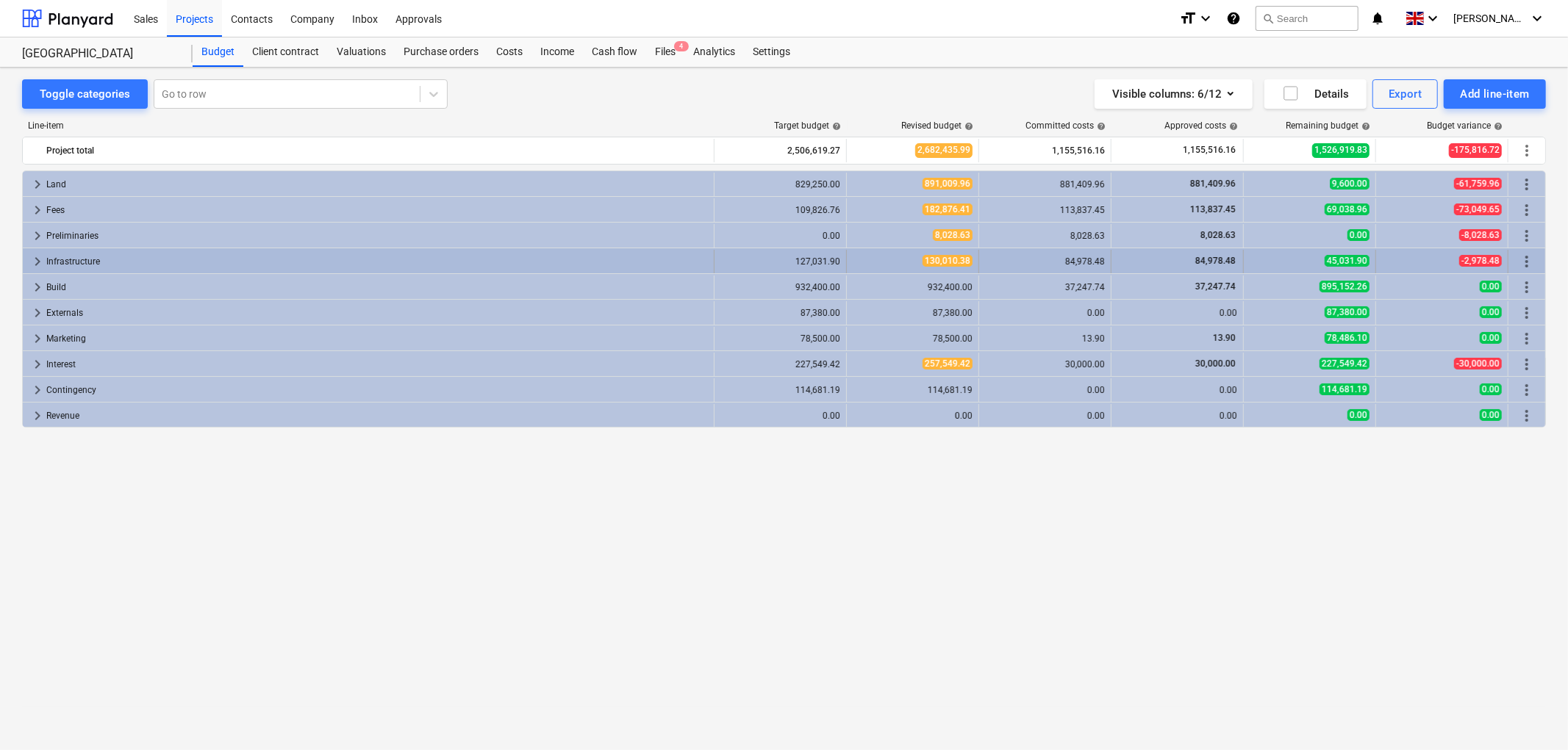
click at [35, 259] on span "keyboard_arrow_right" at bounding box center [37, 261] width 17 height 17
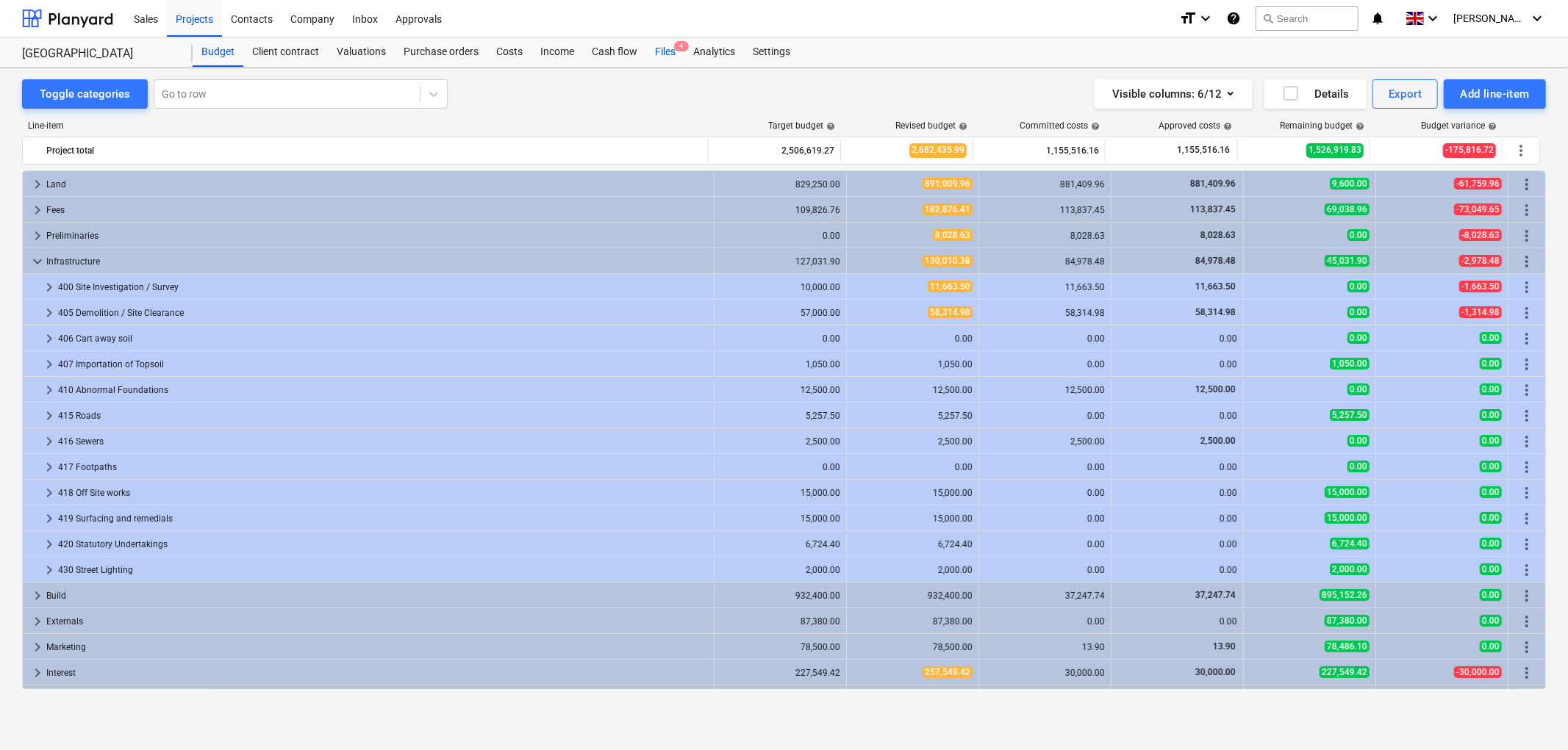
click at [667, 52] on div "Files 4" at bounding box center [665, 51] width 38 height 29
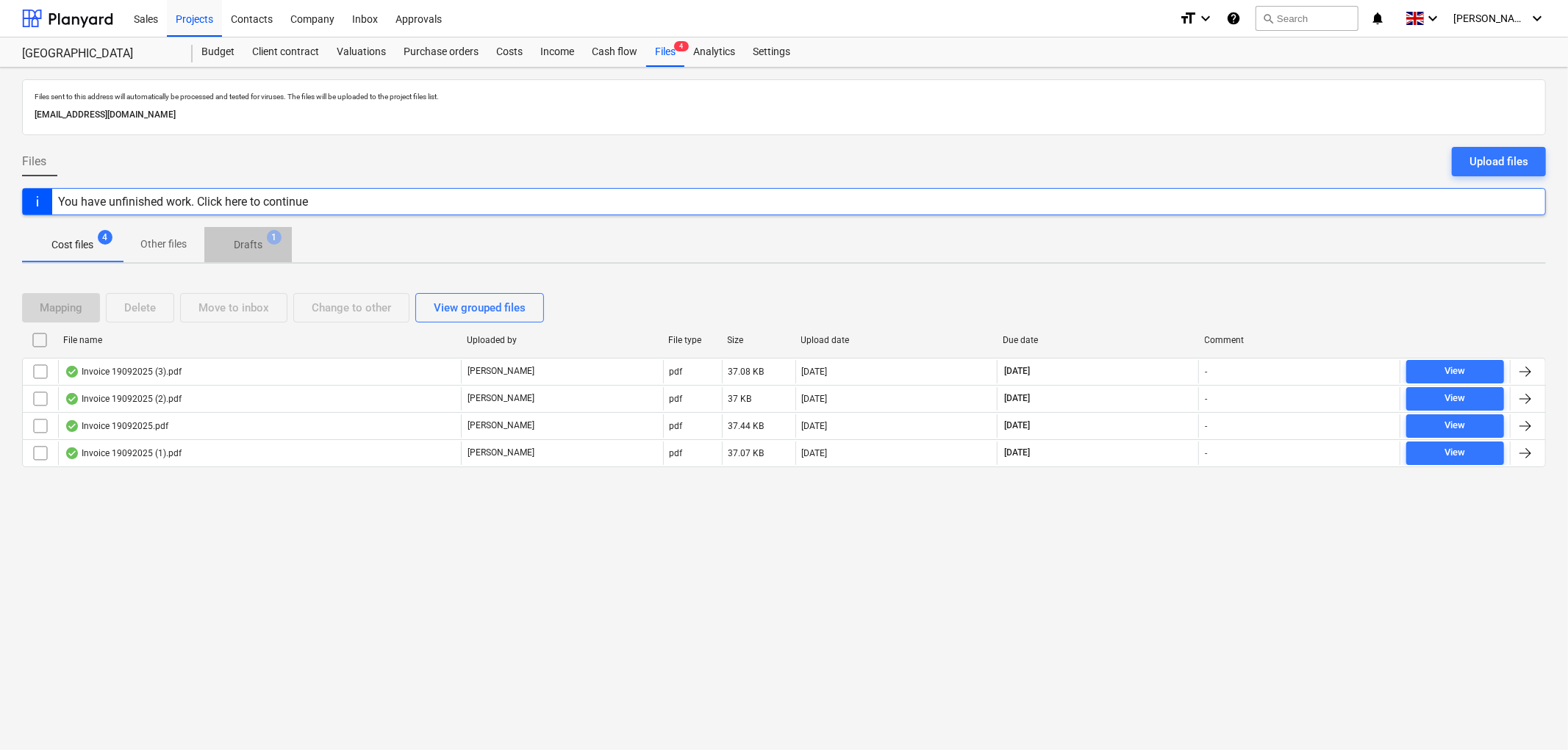
click at [253, 240] on p "Drafts" at bounding box center [248, 246] width 28 height 16
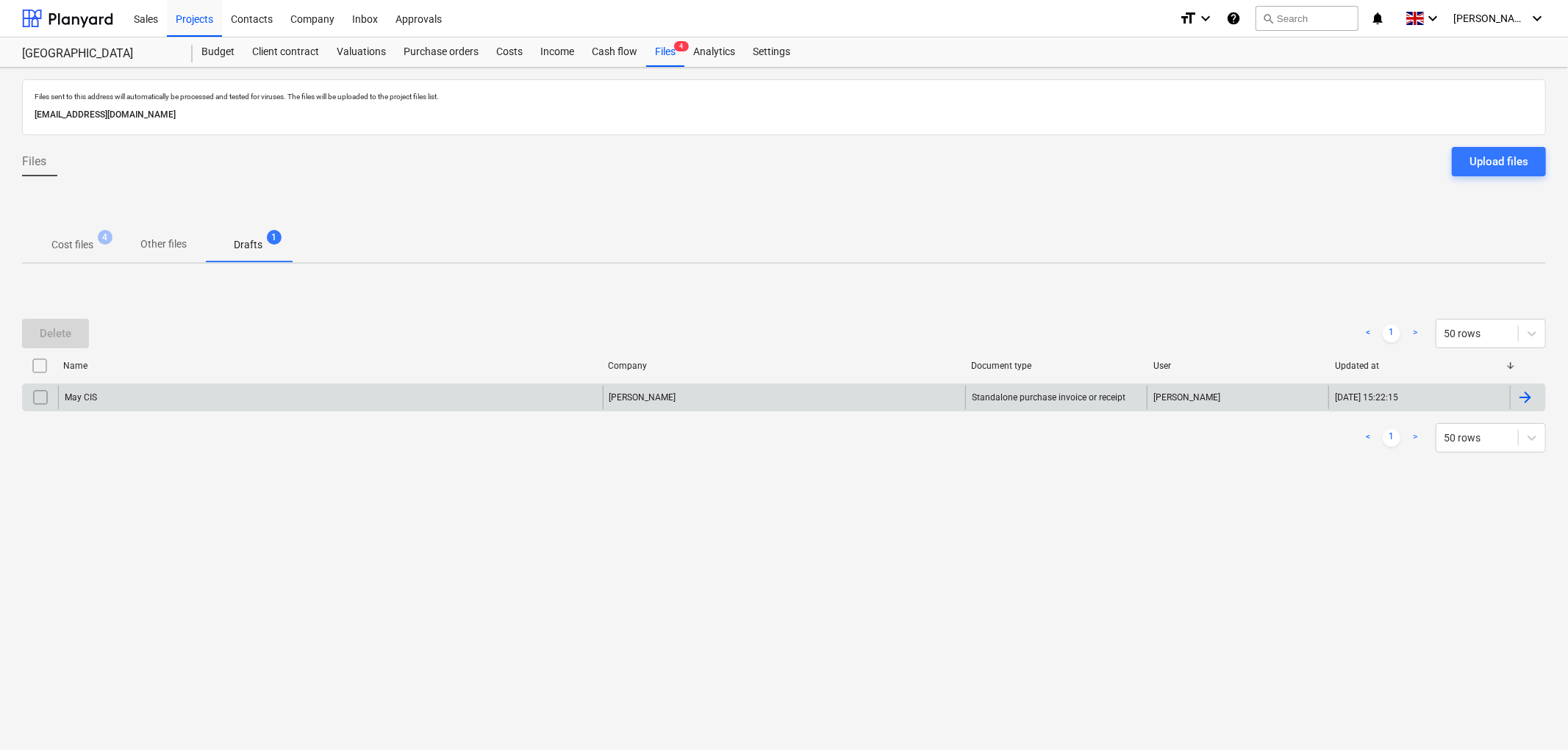
click at [47, 396] on input "checkbox" at bounding box center [40, 397] width 24 height 24
click at [49, 322] on button "Delete" at bounding box center [55, 333] width 67 height 29
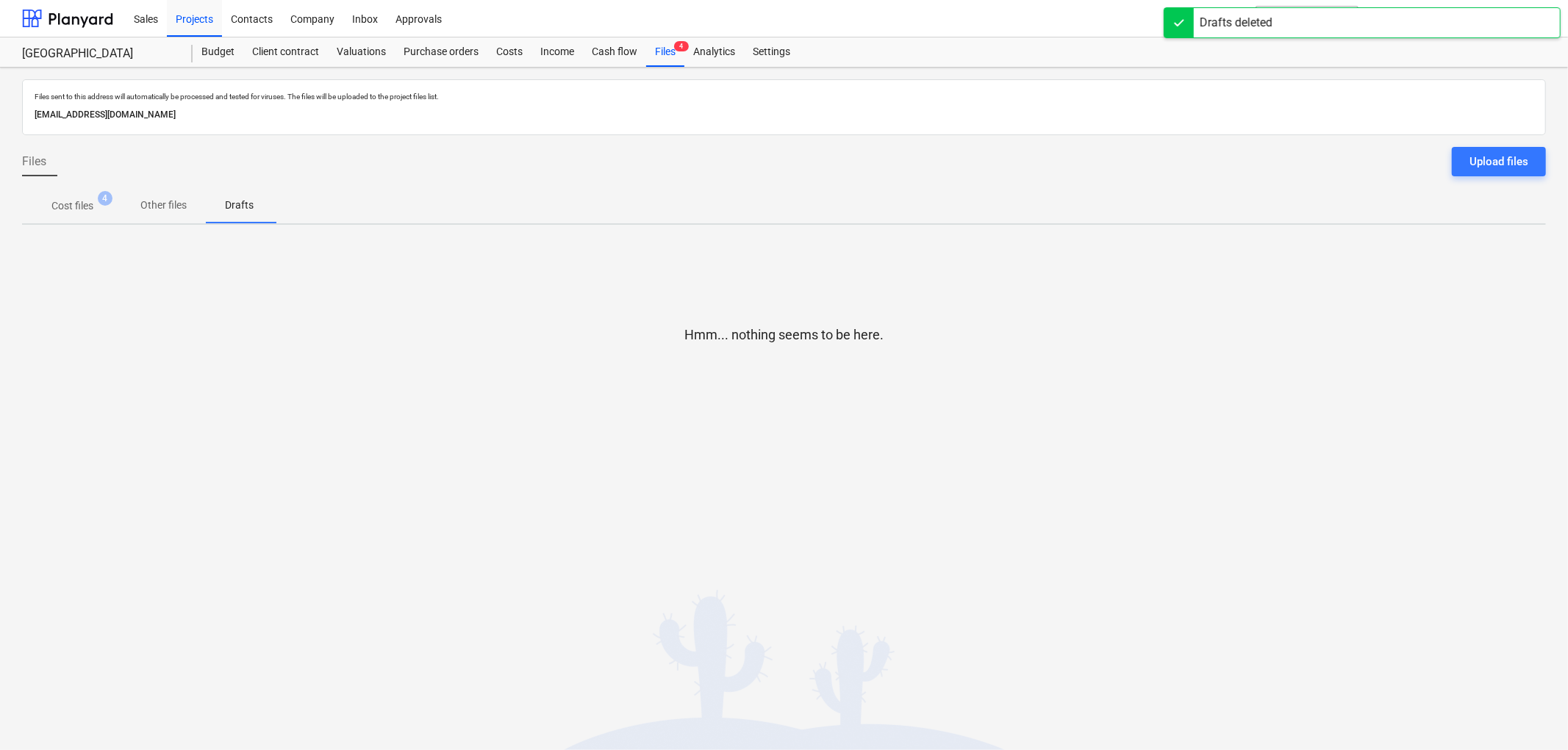
drag, startPoint x: 74, startPoint y: 195, endPoint x: 79, endPoint y: 203, distance: 9.4
click at [74, 196] on span "Cost files 4" at bounding box center [72, 205] width 100 height 26
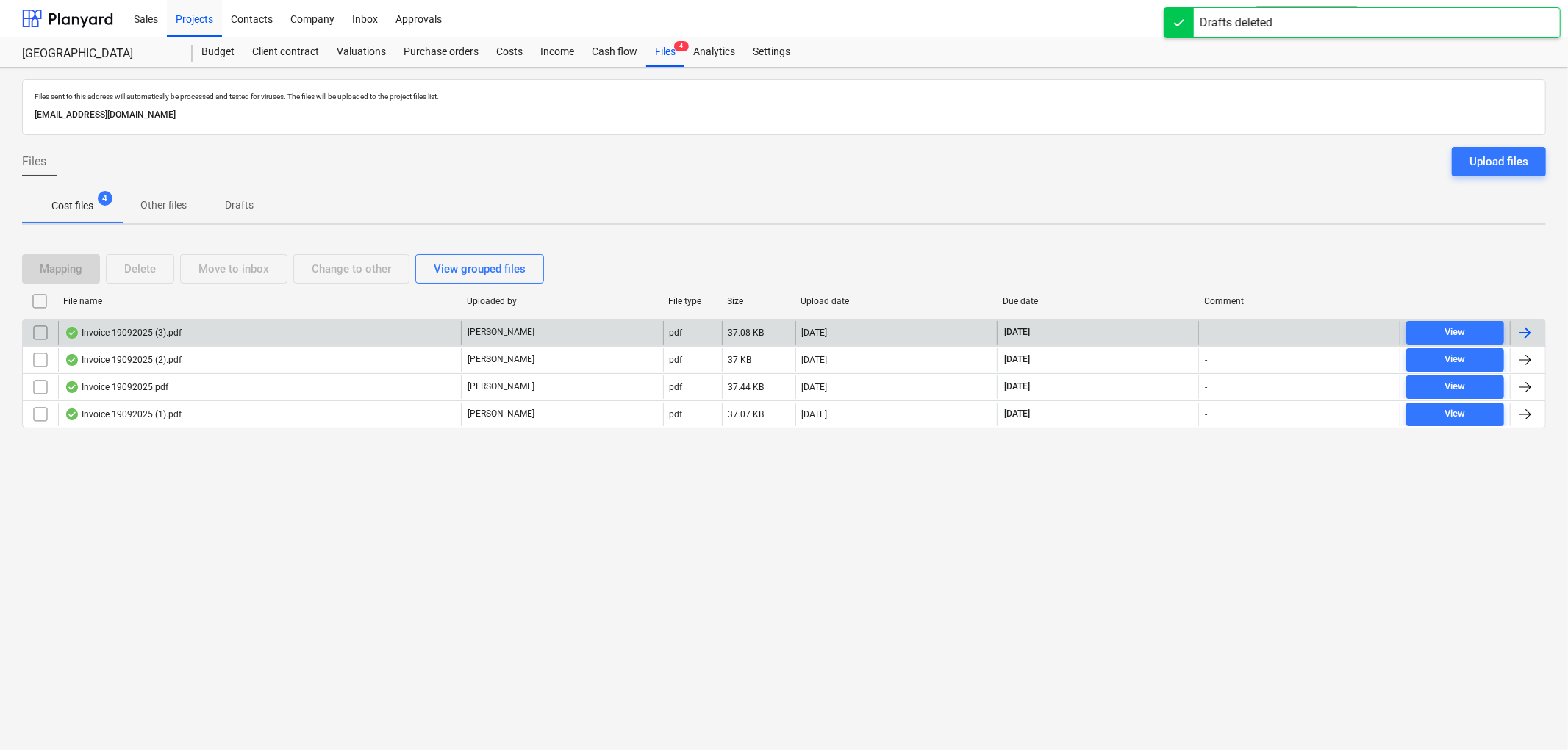
click at [137, 339] on div "Invoice 19092025 (3).pdf" at bounding box center [260, 333] width 403 height 24
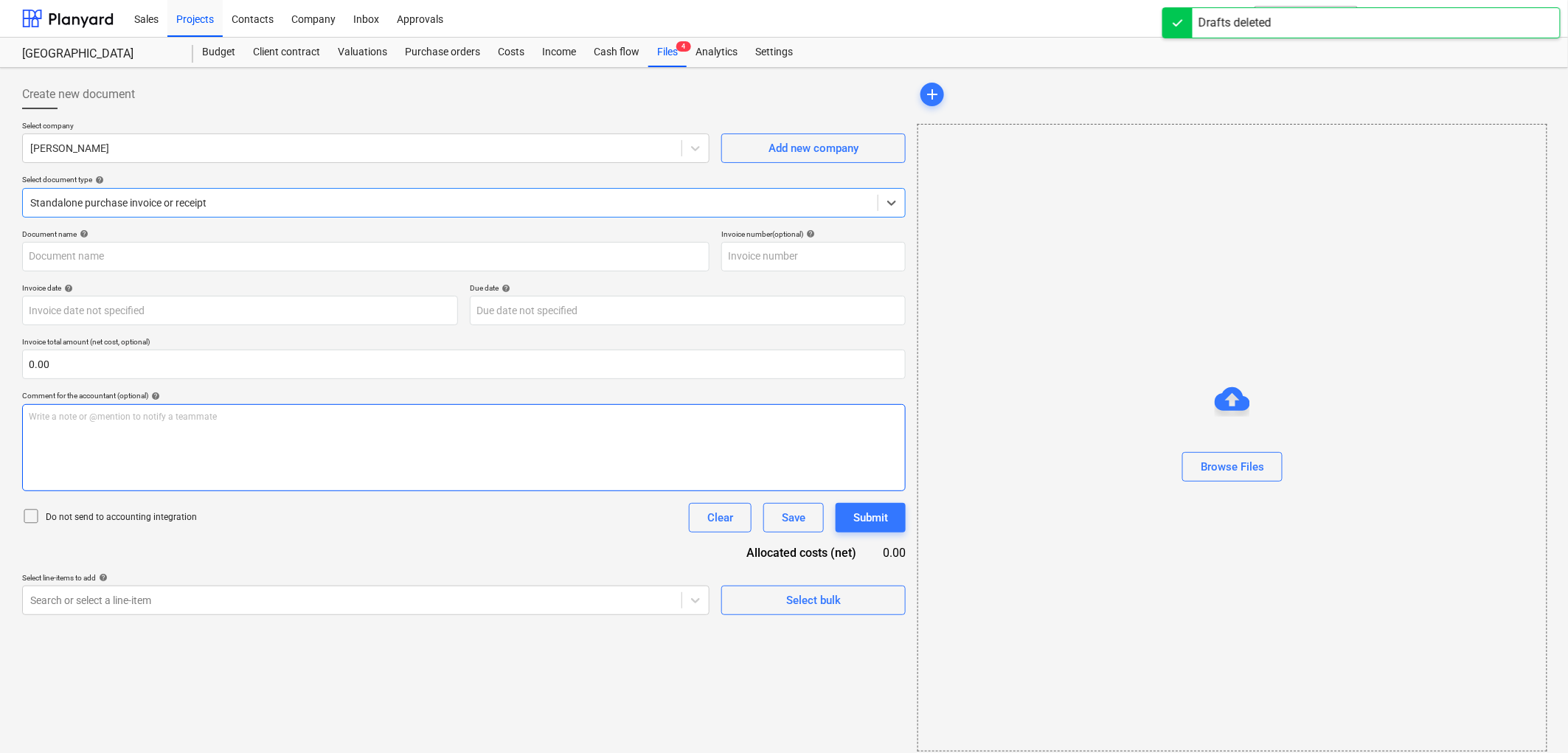
type input "Invoice 19092025 (3).pdf"
type input "[DATE]"
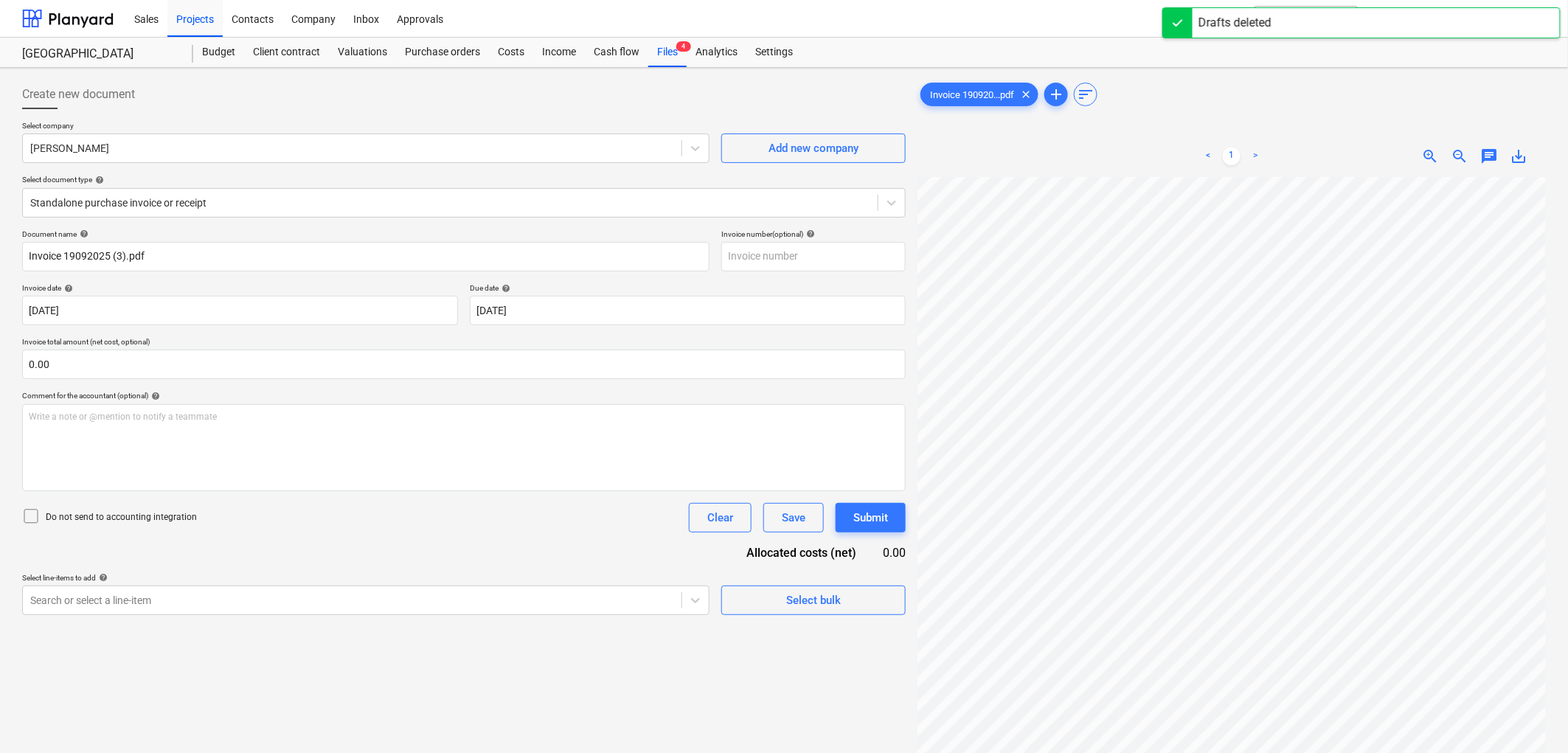
click at [138, 348] on p "Invoice total amount (net cost, optional)" at bounding box center [464, 343] width 884 height 13
click at [136, 356] on input "text" at bounding box center [464, 364] width 884 height 29
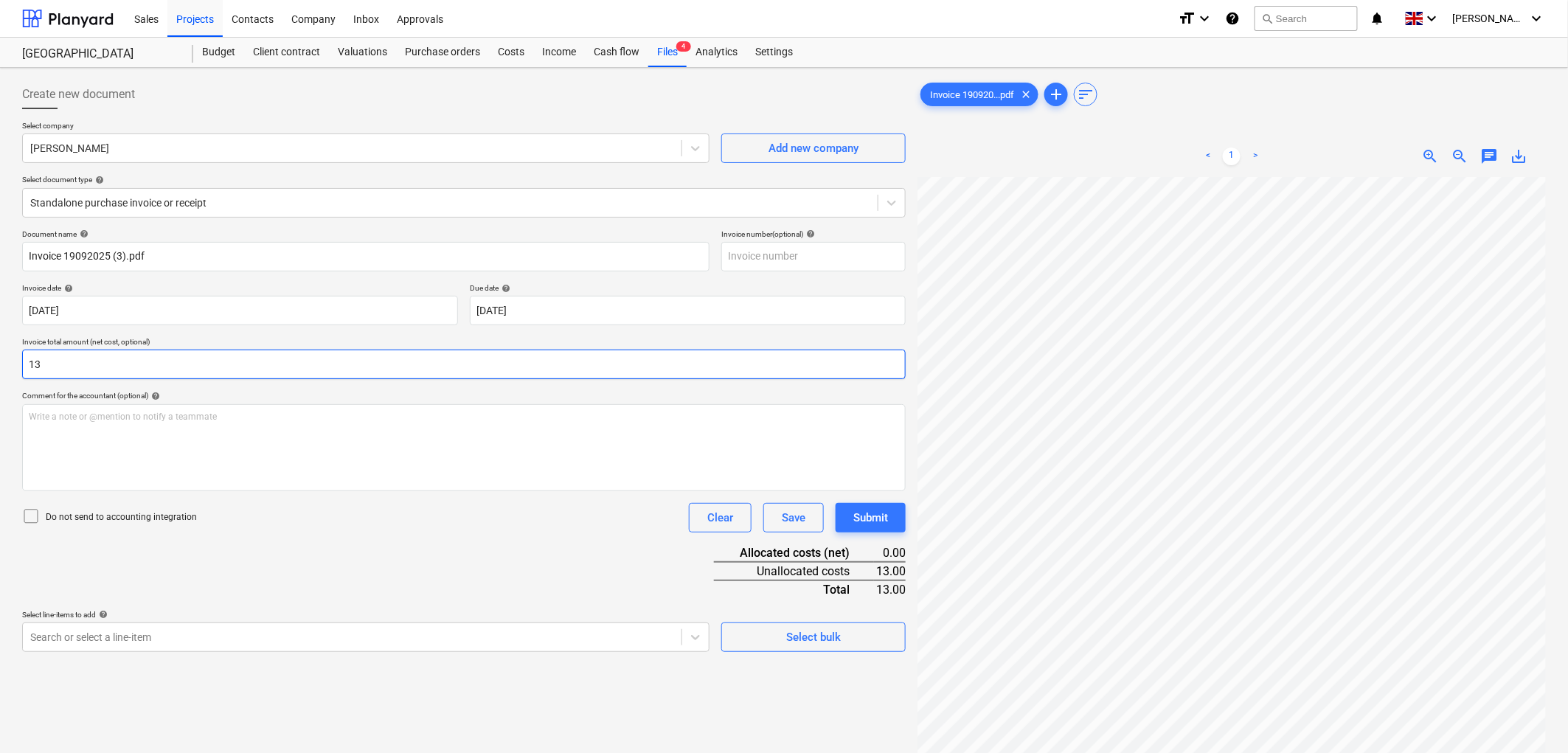
type input "1"
type input "675.00"
click at [104, 509] on div "Do not send to accounting integration" at bounding box center [109, 518] width 175 height 21
click at [104, 516] on p "Do not send to accounting integration" at bounding box center [121, 518] width 151 height 13
click at [105, 518] on p "Do not send to accounting integration" at bounding box center [121, 518] width 151 height 13
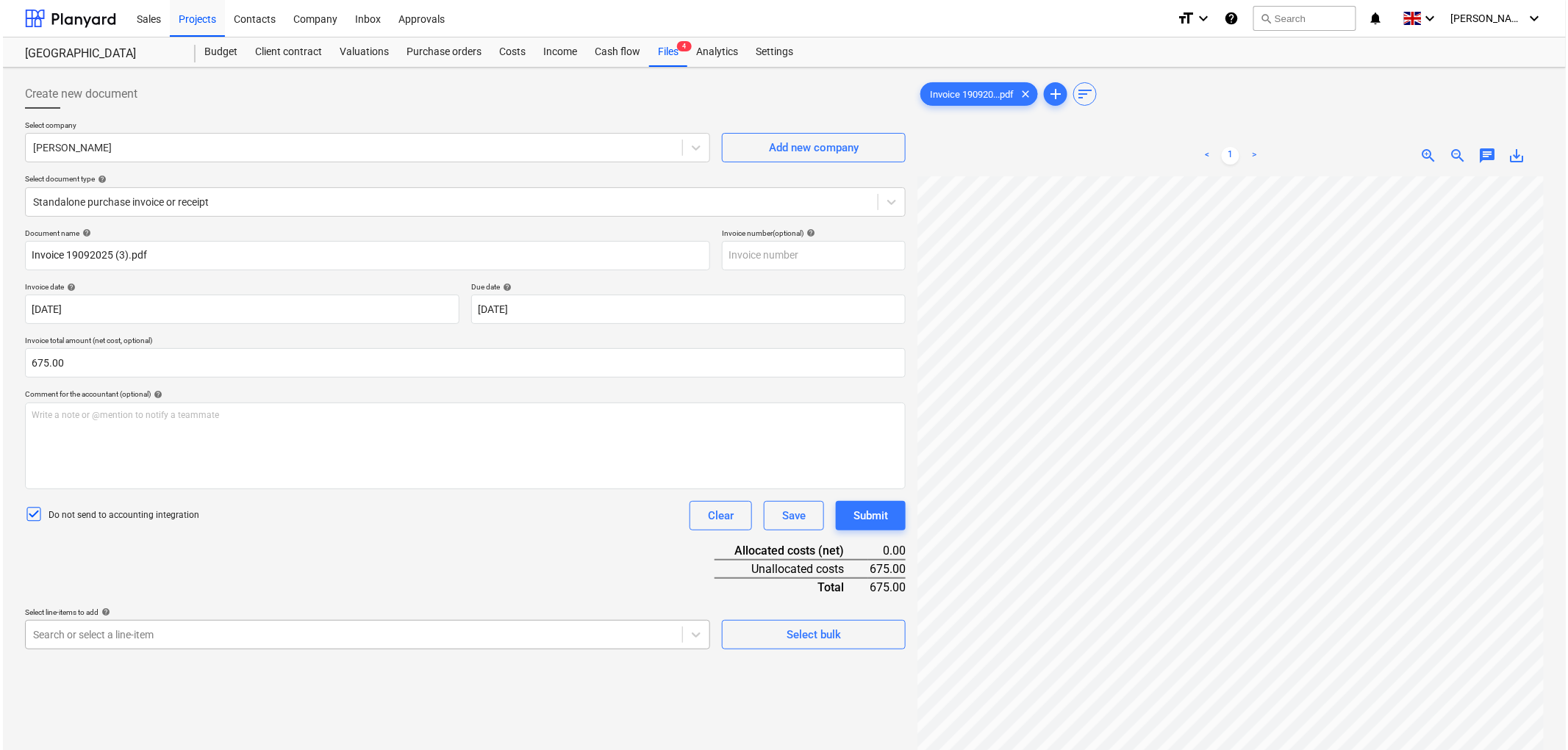
scroll to position [135, 0]
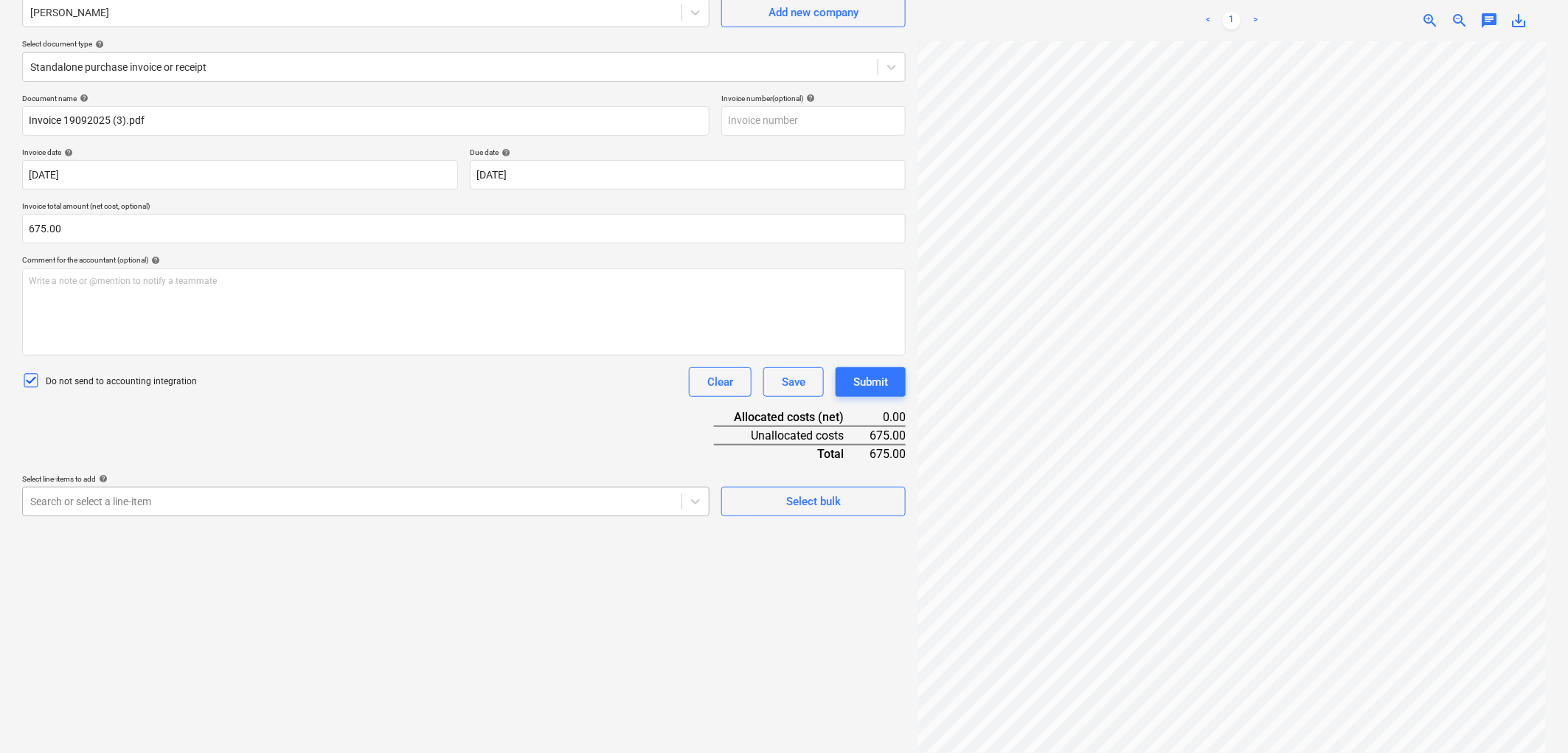
click at [114, 617] on body "Sales Projects Contacts Company Inbox Approvals format_size keyboard_arrow_down…" at bounding box center [784, 241] width 1568 height 753
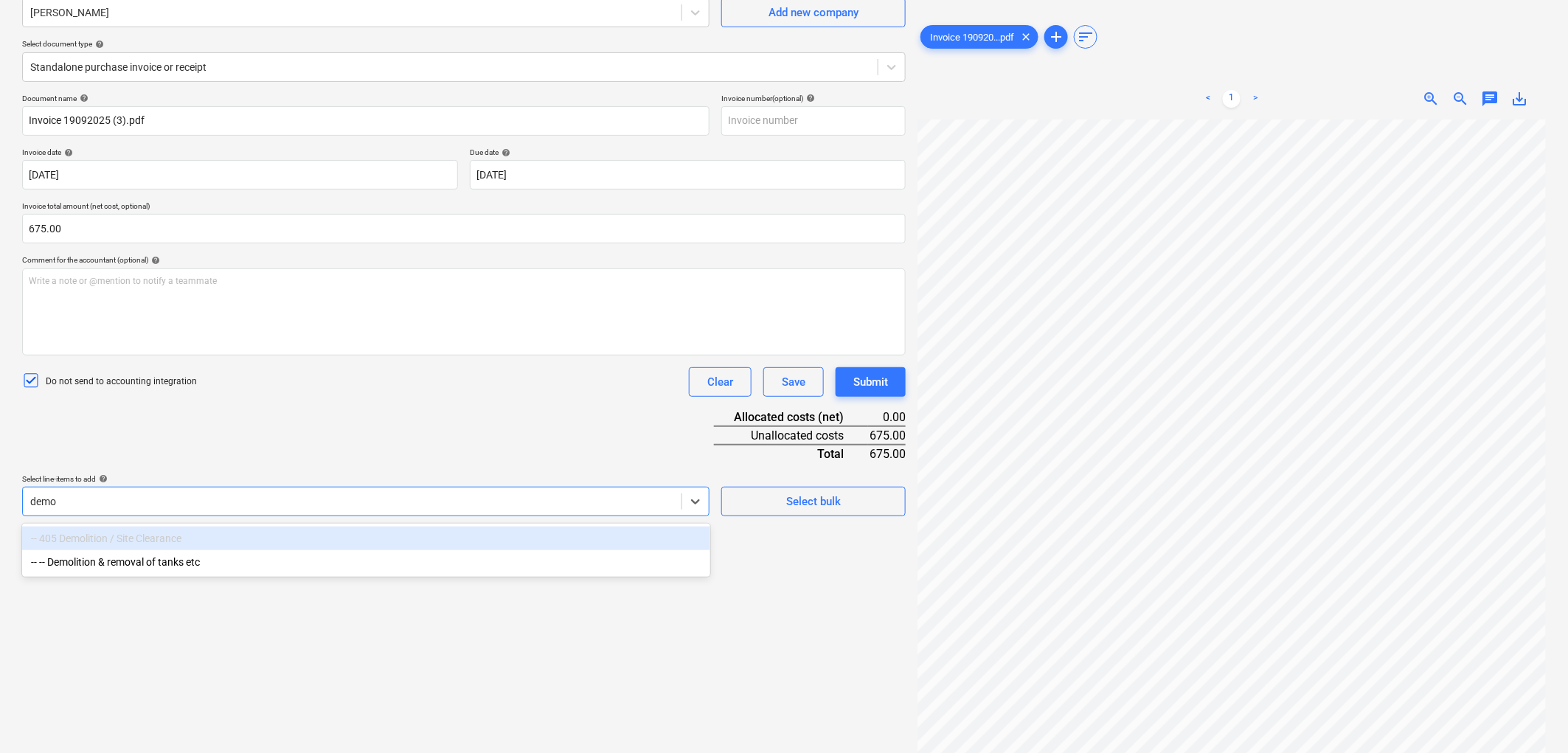
type input "demol"
click at [173, 568] on div "-- -- Demolition & removal of tanks etc" at bounding box center [366, 562] width 688 height 24
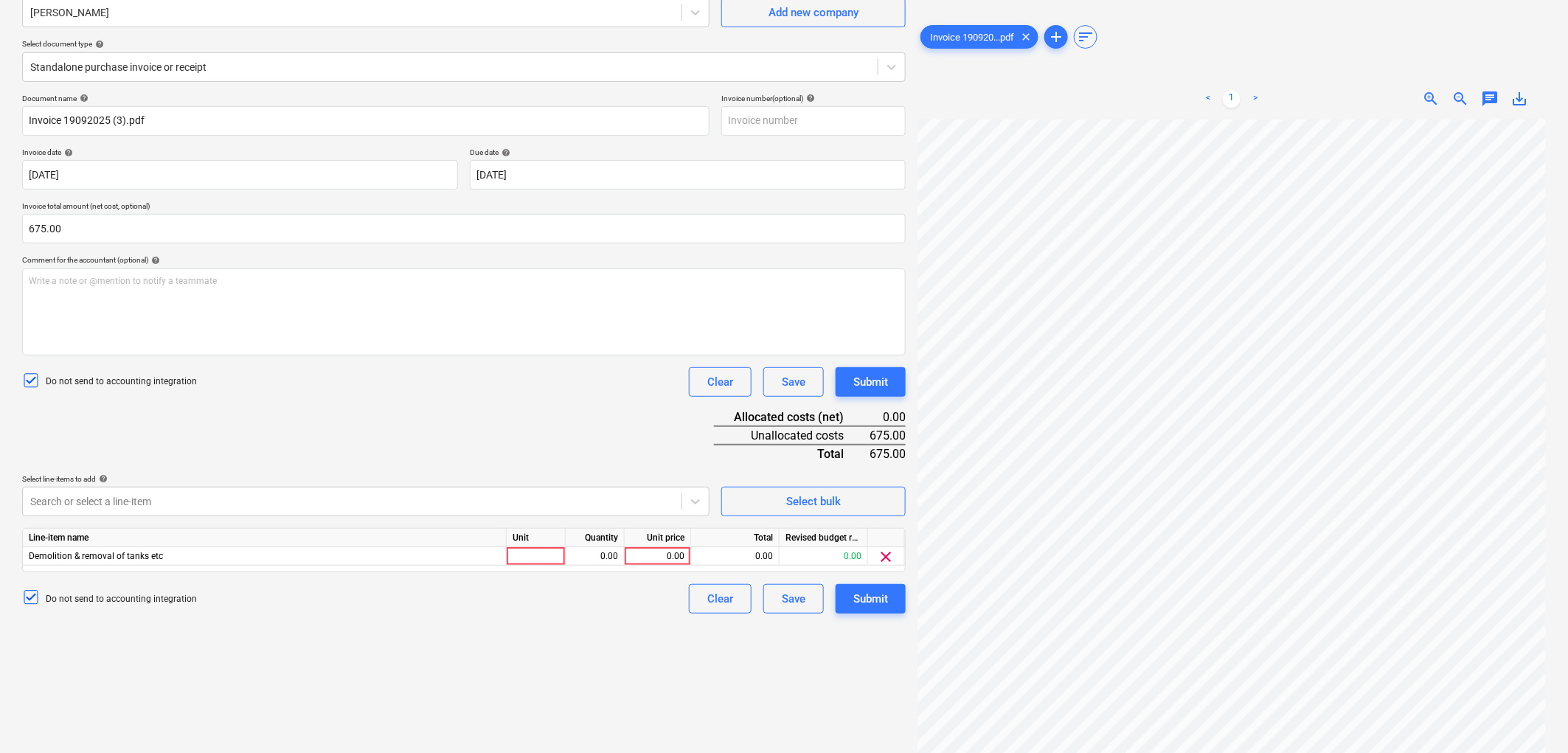
click at [350, 396] on div "Document name help Invoice 19092025 (3).pdf Invoice number (optional) help Invo…" at bounding box center [464, 354] width 884 height 520
click at [512, 551] on div at bounding box center [536, 556] width 59 height 18
type input "1"
type input "675"
click at [893, 599] on button "Submit" at bounding box center [870, 598] width 70 height 29
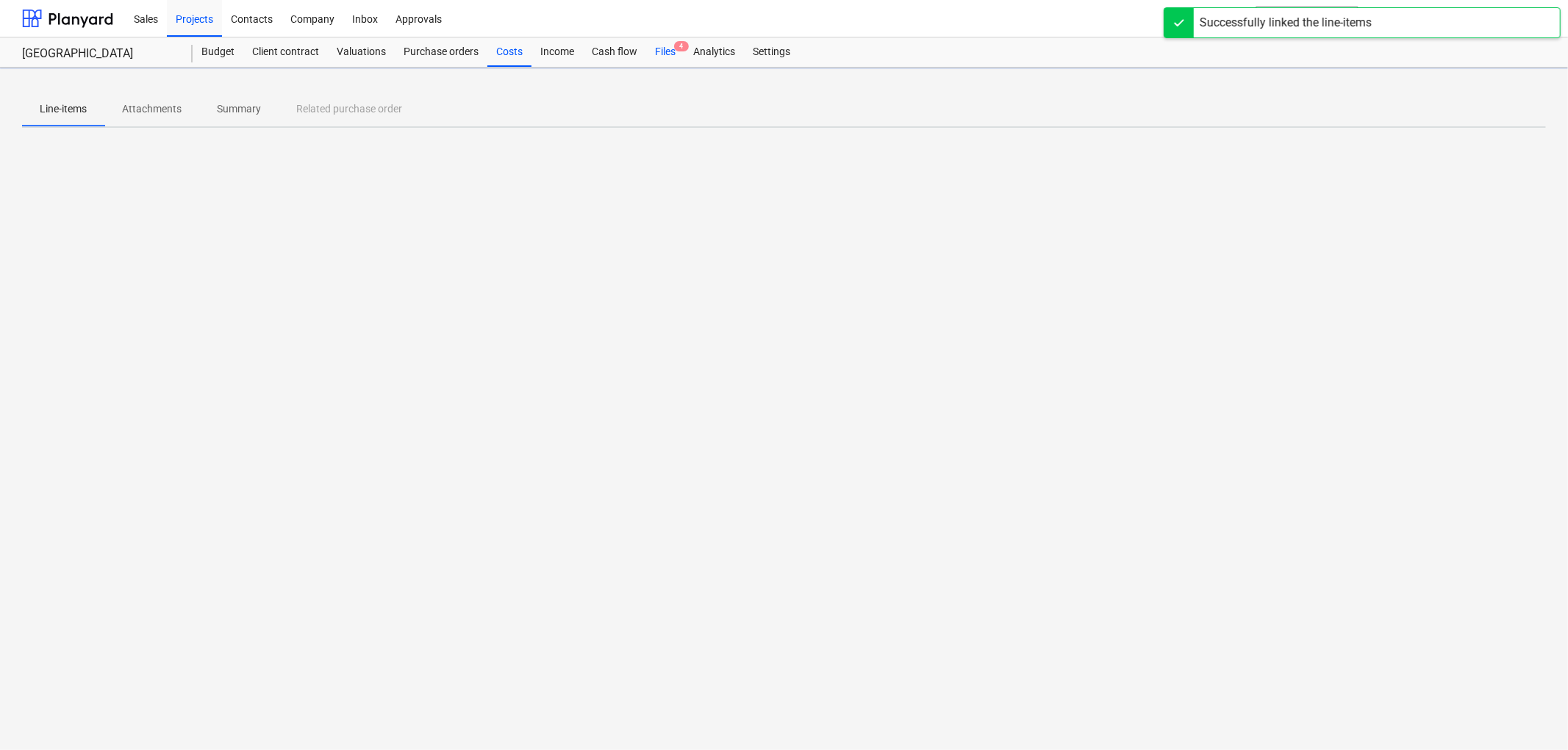
drag, startPoint x: 674, startPoint y: 54, endPoint x: 666, endPoint y: 59, distance: 9.4
click at [674, 54] on div "Files 4" at bounding box center [665, 51] width 38 height 29
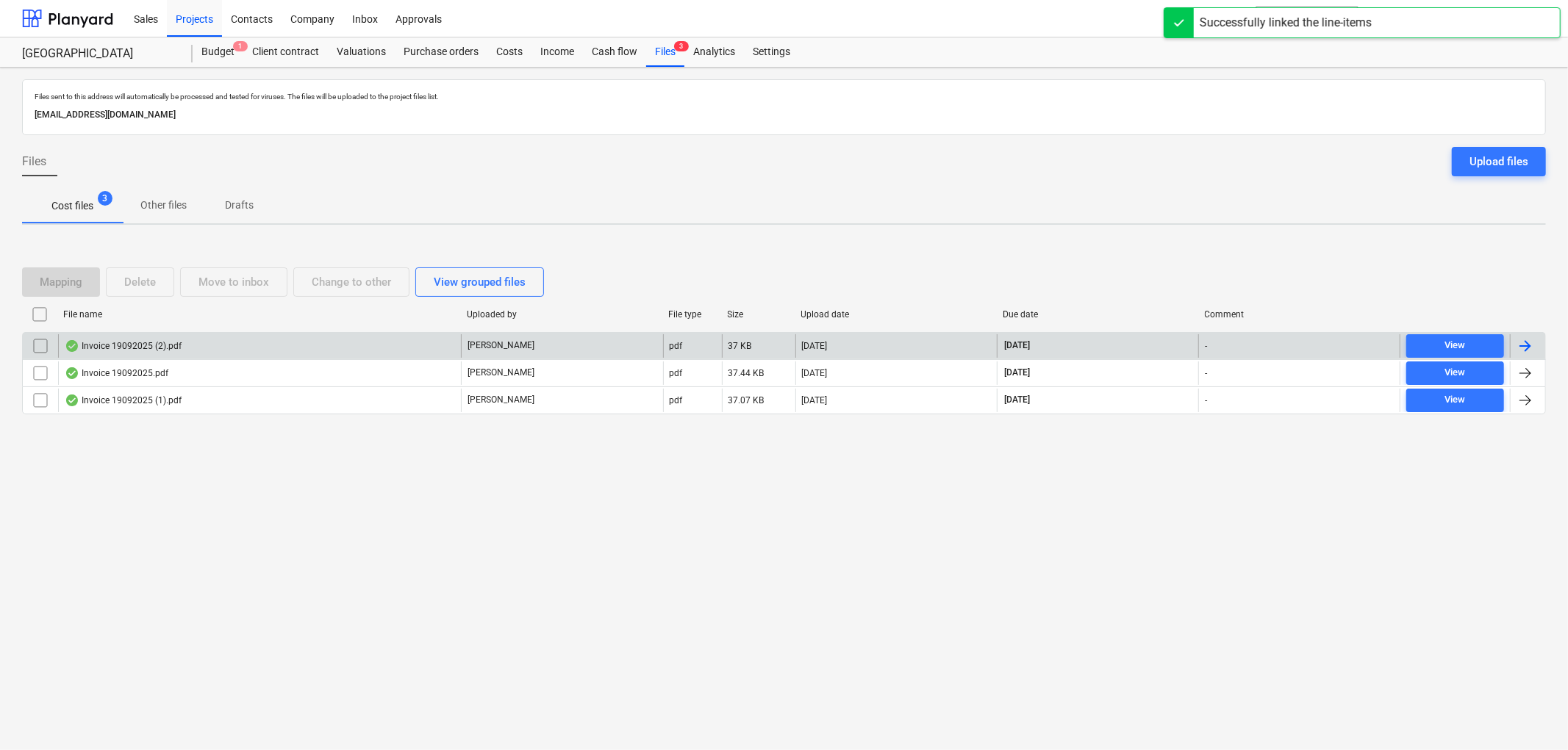
click at [111, 340] on div "Invoice 19092025 (2).pdf" at bounding box center [123, 346] width 117 height 12
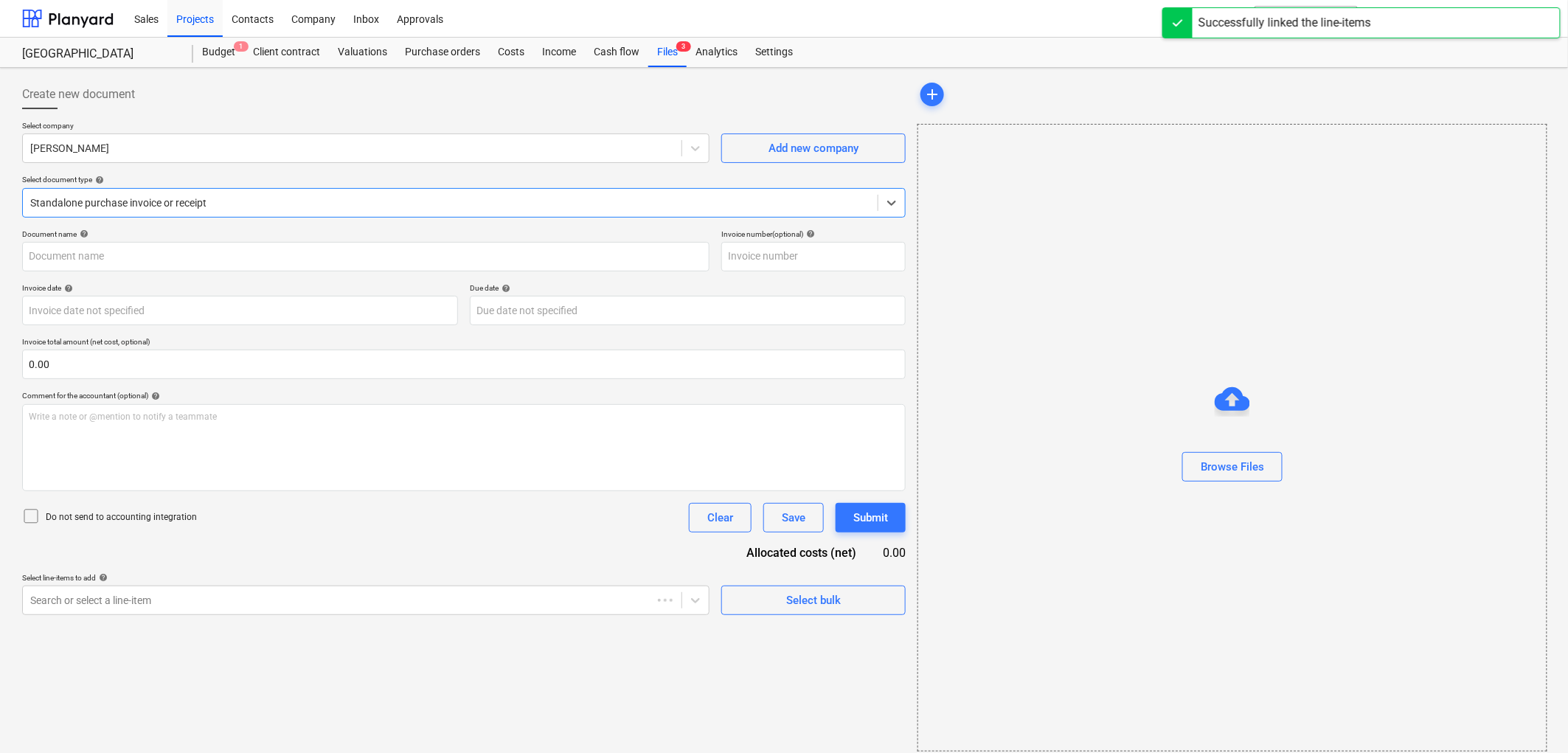
type input "Invoice 19092025 (2).pdf"
type input "[DATE]"
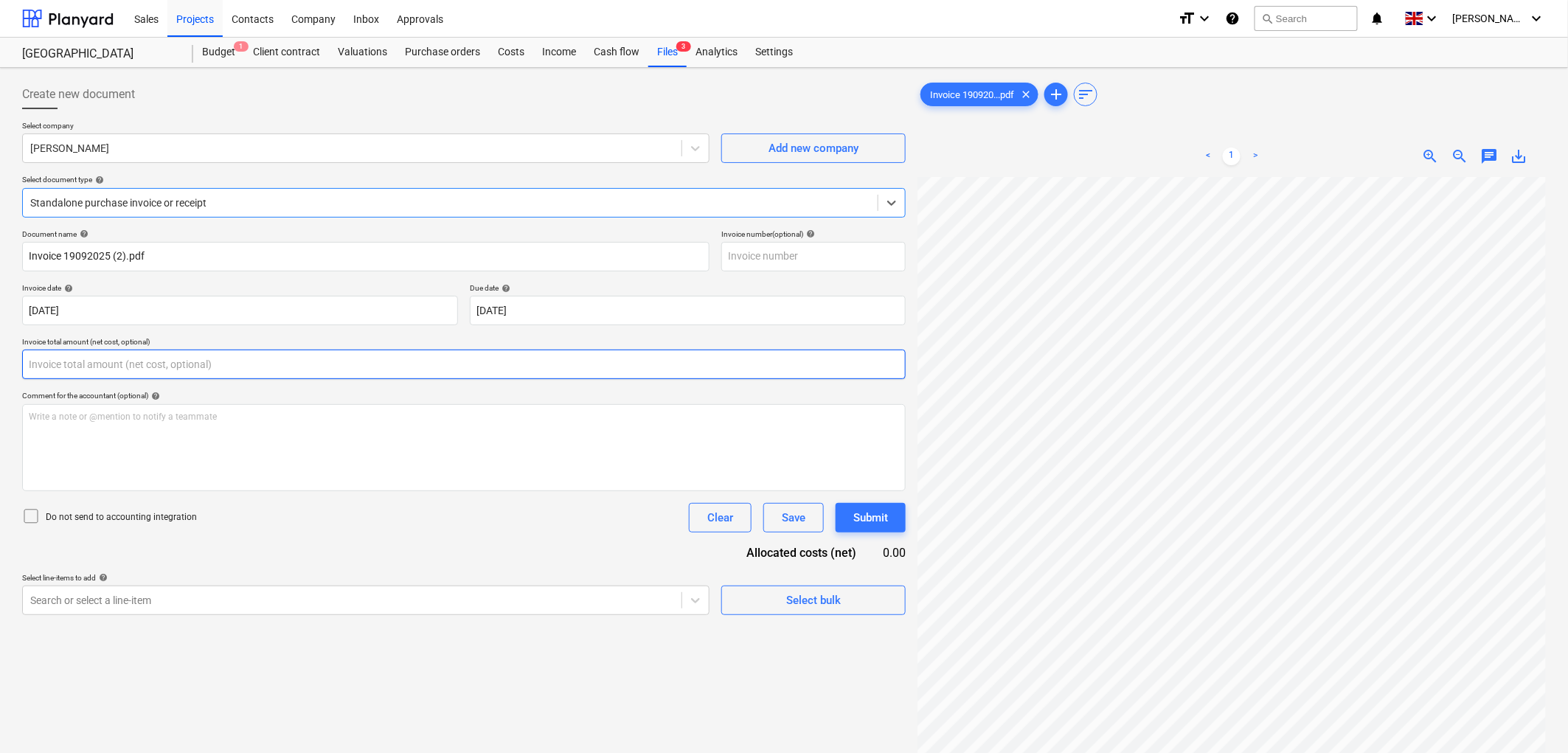
click at [124, 372] on input "text" at bounding box center [464, 364] width 884 height 29
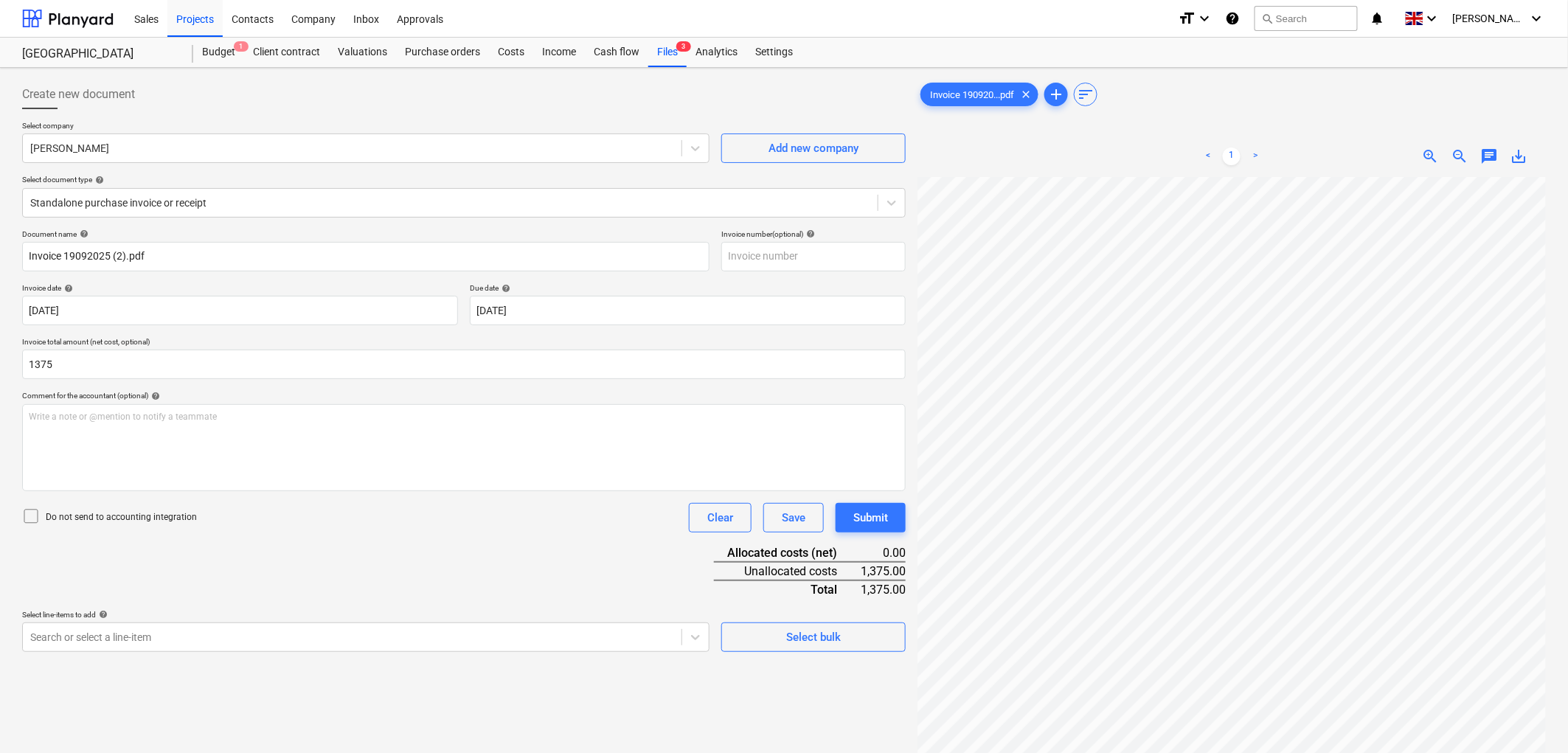
type input "1,375.00"
click at [112, 507] on div "Do not send to accounting integration" at bounding box center [109, 518] width 175 height 21
click at [129, 639] on body "Sales Projects Contacts Company Inbox Approvals format_size keyboard_arrow_down…" at bounding box center [784, 376] width 1568 height 753
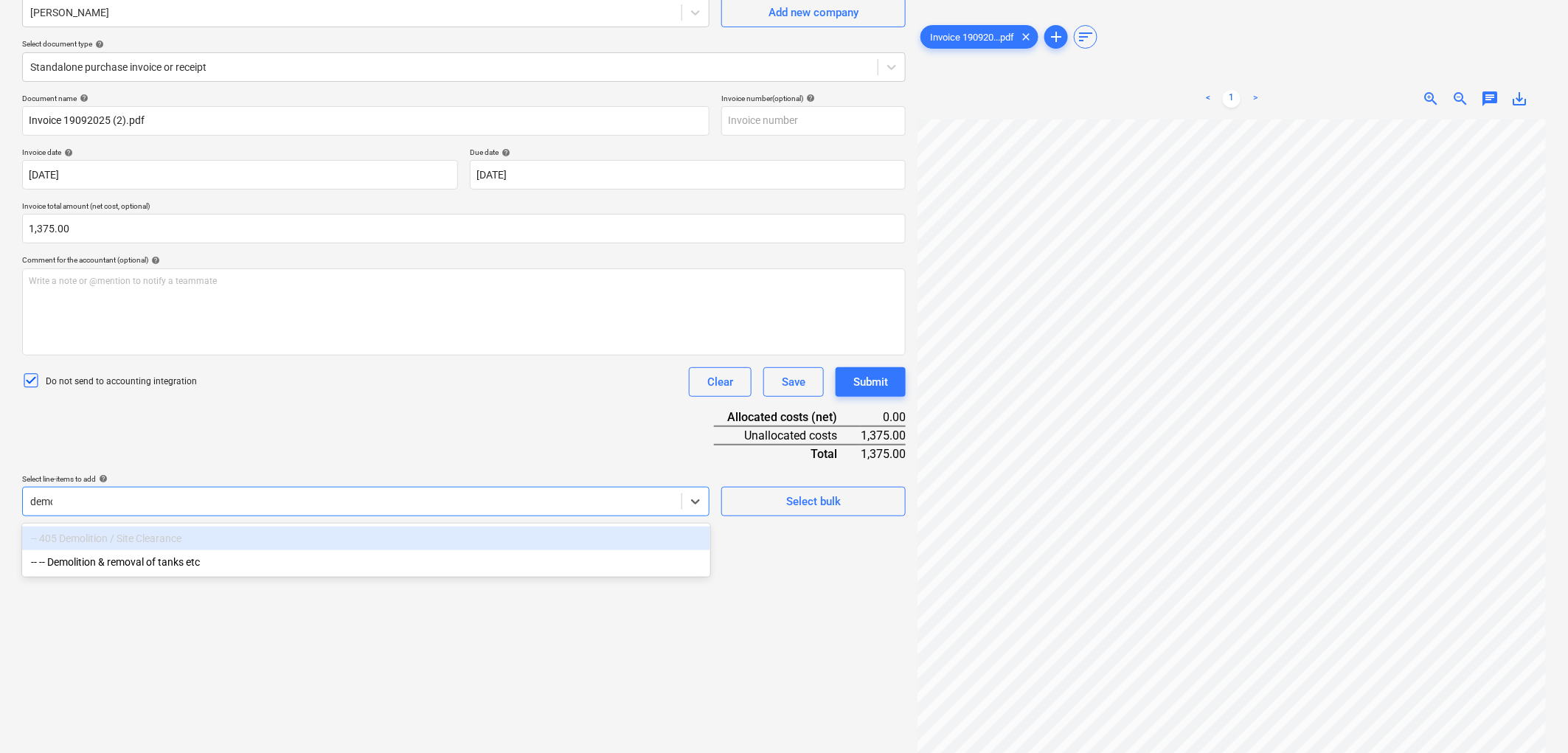
type input "demol"
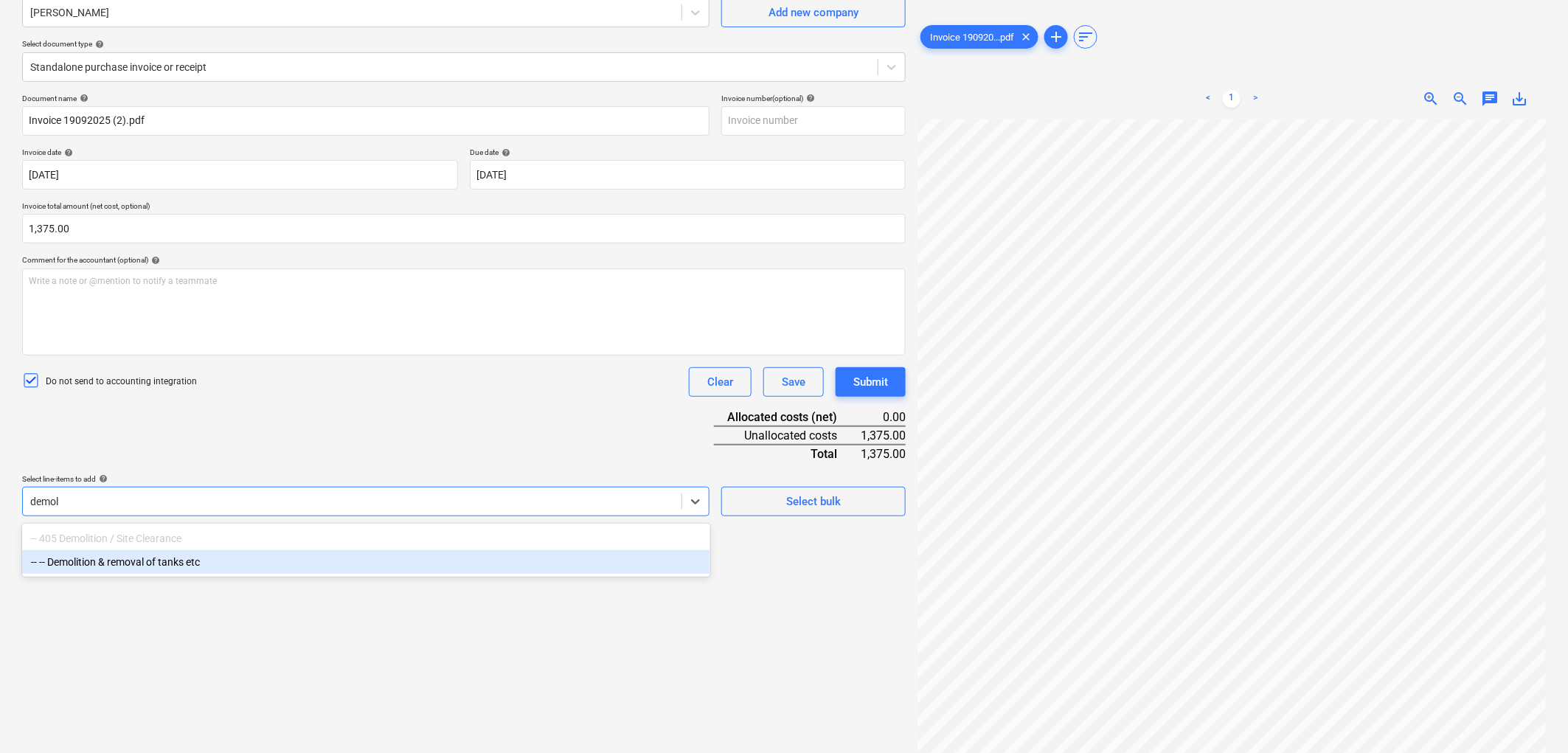
click at [189, 563] on div "-- -- Demolition & removal of tanks etc" at bounding box center [366, 562] width 688 height 24
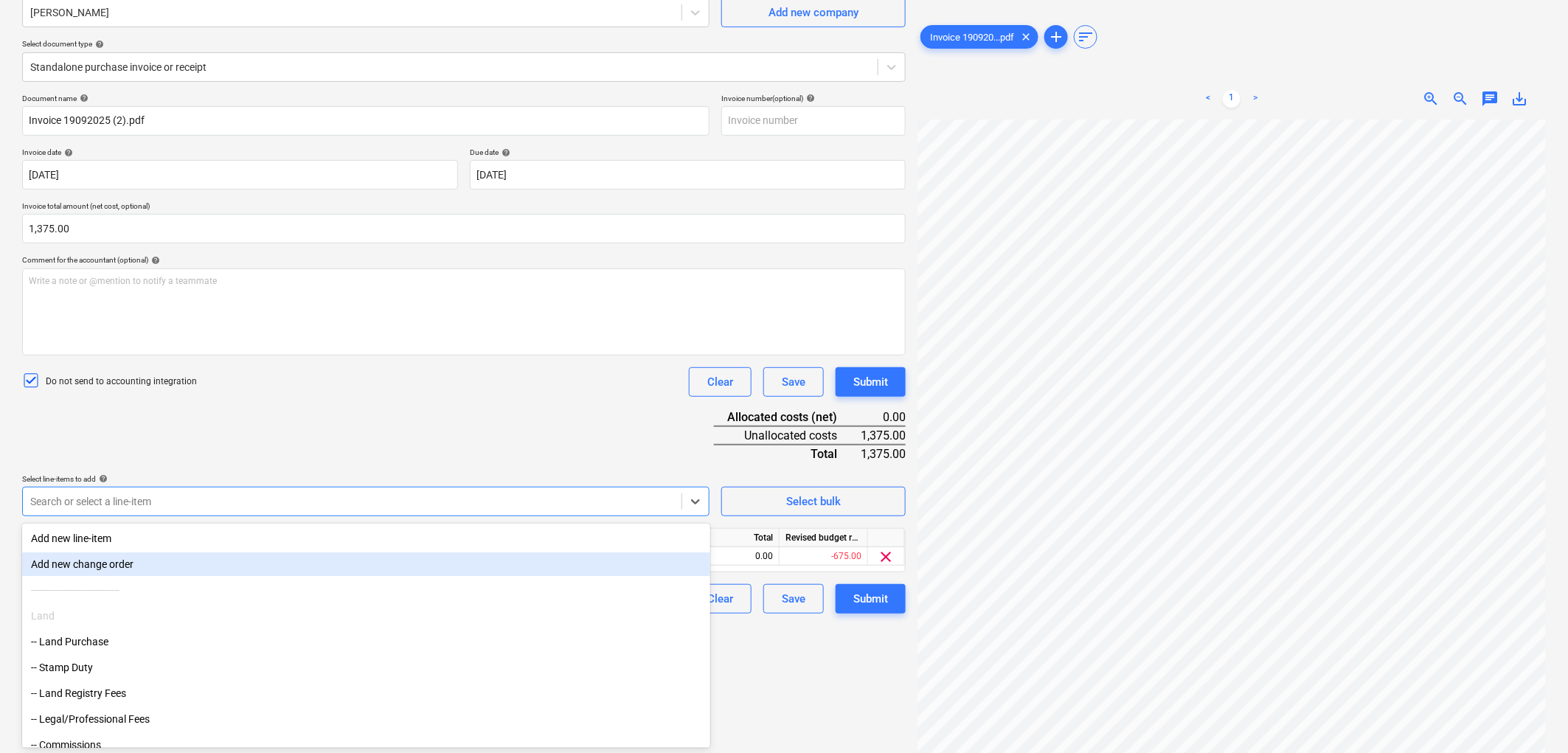
click at [306, 450] on div "Document name help Invoice 19092025 (2).pdf Invoice number (optional) help Invo…" at bounding box center [464, 354] width 884 height 520
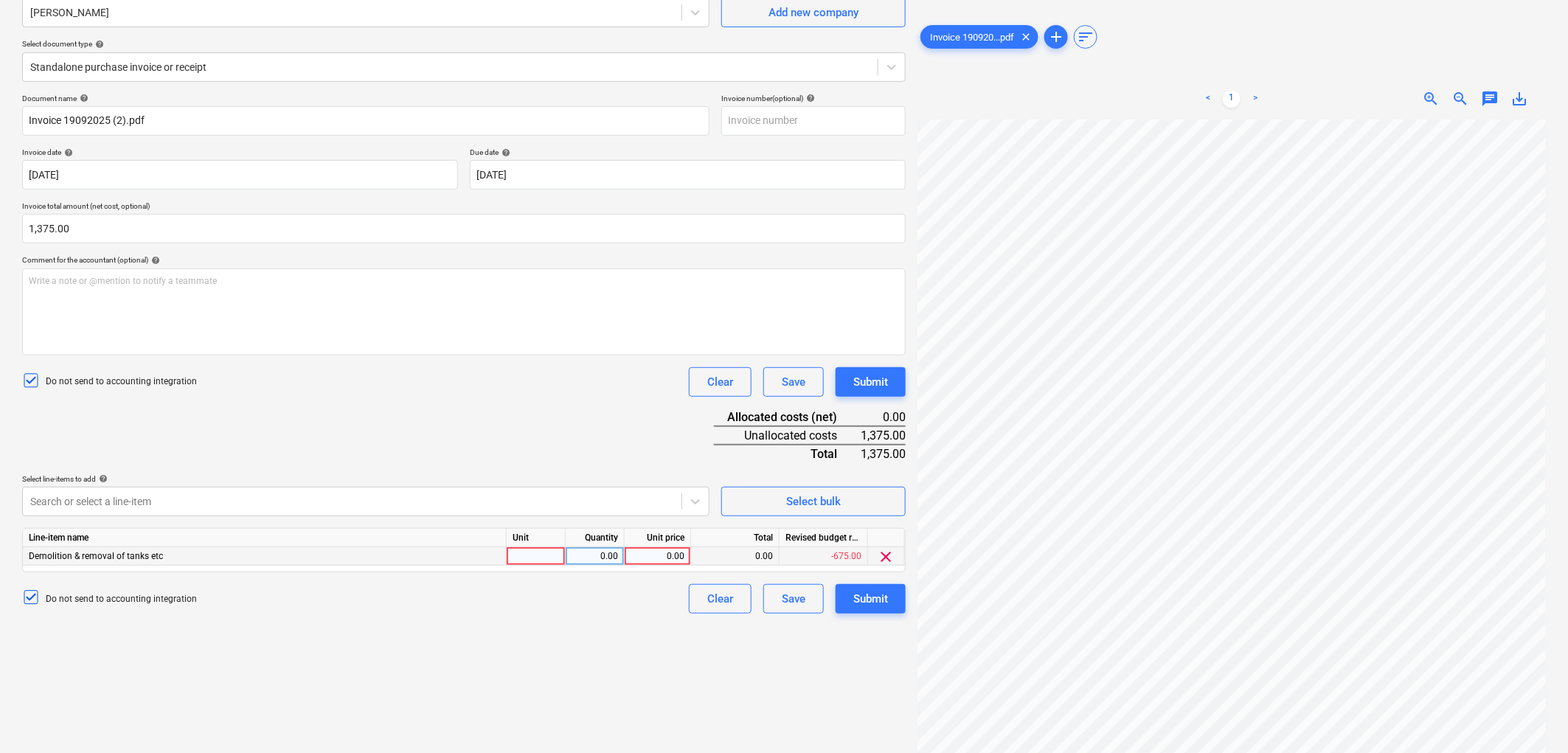
click at [511, 555] on div at bounding box center [536, 556] width 59 height 18
type input "1"
type input "1375"
click at [859, 594] on div "Submit" at bounding box center [871, 598] width 35 height 19
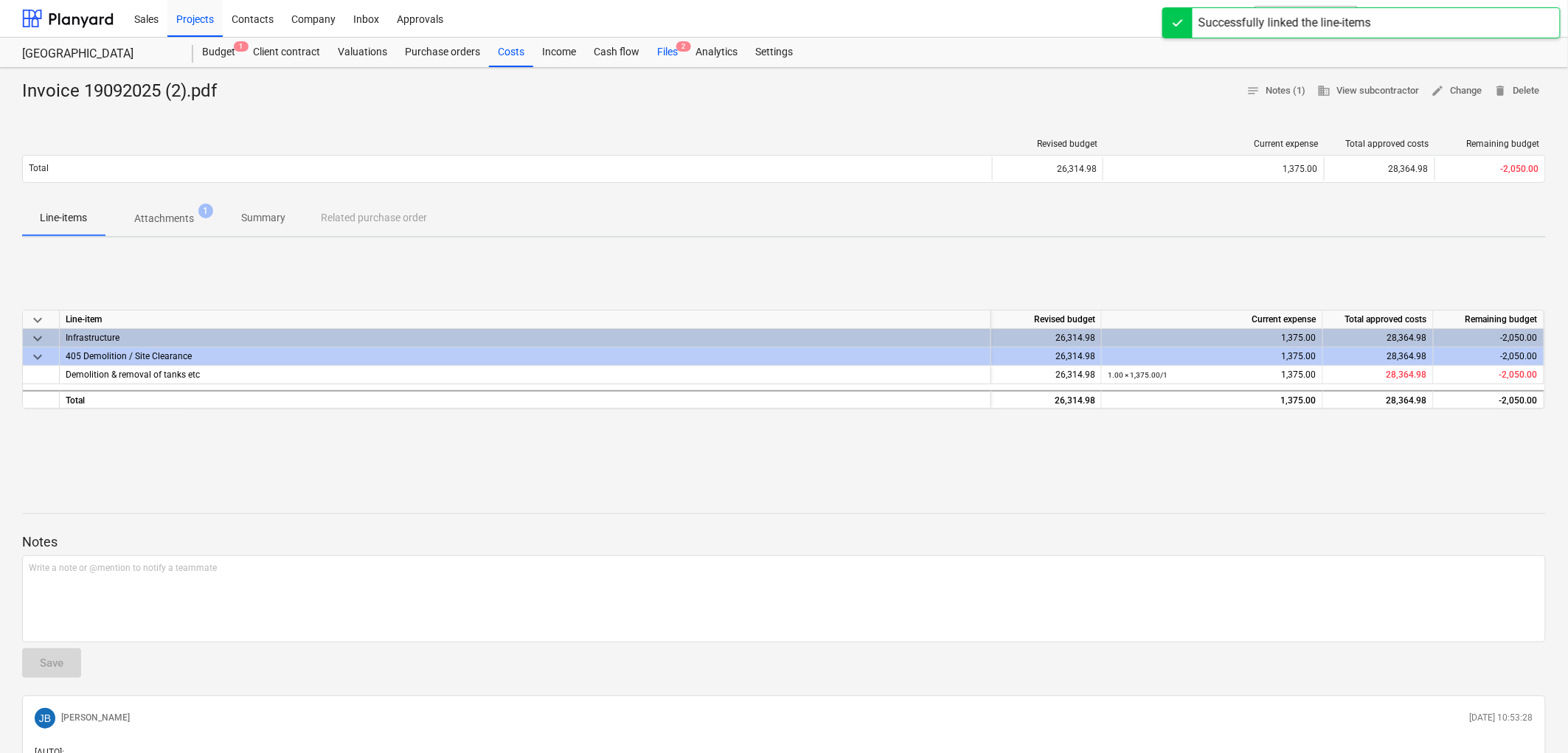
click at [653, 49] on div "Files 2" at bounding box center [667, 52] width 38 height 29
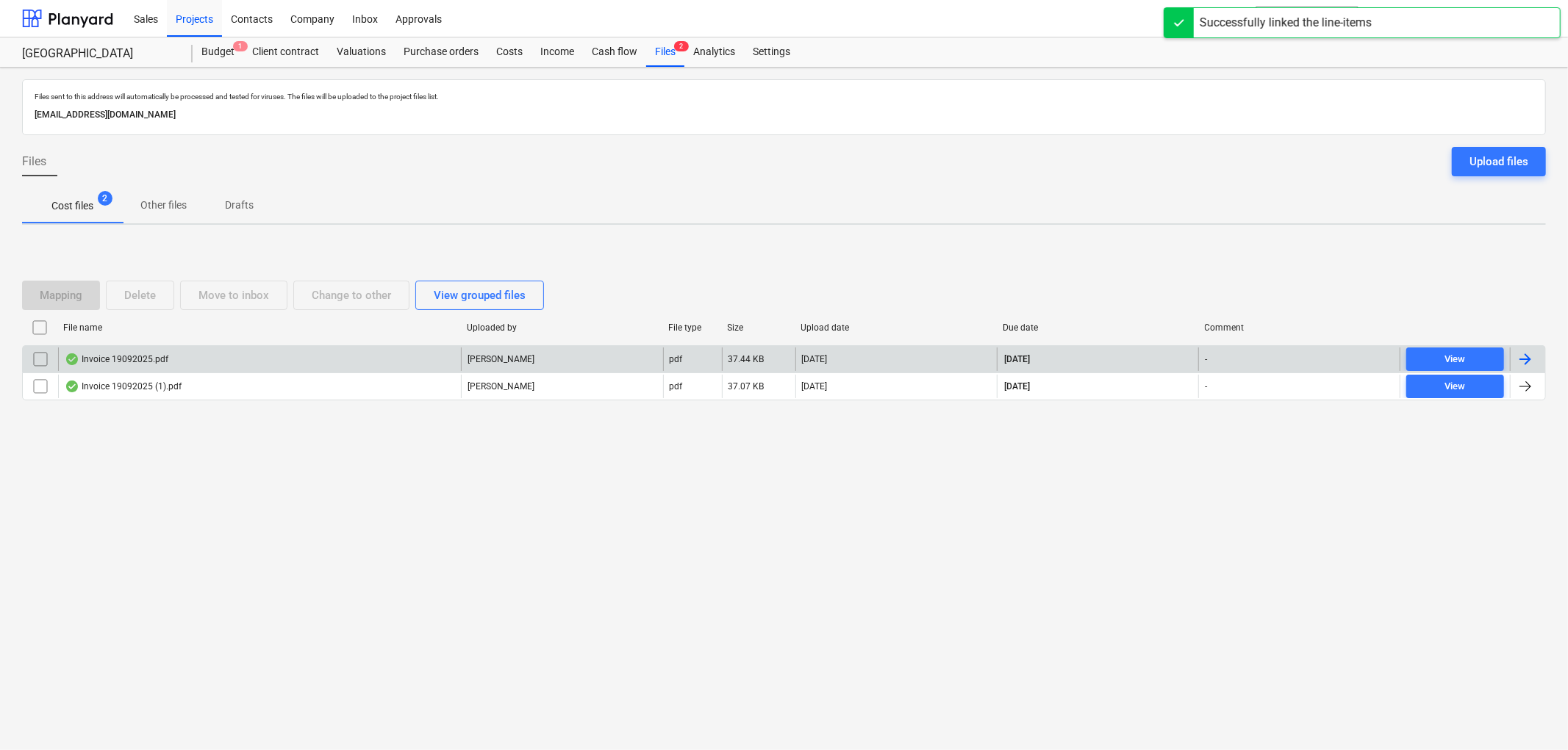
click at [172, 354] on div "Invoice 19092025.pdf" at bounding box center [260, 359] width 403 height 24
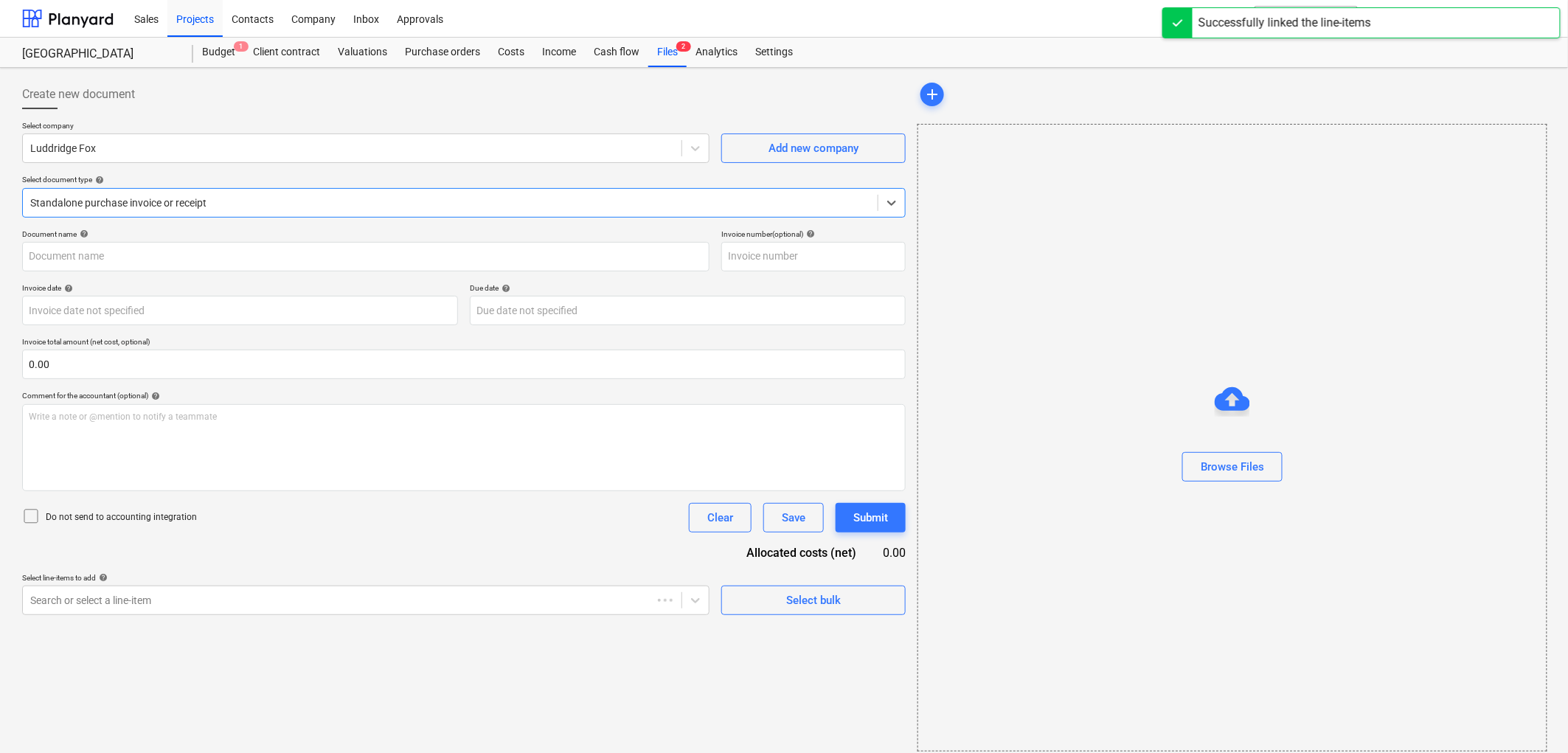
type input "Invoice 19092025.pdf"
type input "[DATE]"
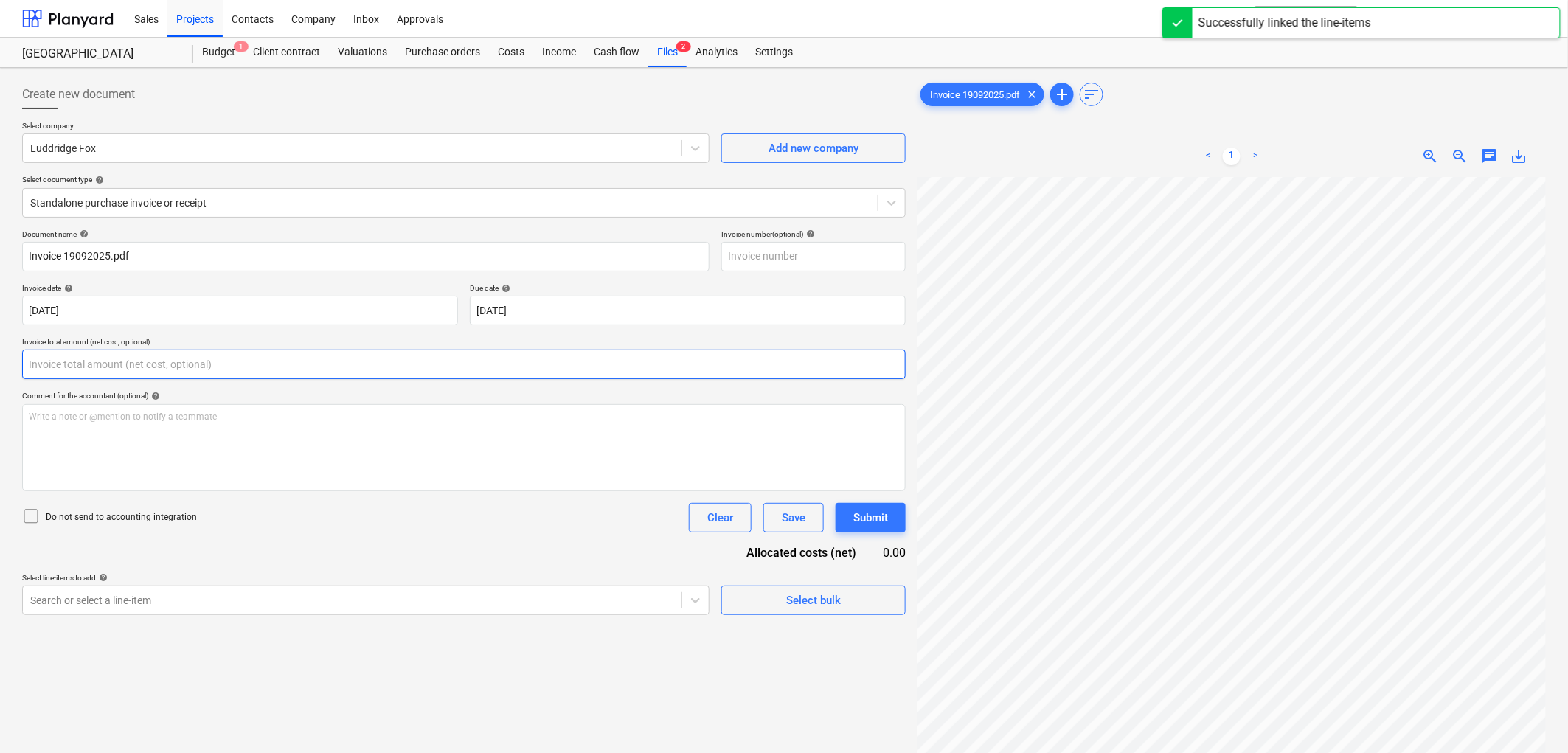
click at [173, 361] on input "text" at bounding box center [464, 364] width 884 height 29
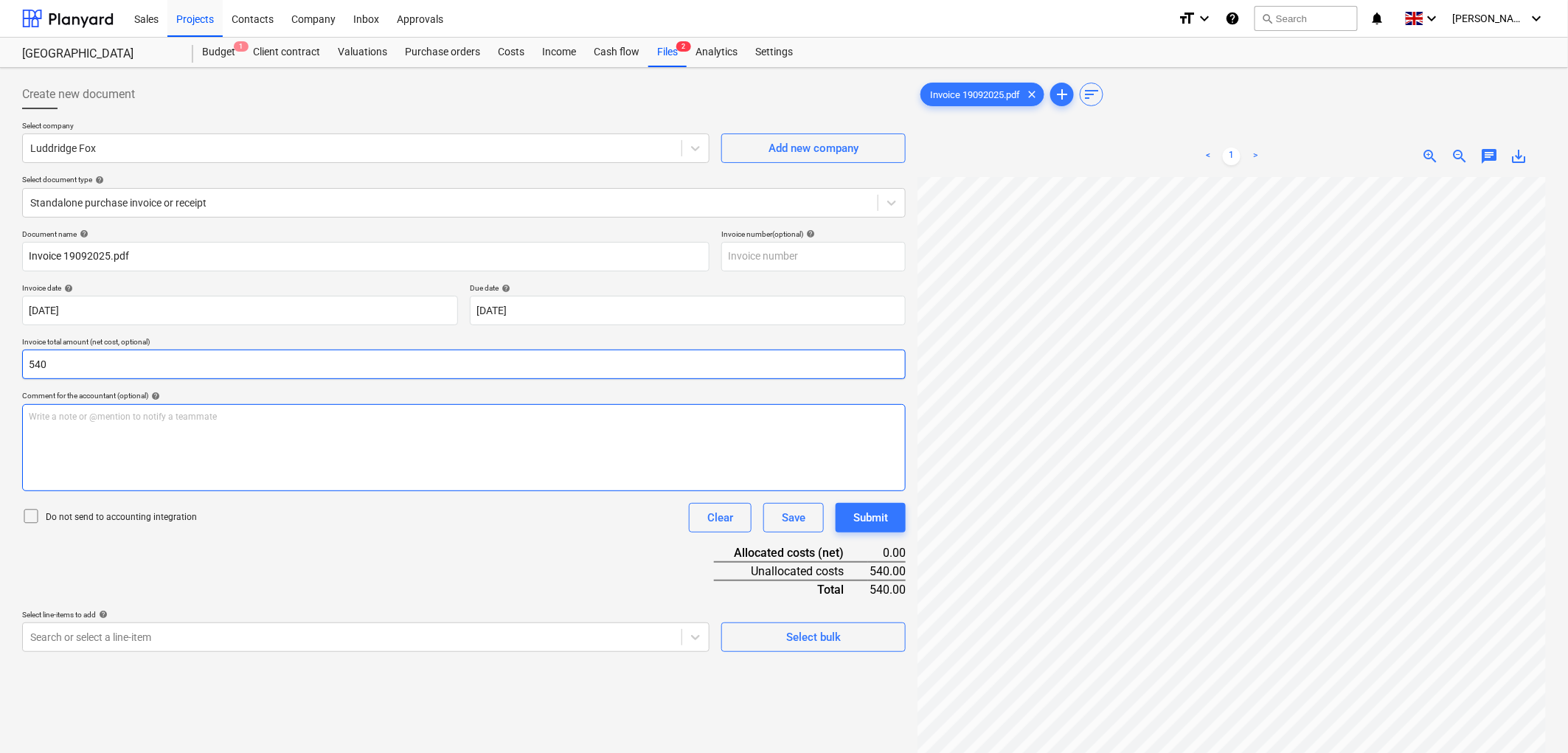
type input "540.00"
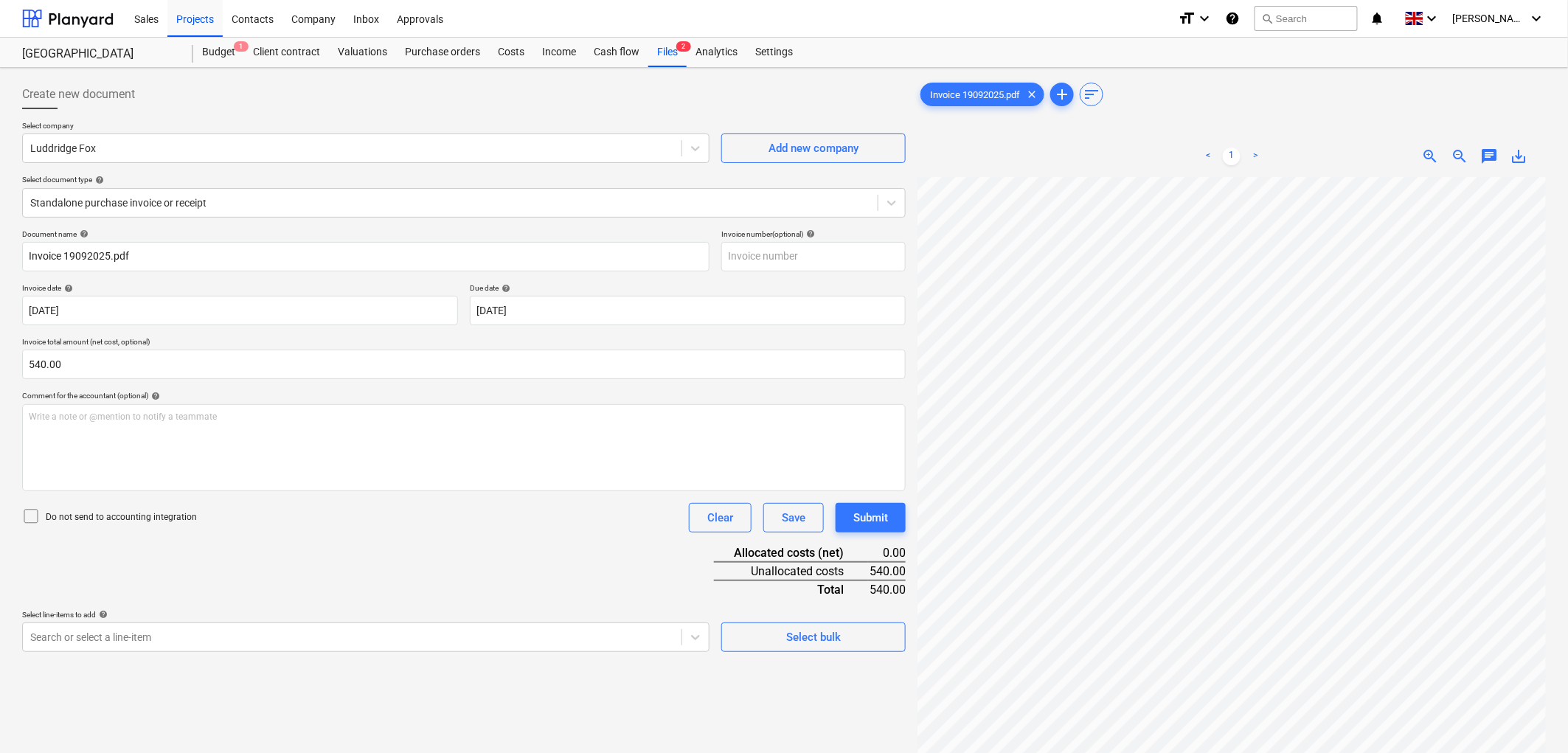
click at [49, 517] on p "Do not send to accounting integration" at bounding box center [121, 518] width 151 height 13
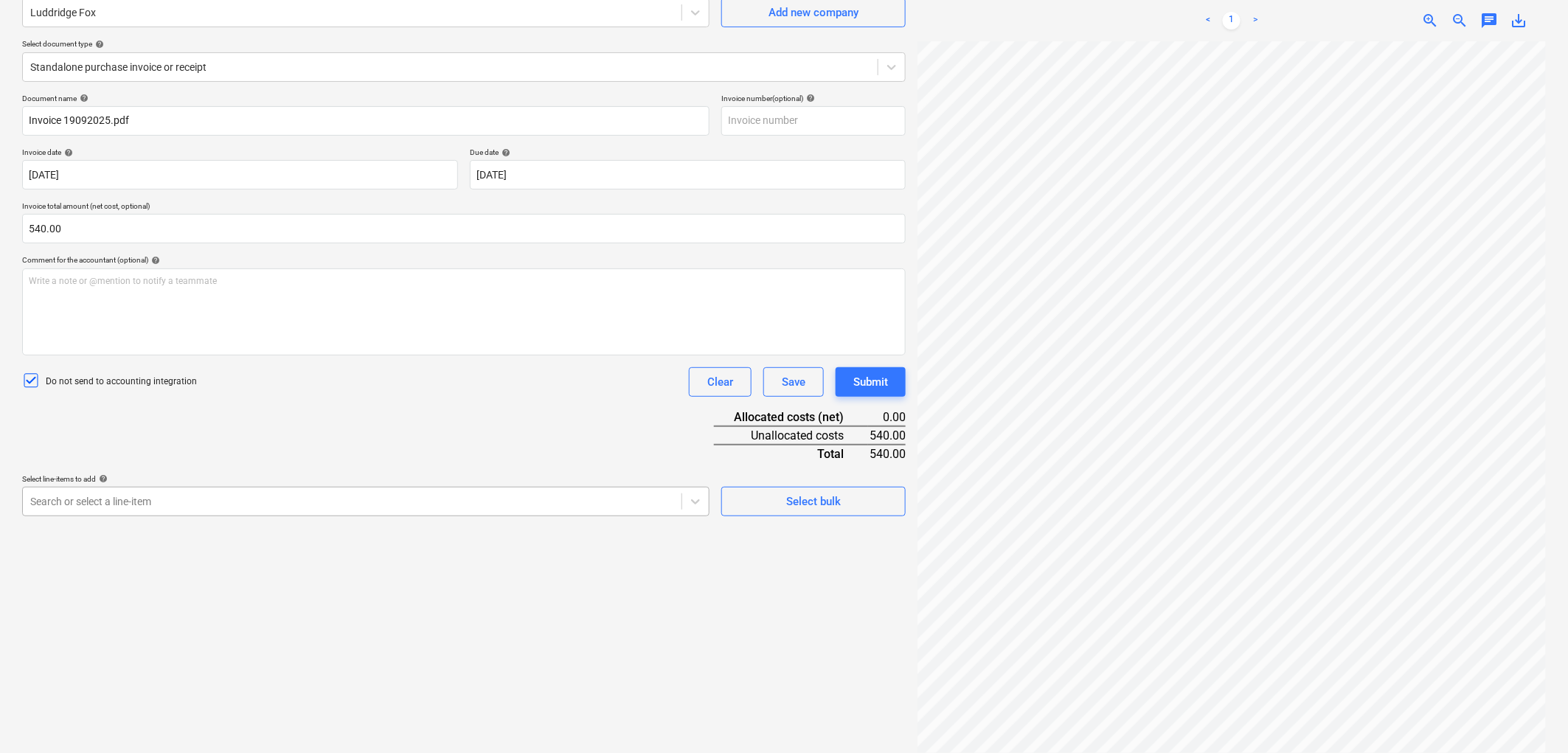
click at [120, 617] on body "Sales Projects Contacts Company Inbox Approvals format_size keyboard_arrow_down…" at bounding box center [784, 241] width 1568 height 753
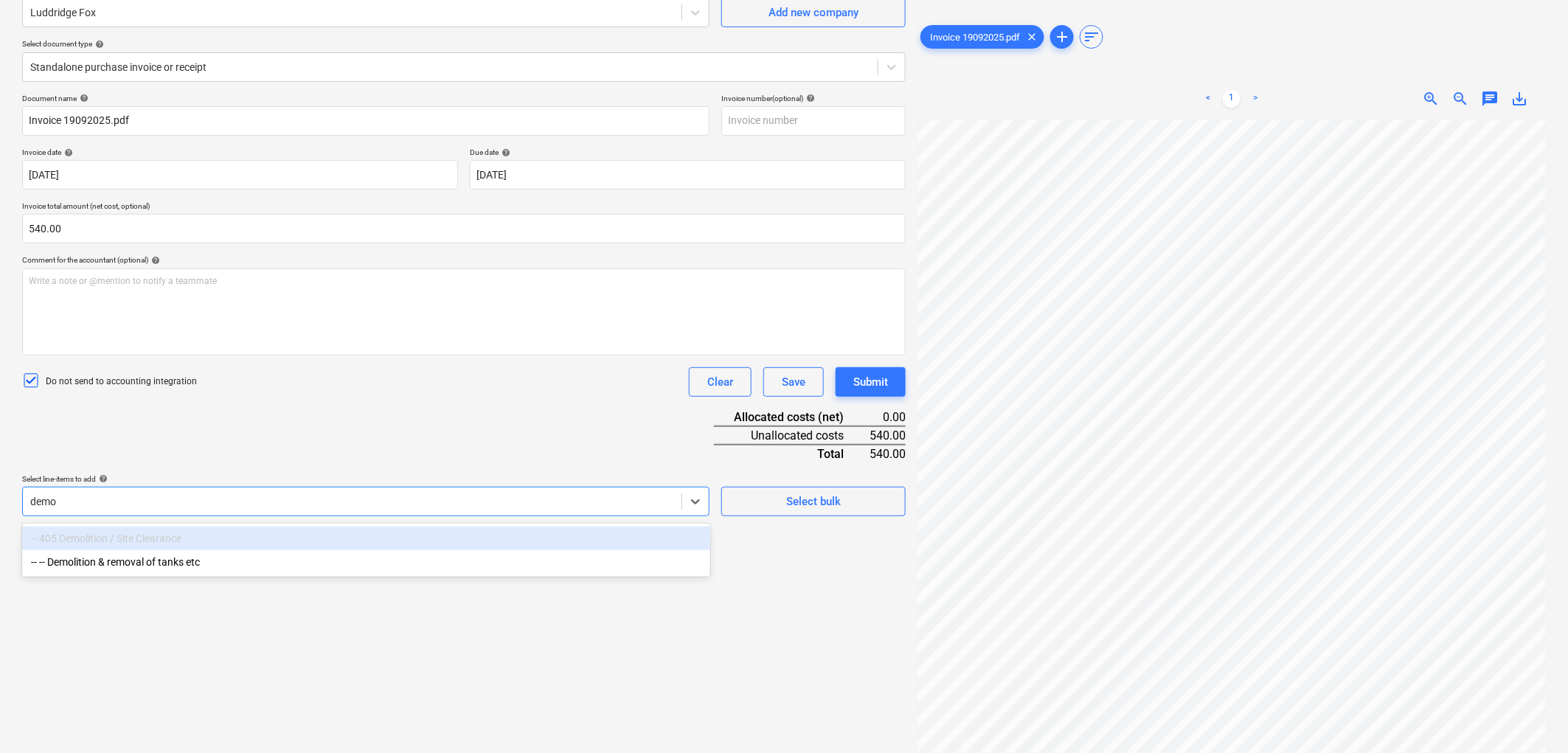
type input "demol"
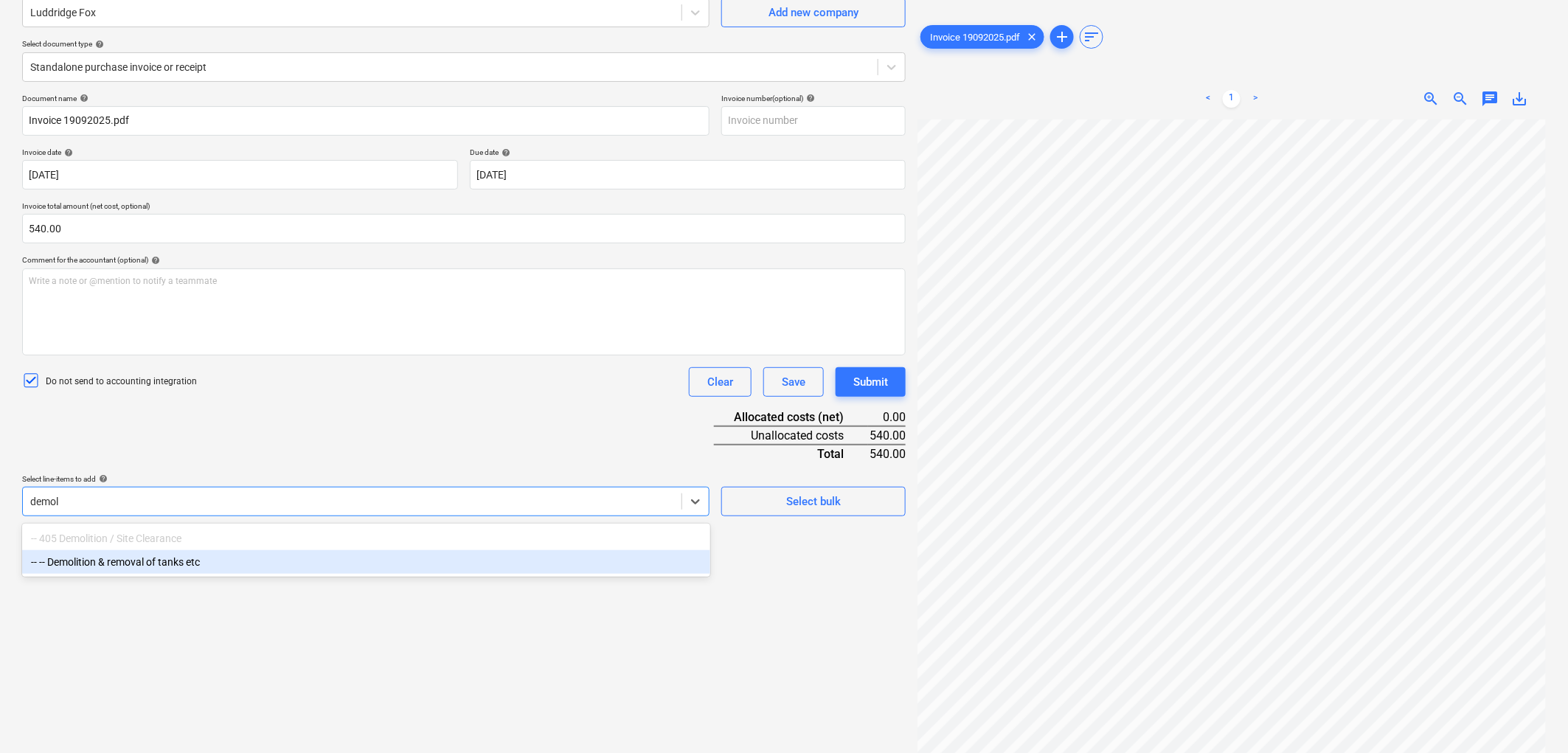
drag, startPoint x: 170, startPoint y: 557, endPoint x: 225, endPoint y: 512, distance: 71.1
click at [170, 557] on div "-- -- Demolition & removal of tanks etc" at bounding box center [366, 562] width 688 height 24
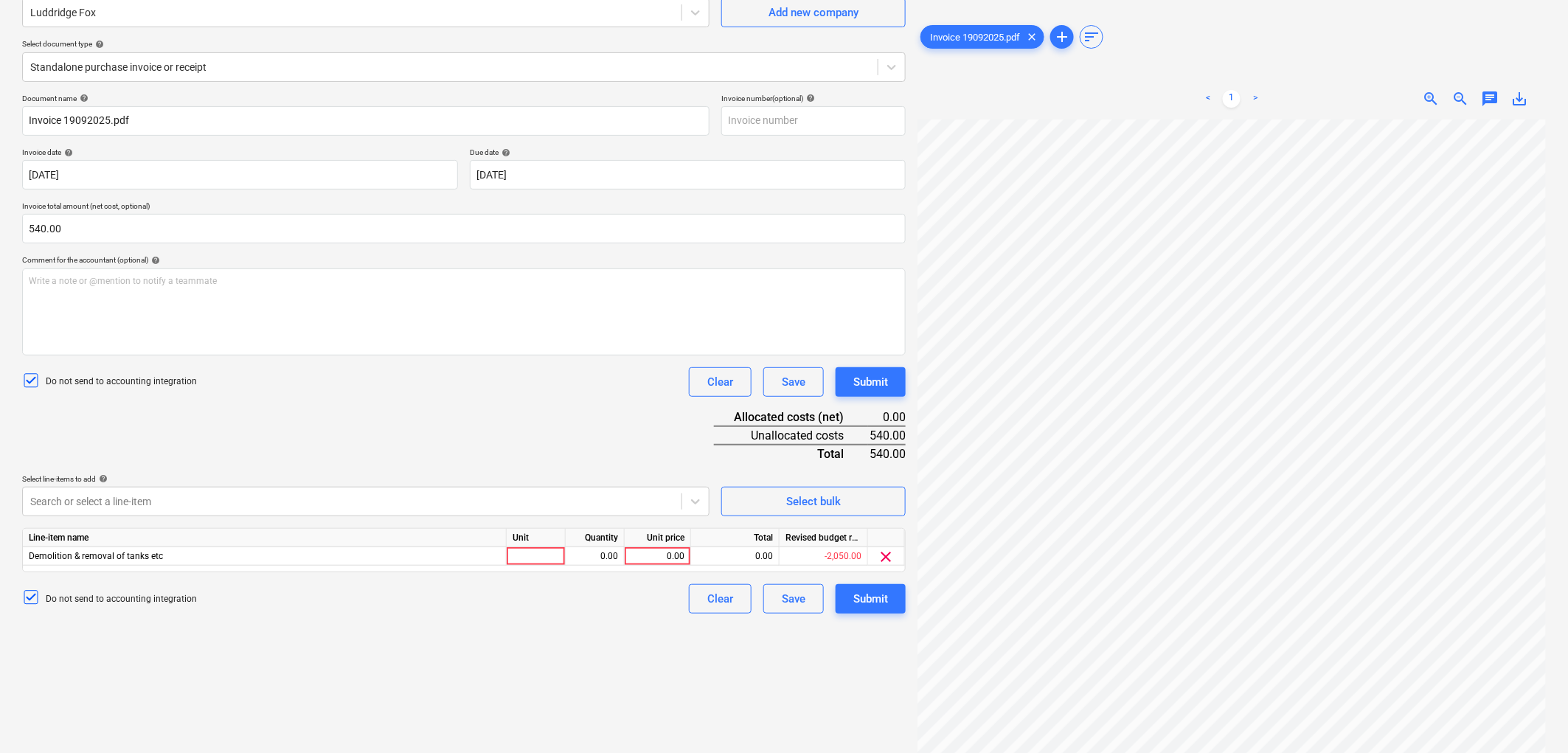
click at [332, 419] on div "Document name help Invoice 19092025.pdf Invoice number (optional) help Invoice …" at bounding box center [464, 354] width 884 height 520
click at [511, 555] on div at bounding box center [536, 556] width 59 height 18
type input "1"
type input "540"
click at [855, 596] on div "Submit" at bounding box center [871, 598] width 35 height 19
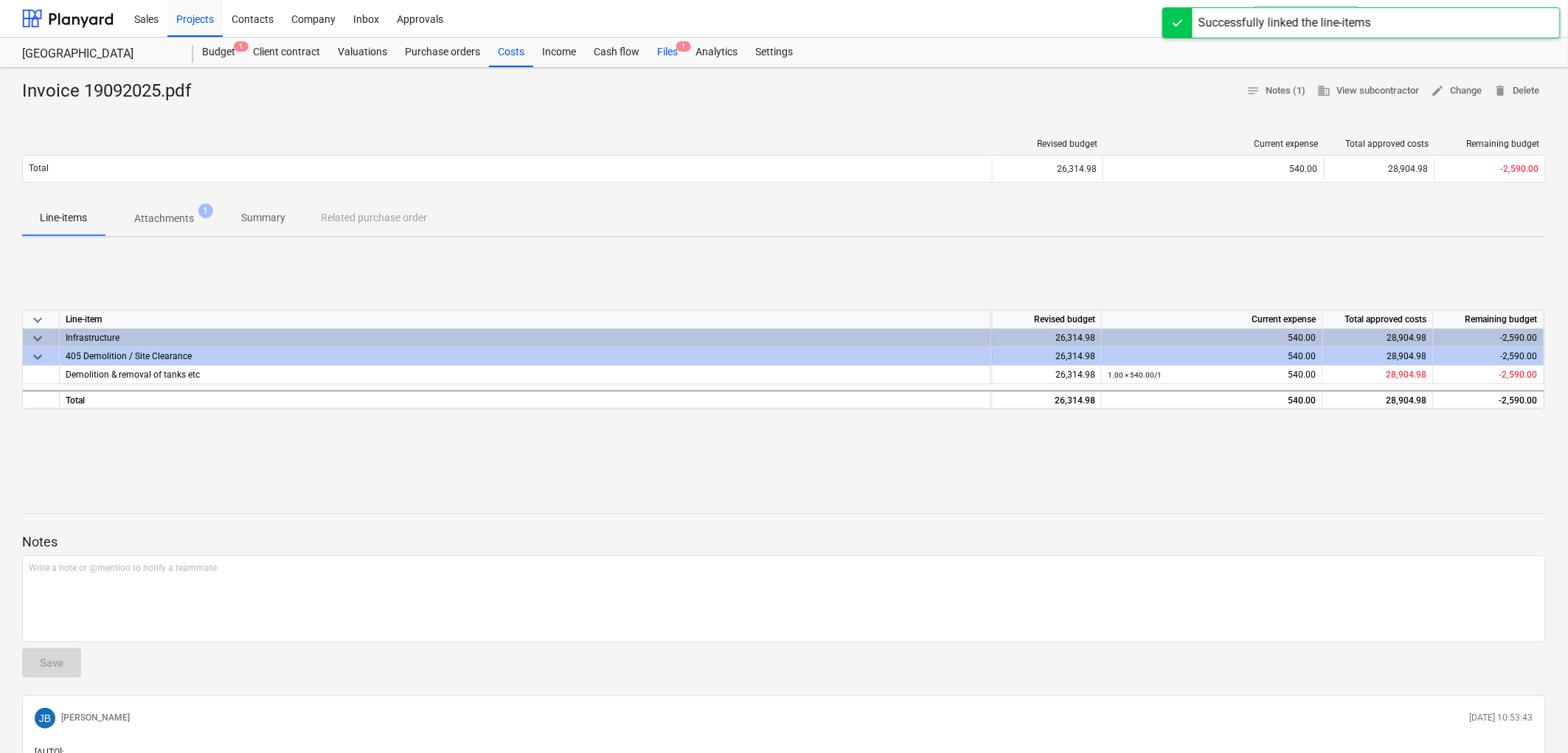
click at [662, 48] on div "Files 1" at bounding box center [667, 52] width 38 height 29
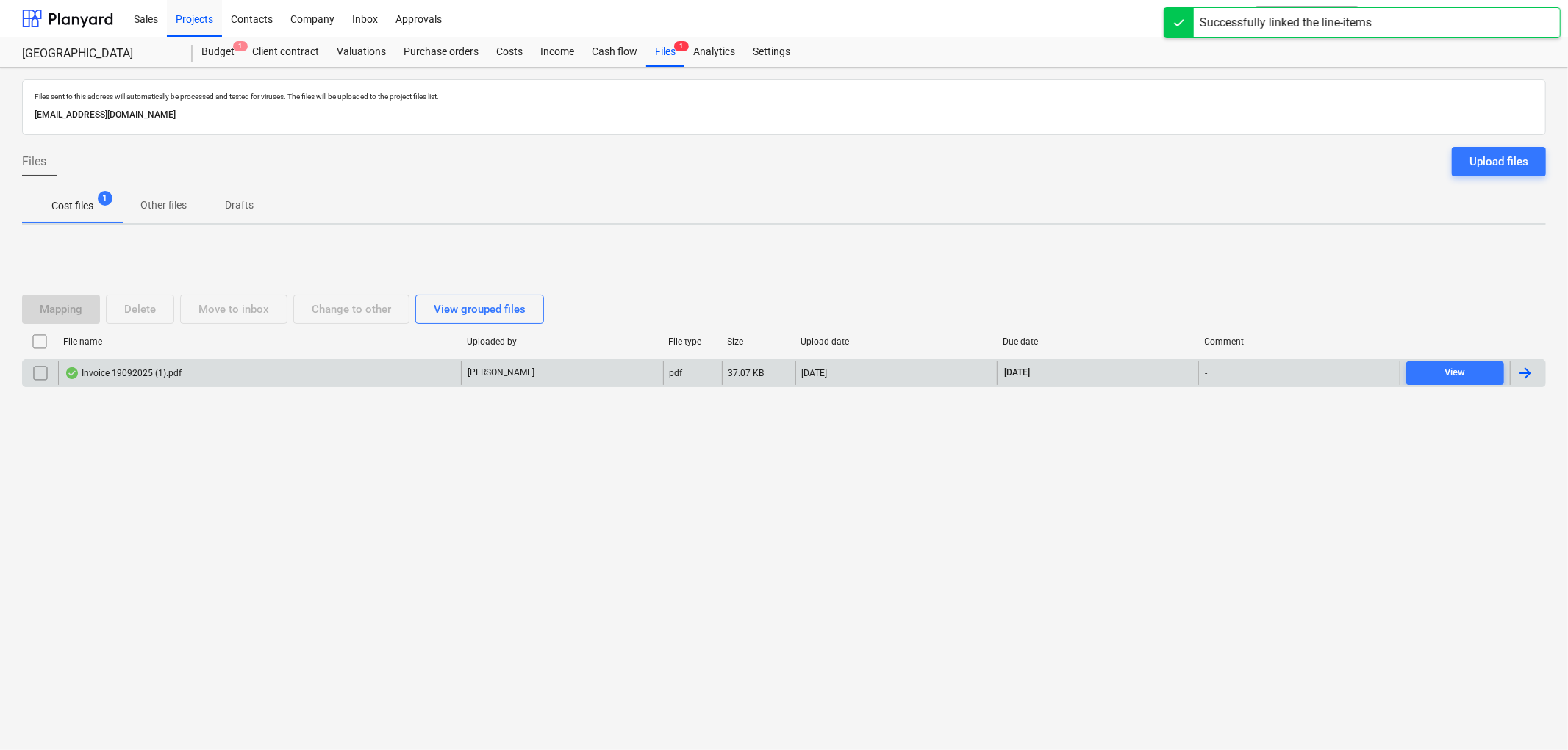
click at [111, 365] on div "Invoice 19092025 (1).pdf" at bounding box center [260, 373] width 403 height 24
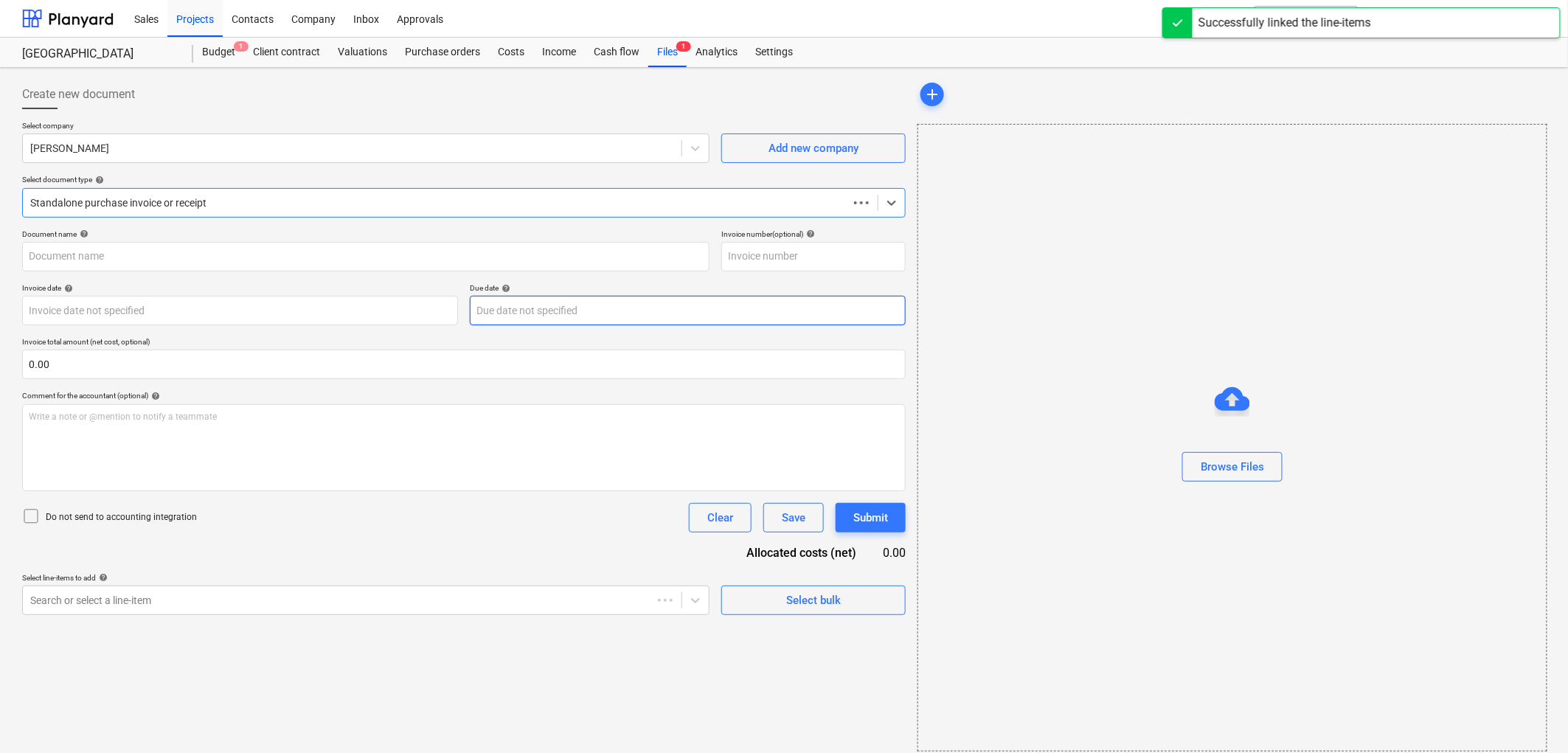
type input "Invoice 19092025 (1).pdf"
type input "[DATE]"
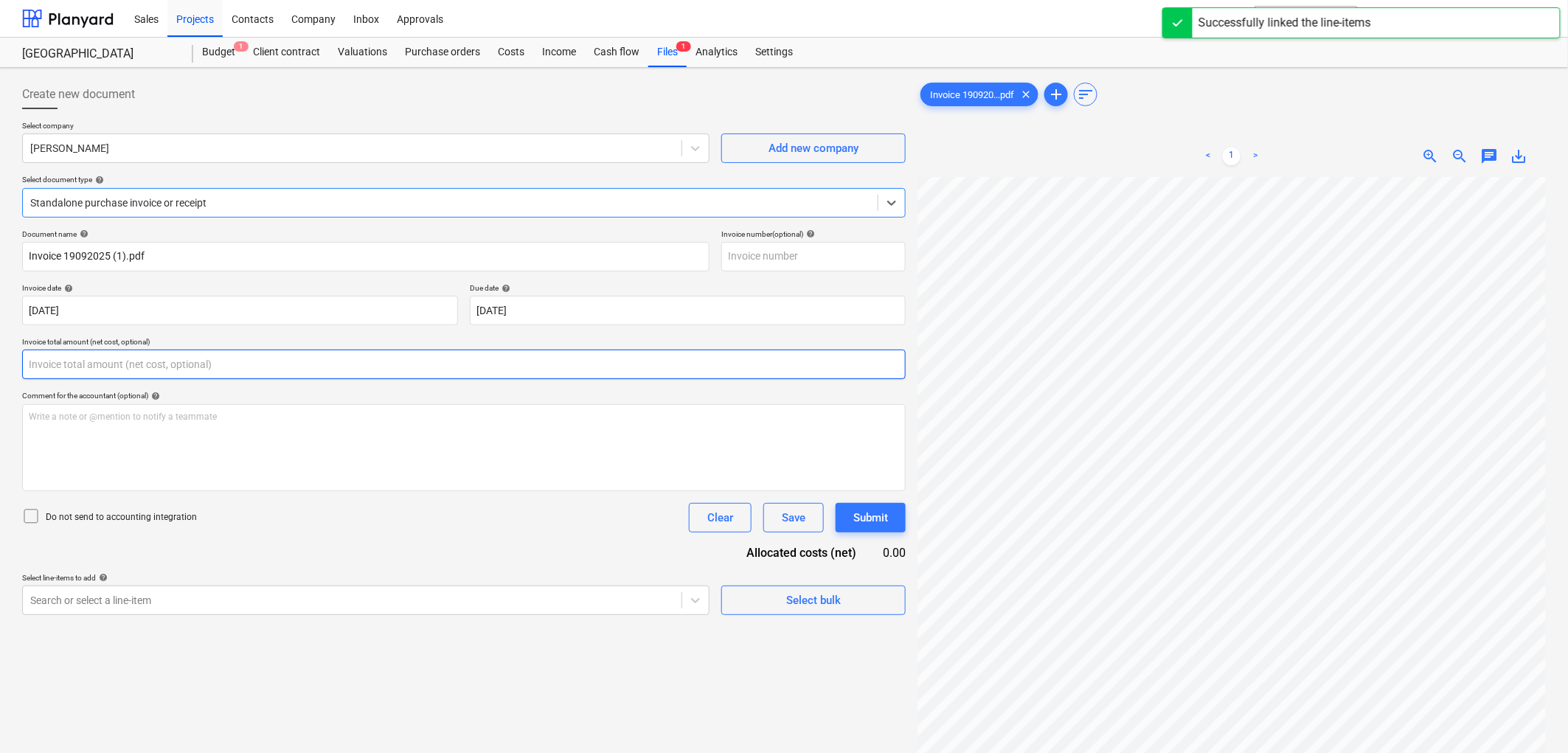
click at [122, 369] on input "text" at bounding box center [464, 364] width 884 height 29
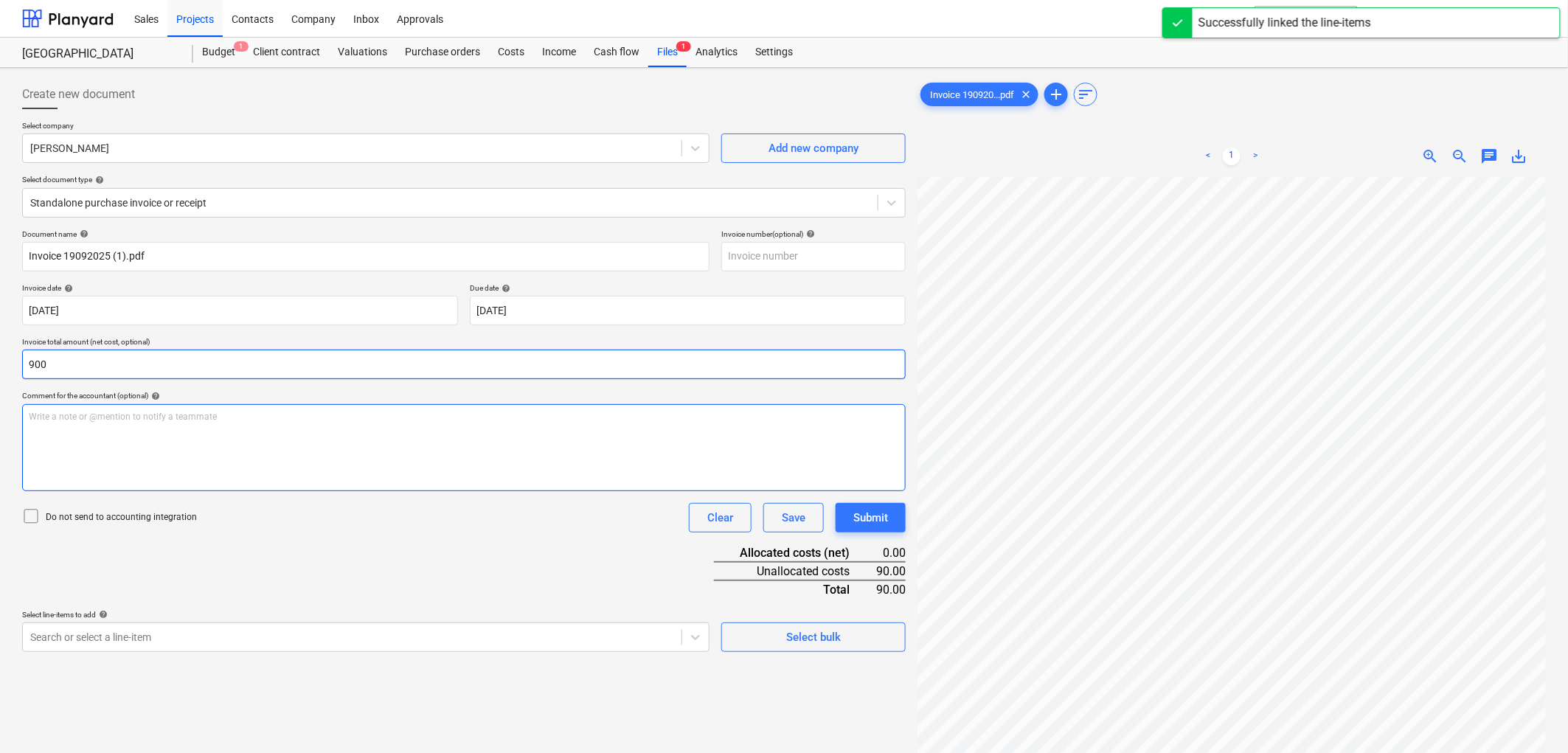
type input "900.00"
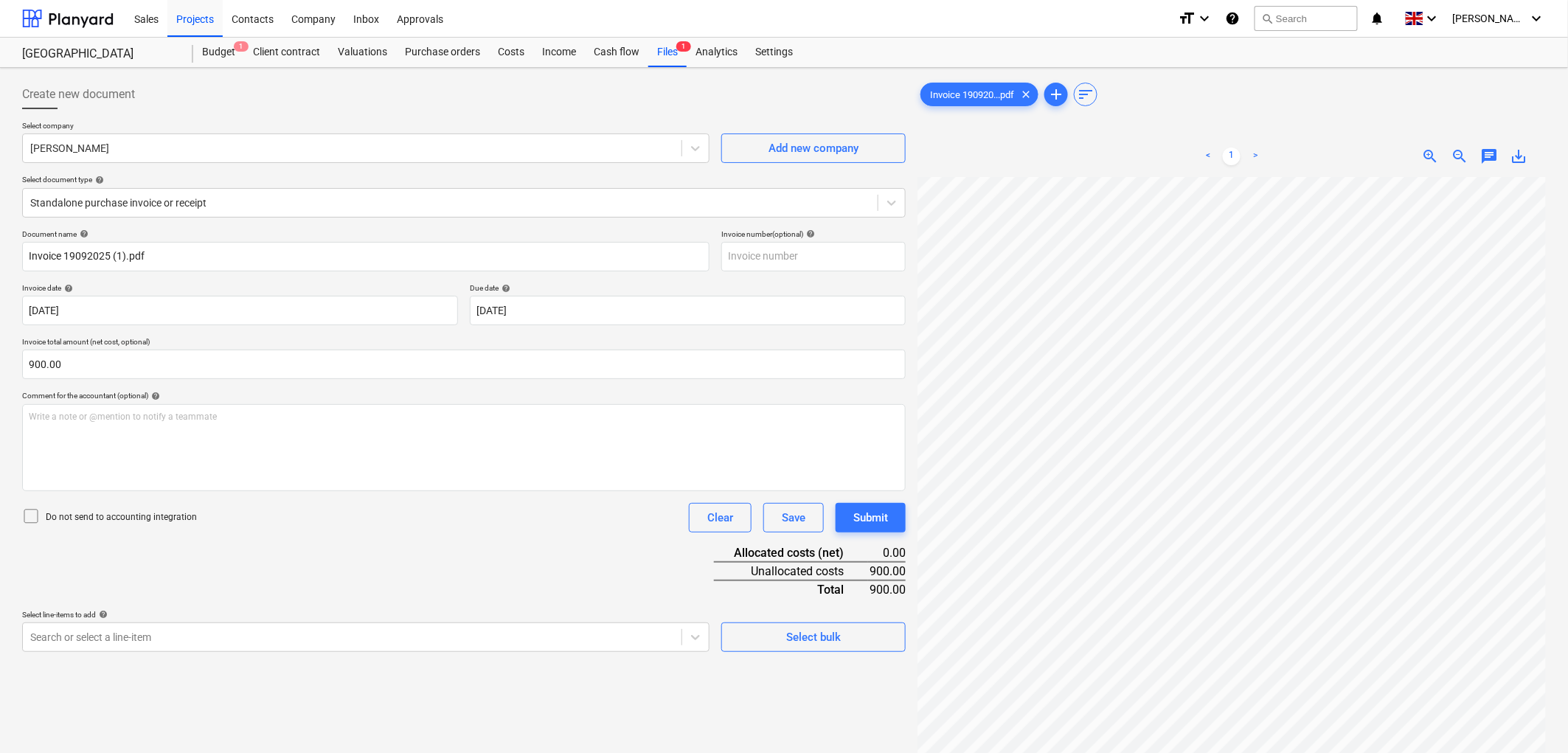
click at [46, 525] on div "Do not send to accounting integration" at bounding box center [109, 518] width 175 height 21
click at [46, 517] on p "Do not send to accounting integration" at bounding box center [121, 518] width 151 height 13
click at [40, 516] on div at bounding box center [34, 518] width 24 height 21
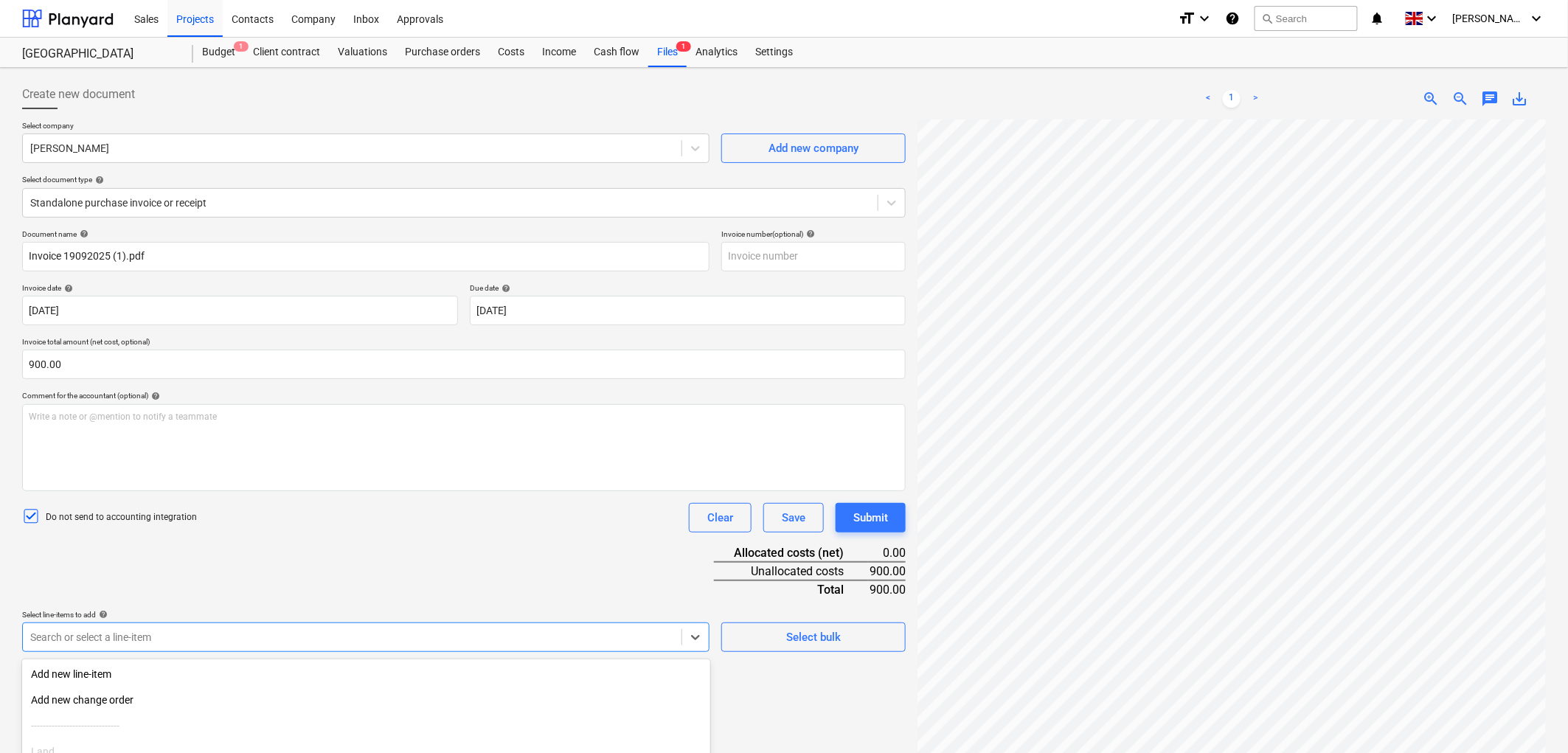
click at [93, 650] on body "Sales Projects Contacts Company Inbox Approvals format_size keyboard_arrow_down…" at bounding box center [784, 376] width 1568 height 753
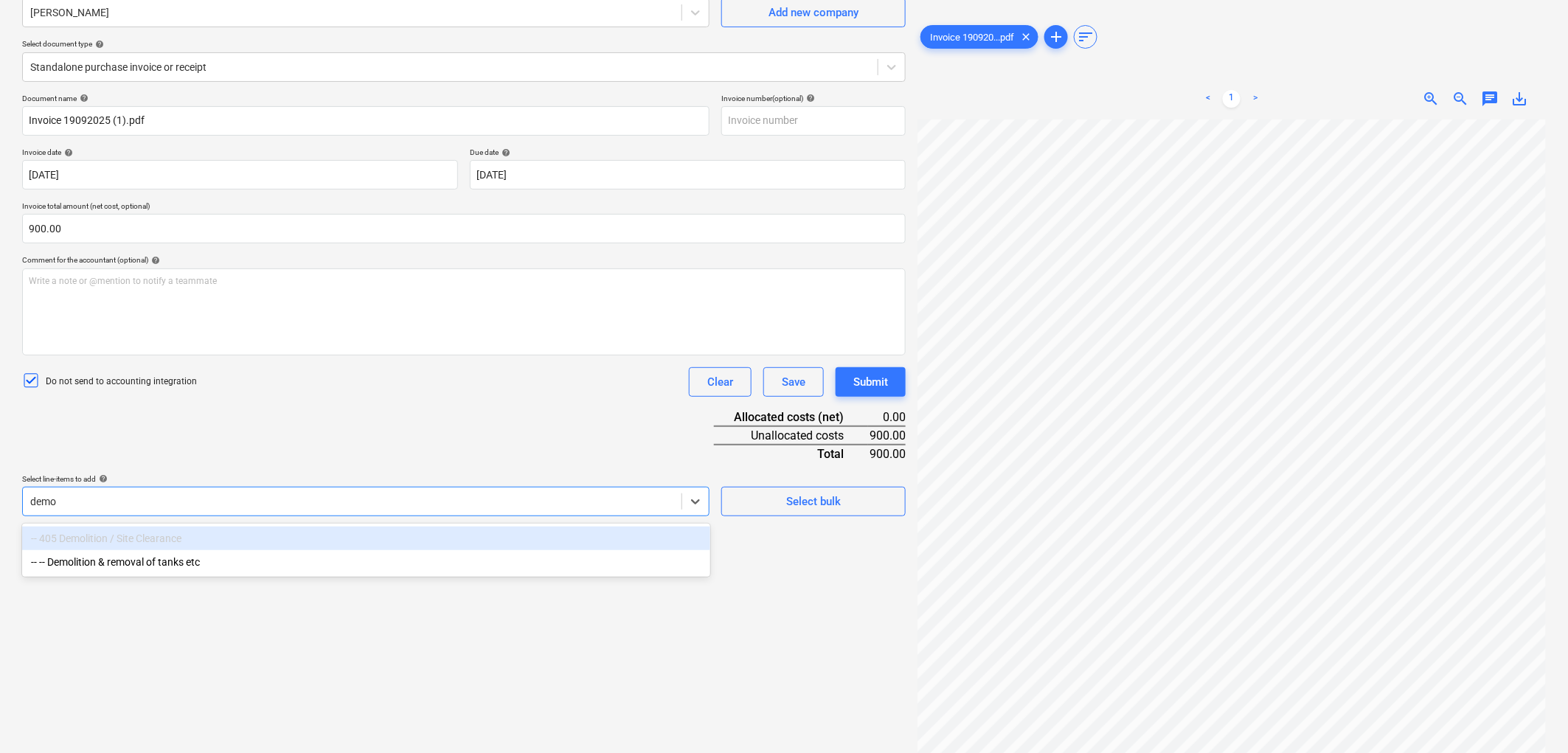
type input "demol"
click at [115, 568] on div "-- -- Demolition & removal of tanks etc" at bounding box center [366, 562] width 688 height 24
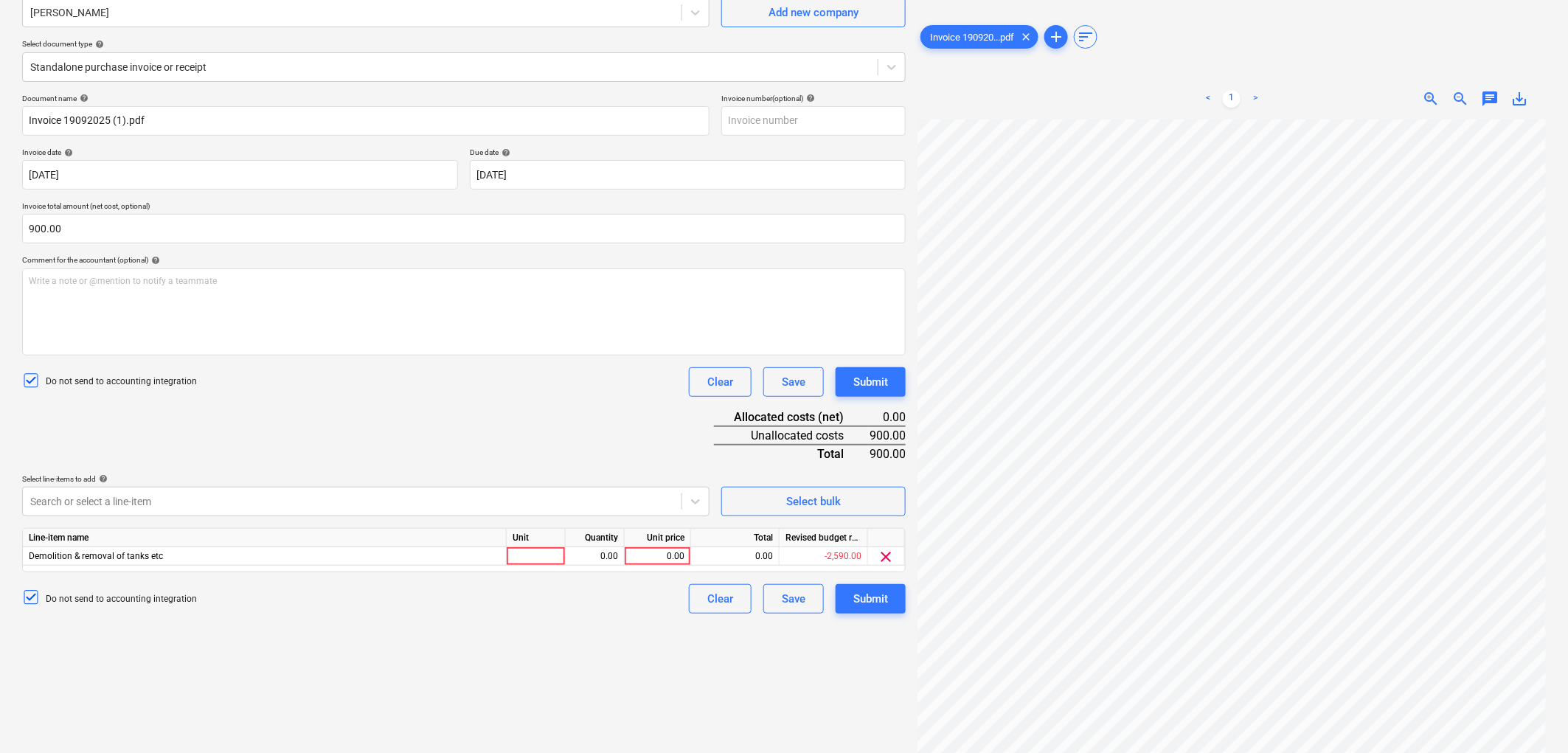
click at [221, 447] on div "Document name help Invoice 19092025 (1).pdf Invoice number (optional) help Invo…" at bounding box center [464, 354] width 884 height 520
click at [536, 548] on div at bounding box center [536, 556] width 59 height 18
type input "1"
type input "900"
click at [852, 593] on button "Submit" at bounding box center [870, 598] width 70 height 29
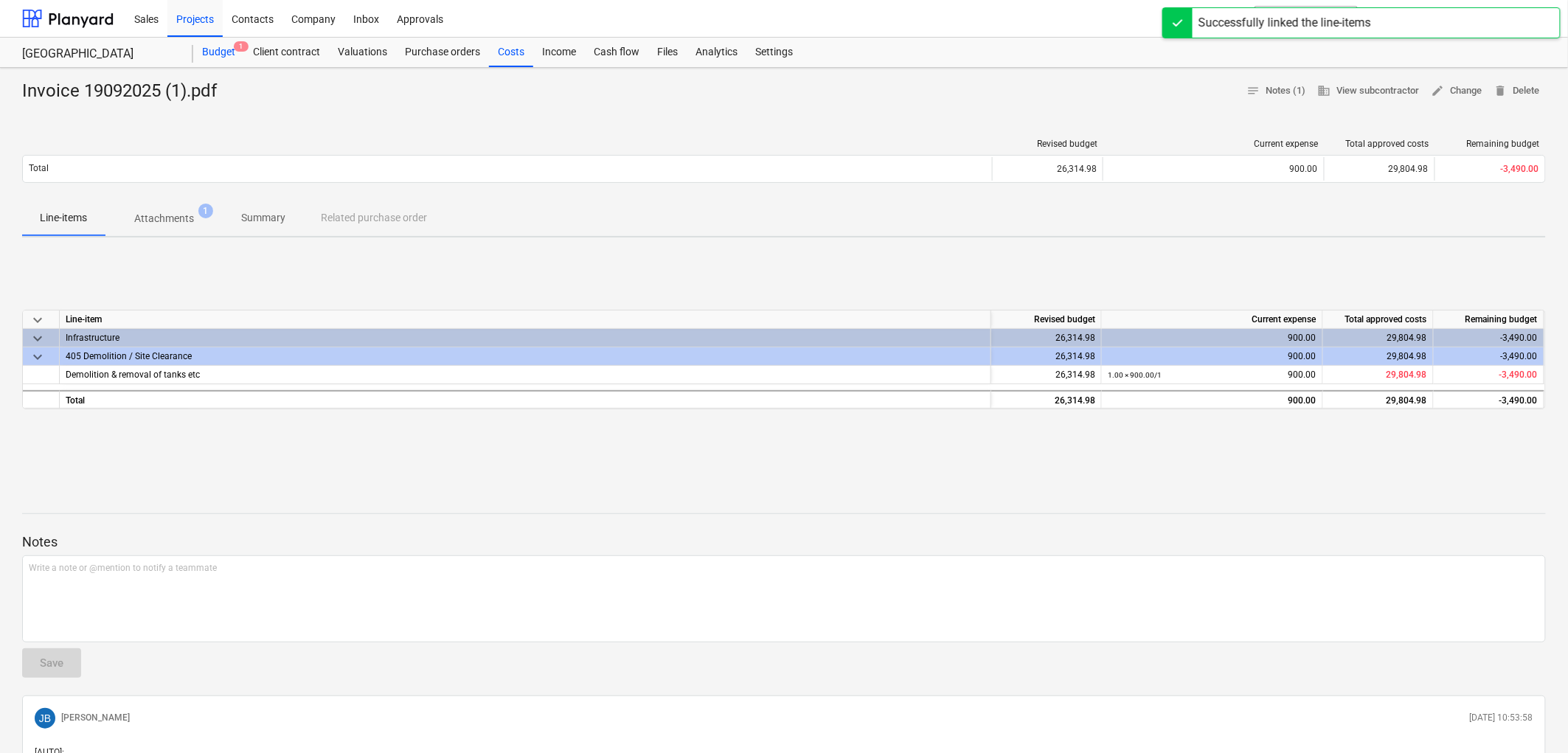
click at [224, 48] on div "Budget 1" at bounding box center [219, 52] width 51 height 29
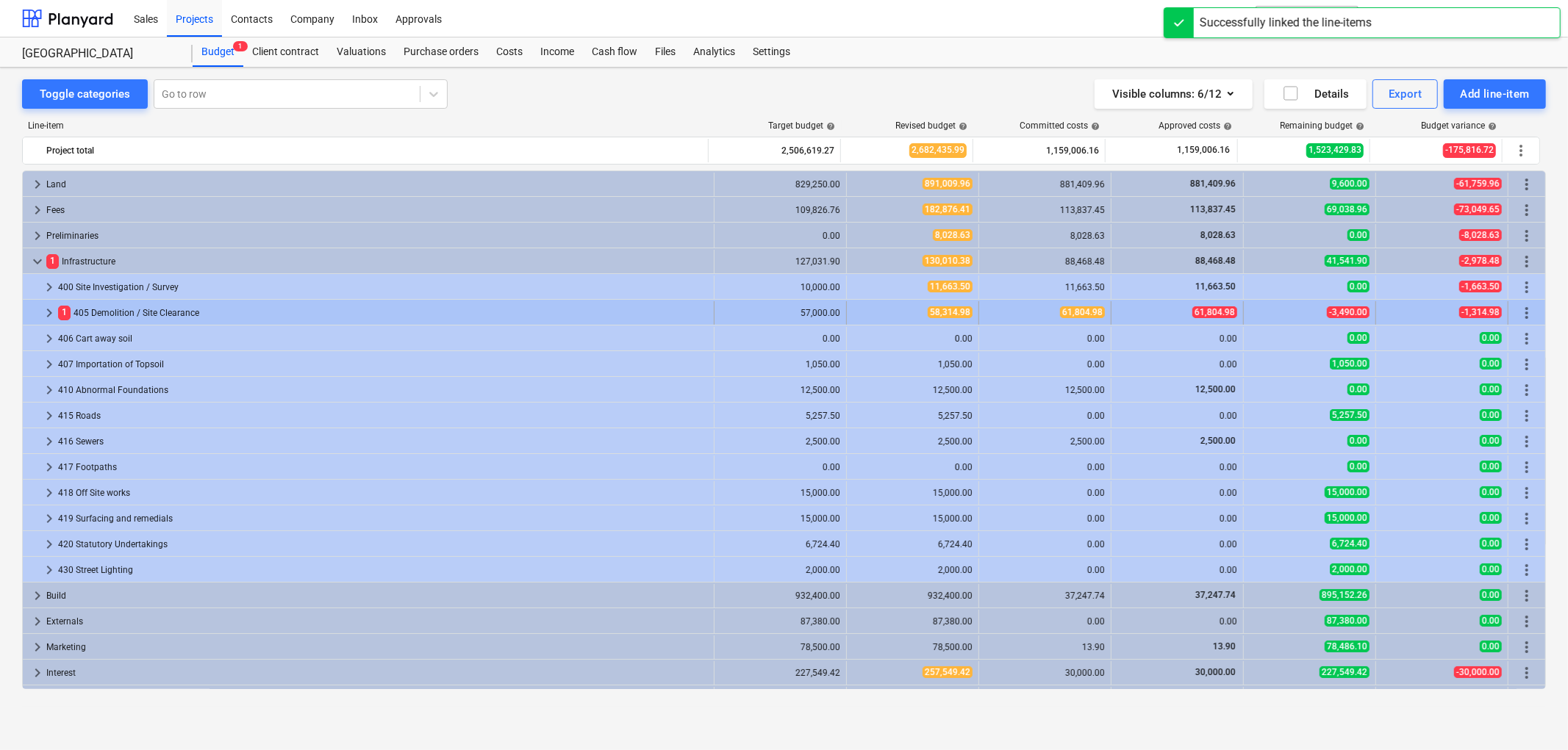
click at [52, 313] on span "keyboard_arrow_right" at bounding box center [49, 313] width 17 height 17
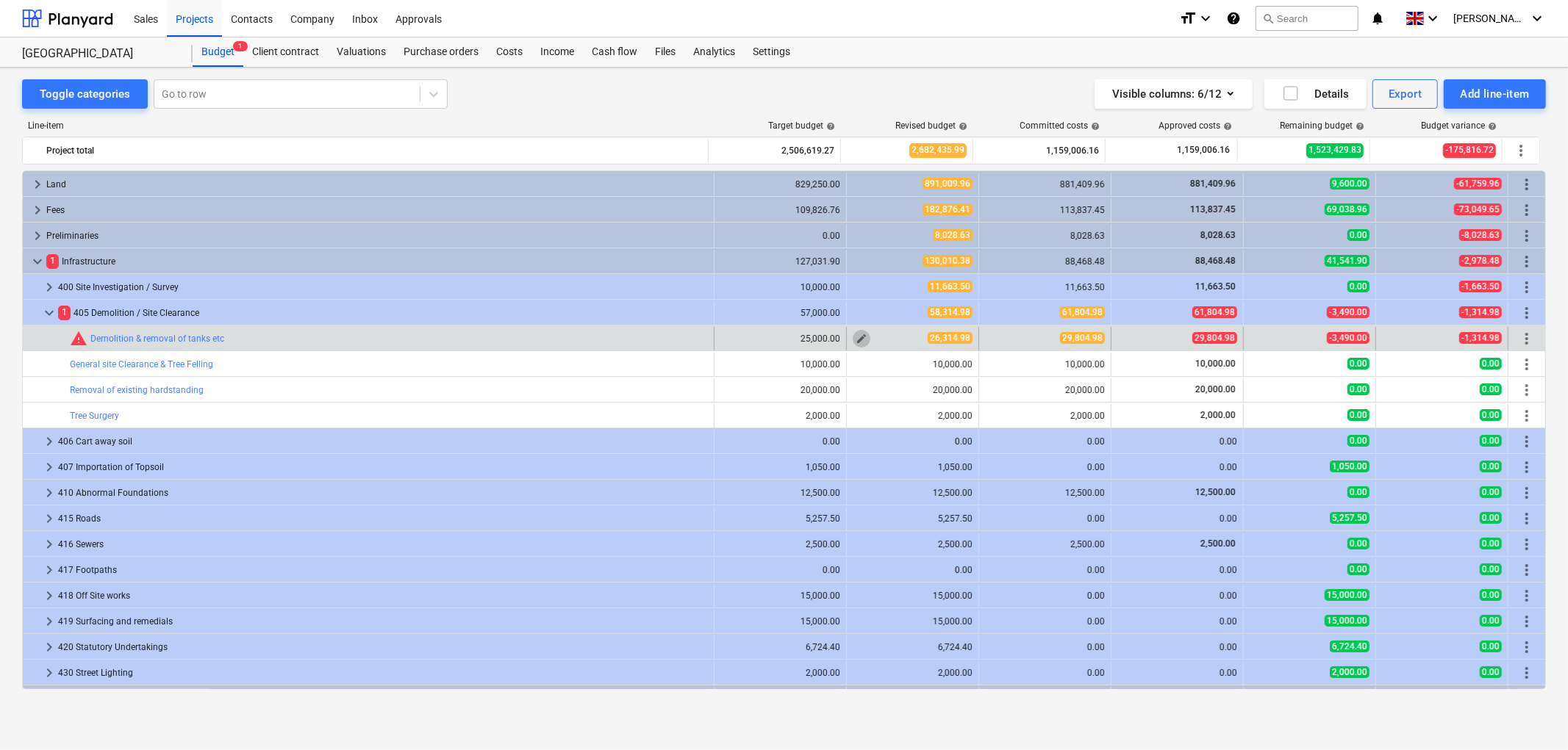
click at [860, 336] on span "edit" at bounding box center [861, 339] width 12 height 12
type textarea "x"
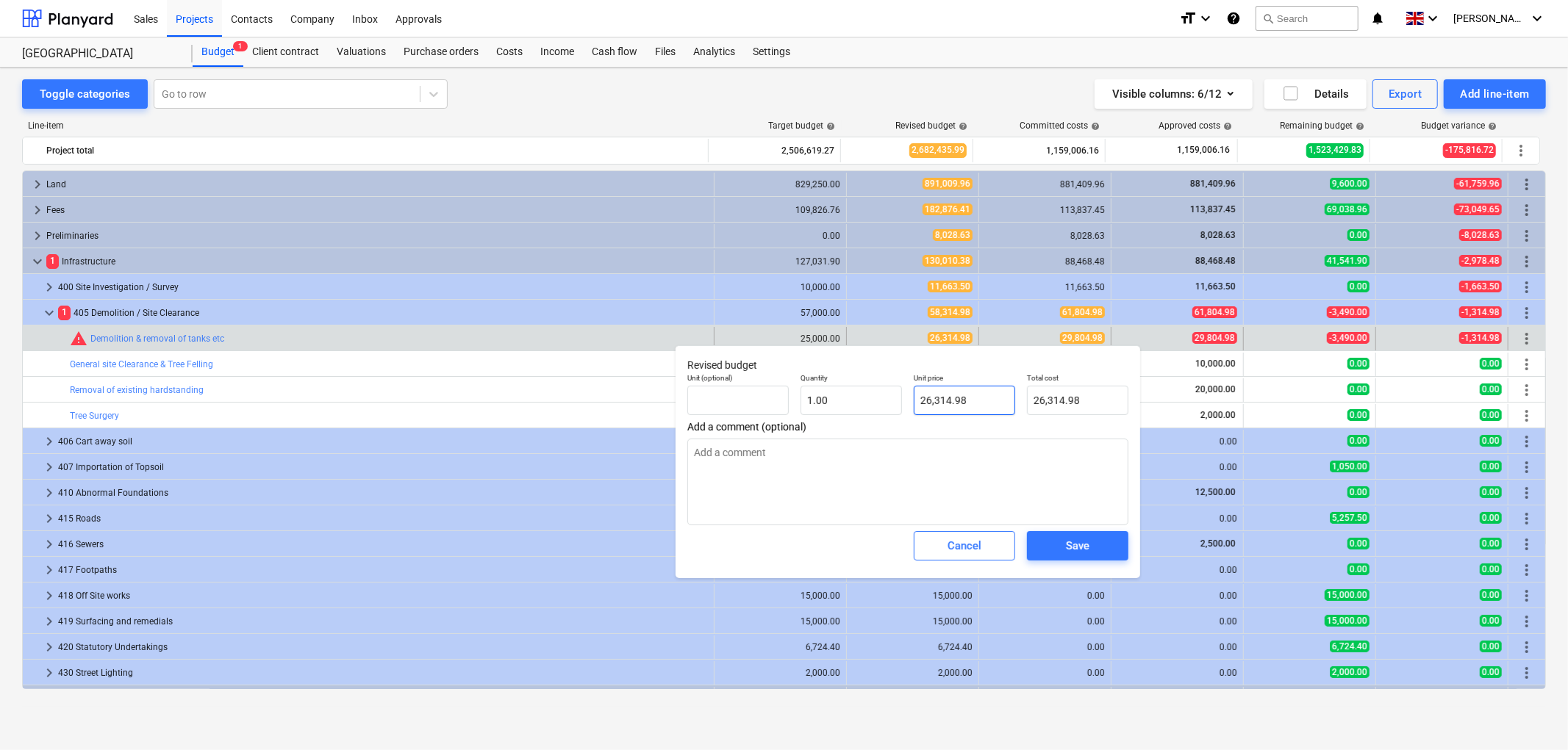
type input "26314.98"
click at [923, 394] on input "26314.98" at bounding box center [964, 399] width 101 height 29
type textarea "x"
type input "296314.98"
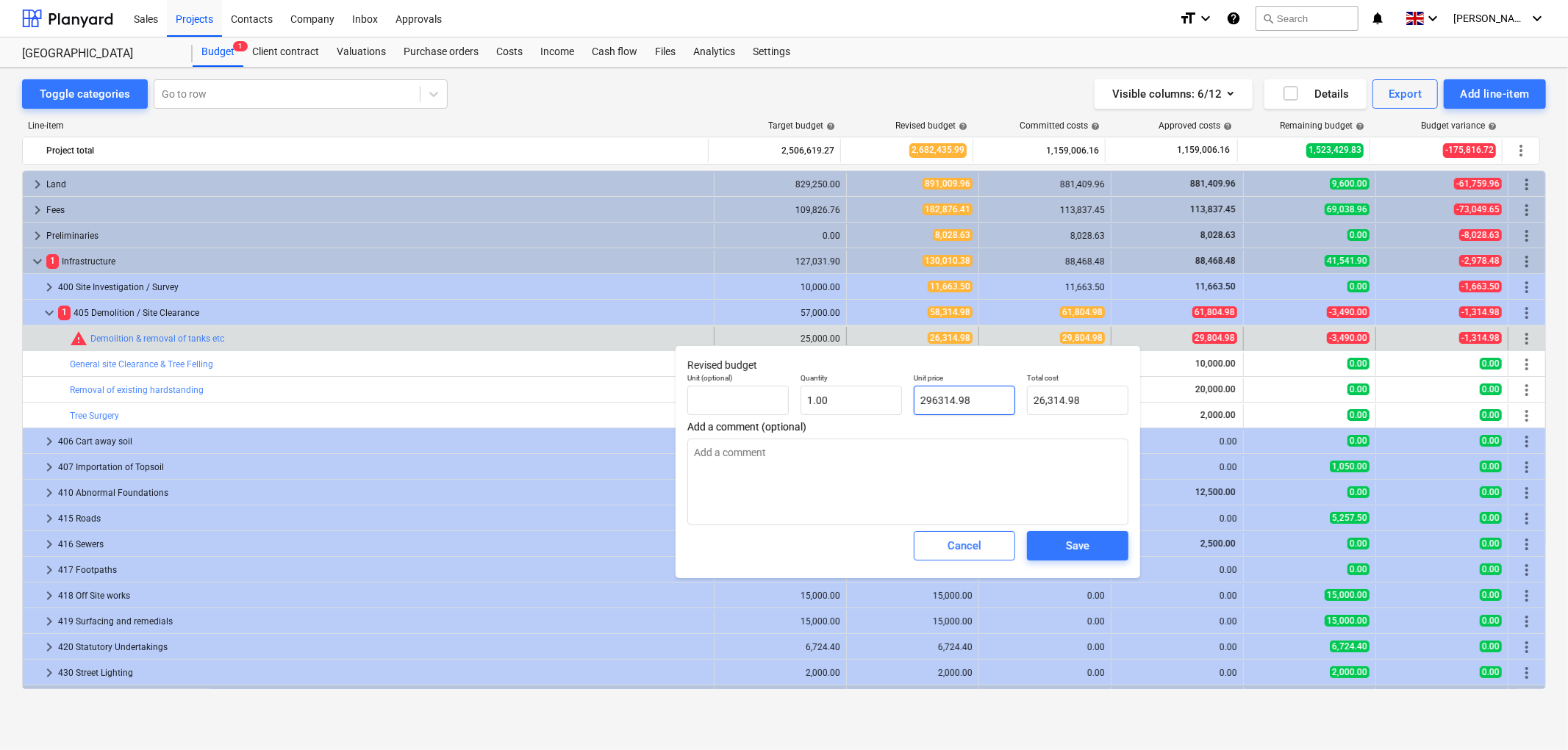
type input "296,314.98"
type textarea "x"
type input "2986314.98"
type input "2,986,314.98"
type textarea "x"
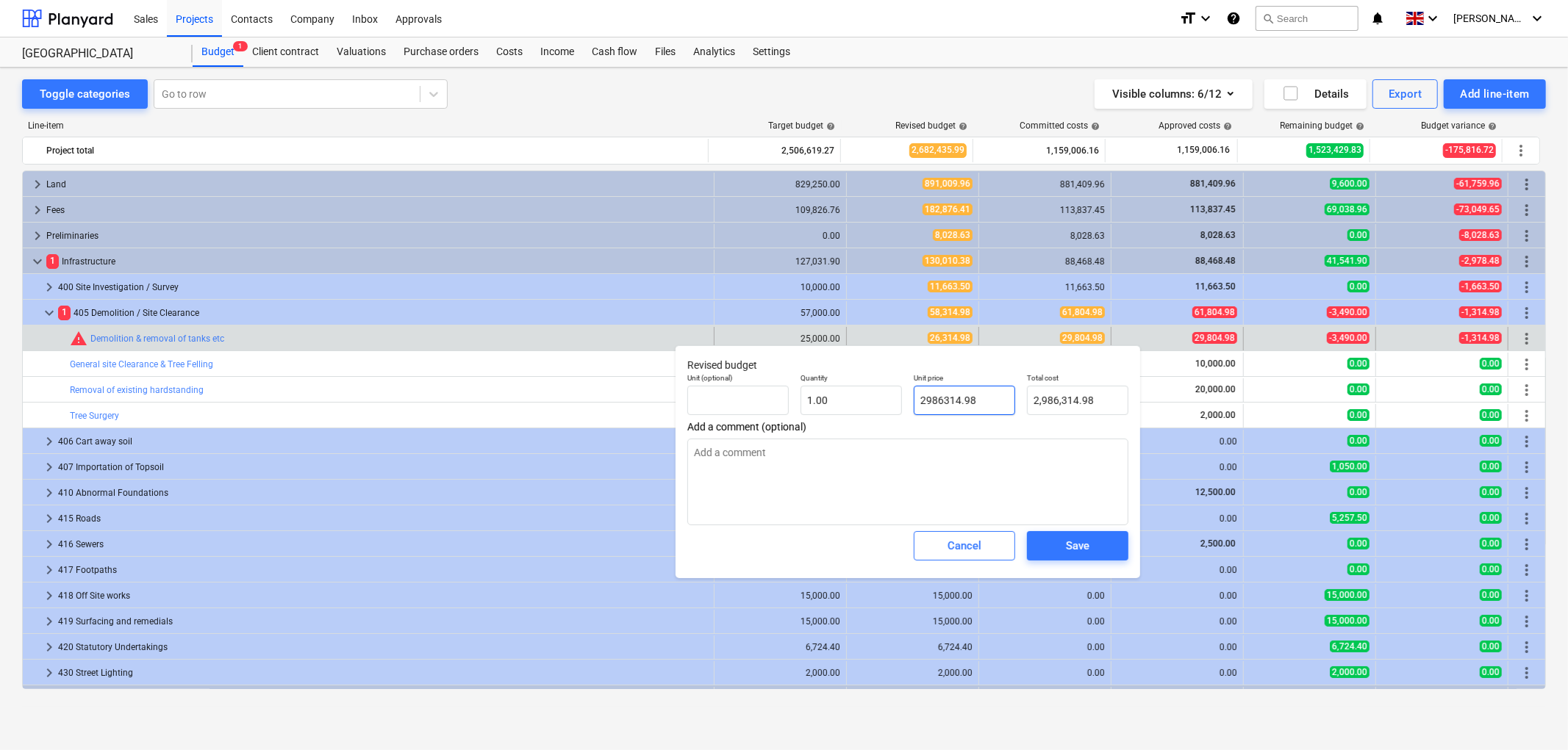
type input "29806314.98"
type input "29,806,314.98"
type textarea "x"
type input "298046314.98"
type input "298,046,314.98"
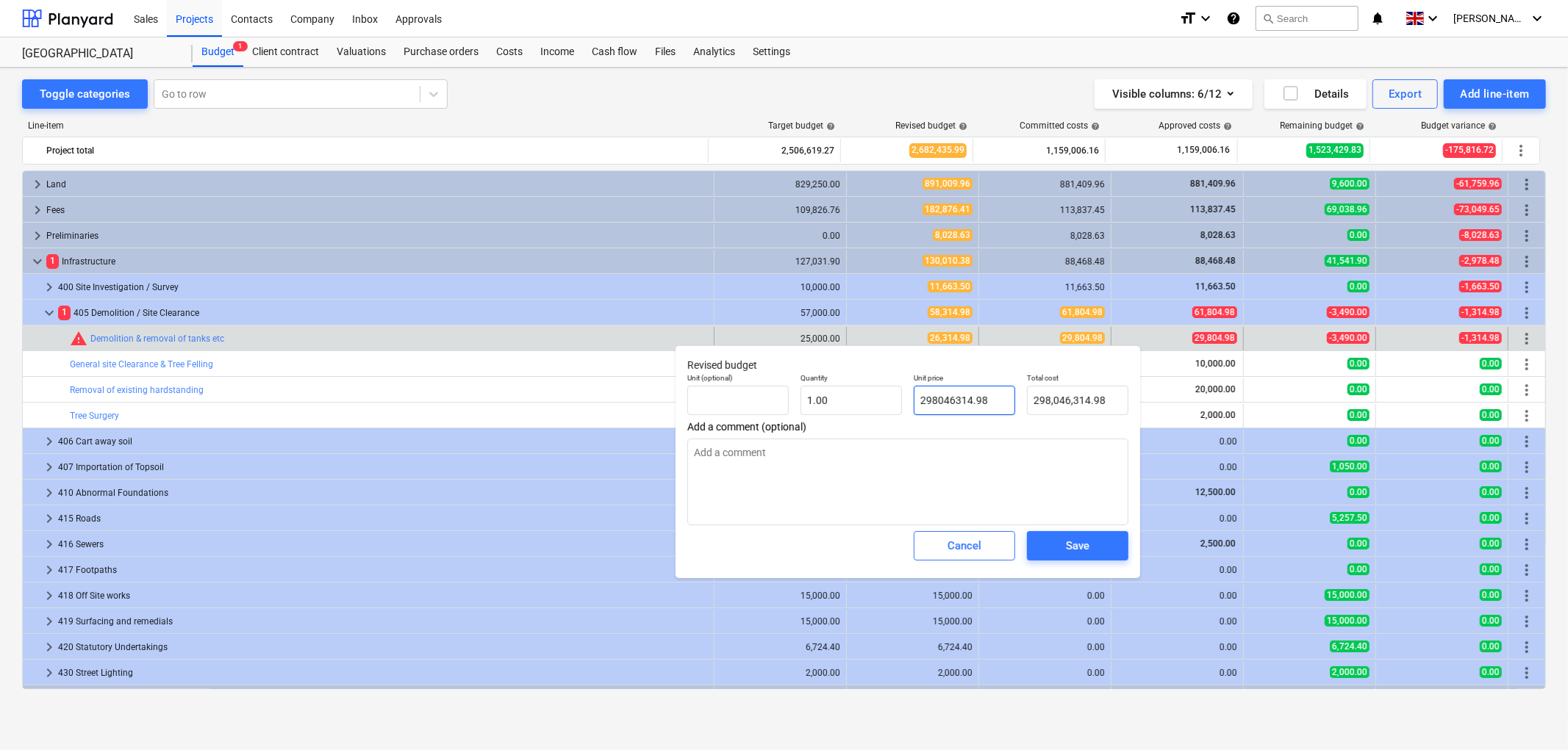
type textarea "x"
type input "29804.6314.98"
type input "0.00"
type textarea "x"
type input "29804.96314.98"
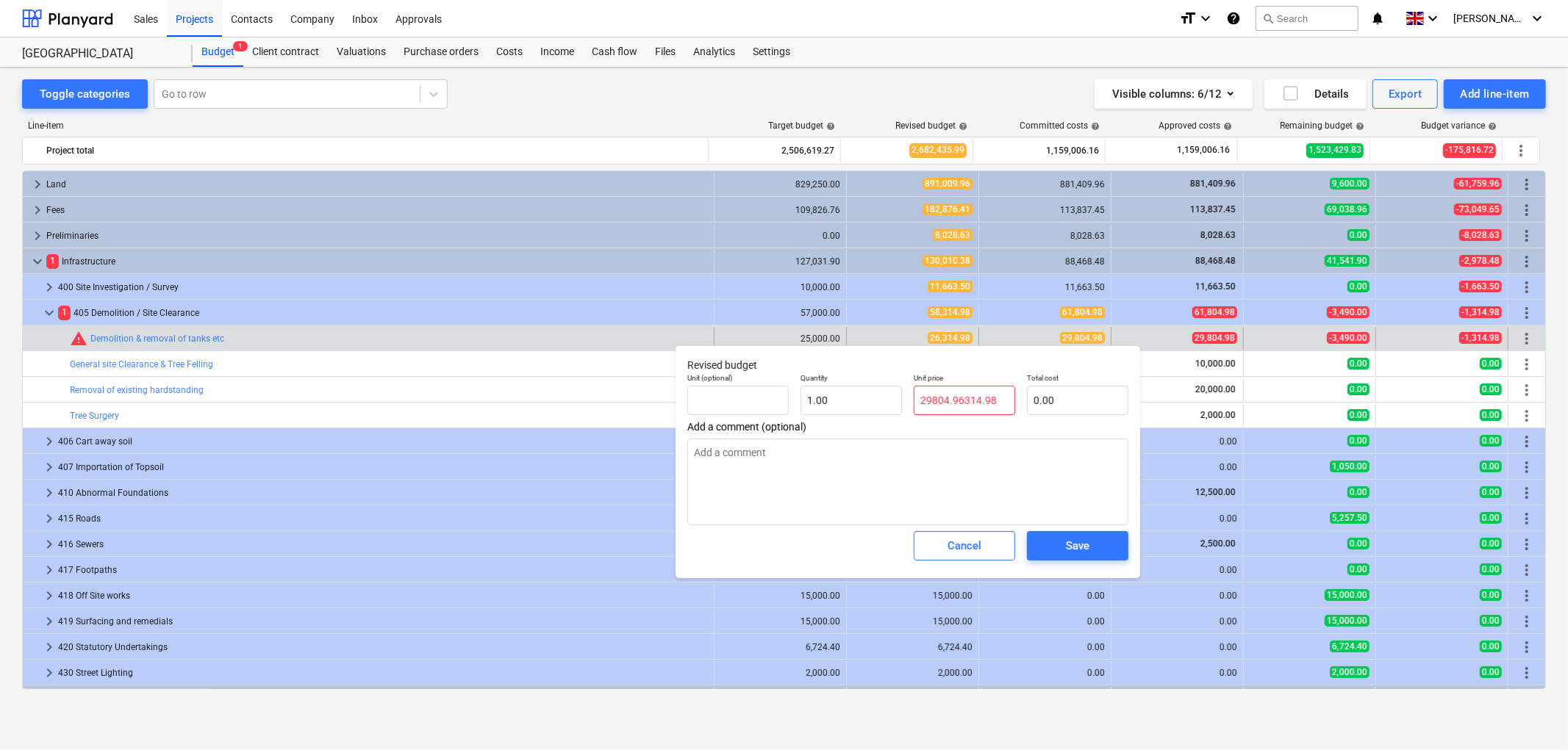
type textarea "x"
type input "29804.986314.98"
drag, startPoint x: 964, startPoint y: 400, endPoint x: 1073, endPoint y: 395, distance: 109.1
click at [1072, 395] on div "Unit (optional) Quantity 1.00 Unit price 29804.986314.98 Total cost 0.00" at bounding box center [908, 394] width 453 height 54
type textarea "x"
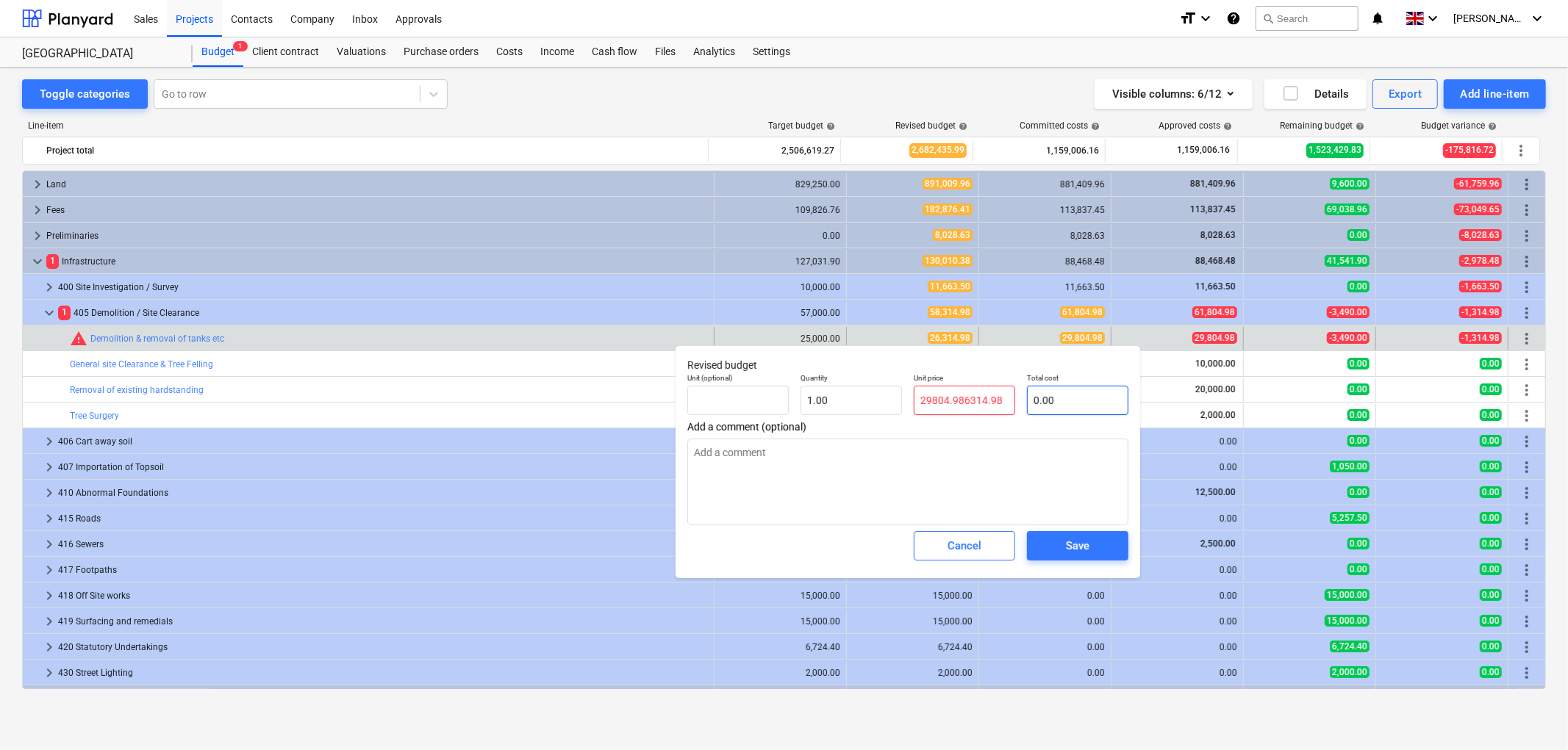
type input "29804.98"
type input "29,804.98"
type input "29804.98"
type textarea "x"
type input "29,804.98"
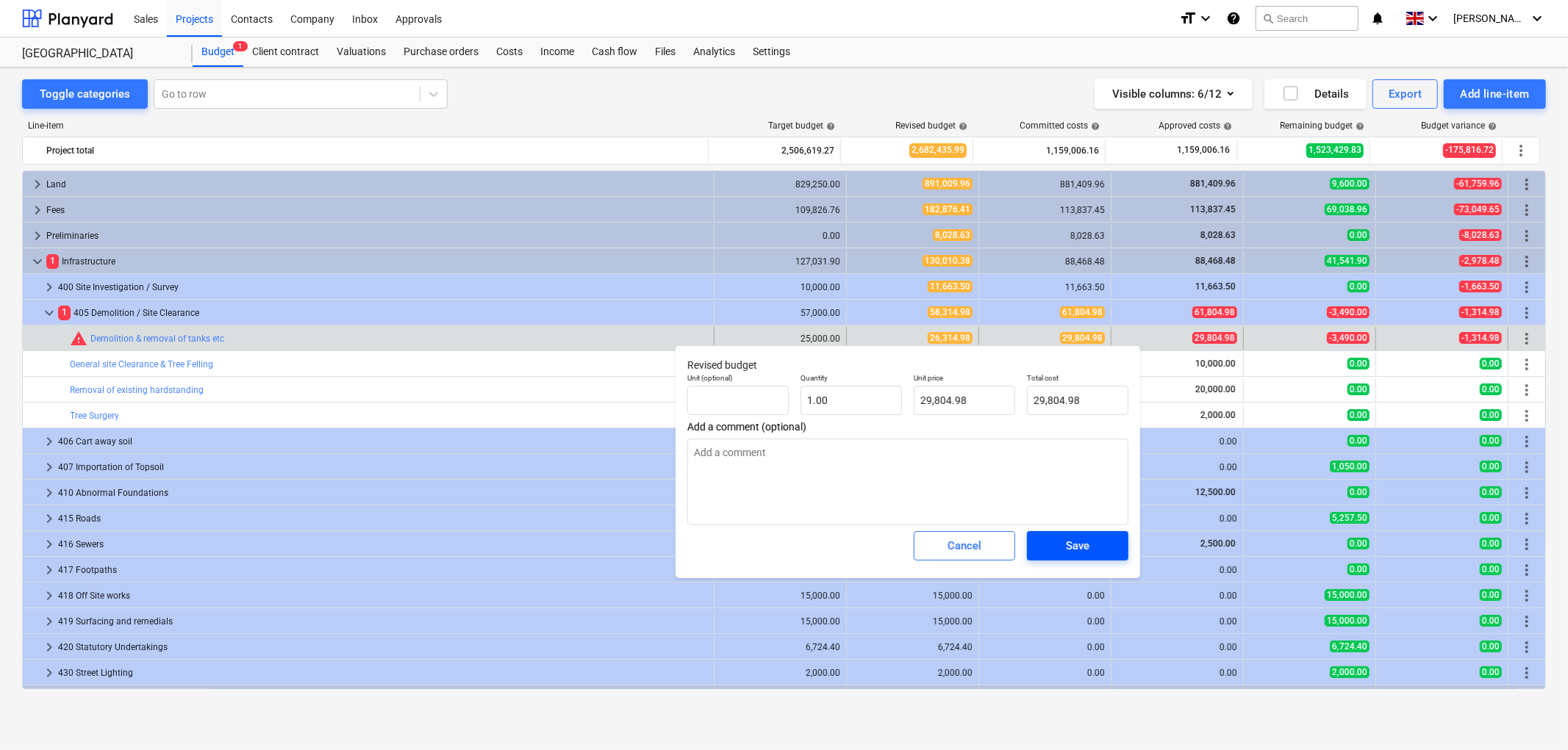
click at [1070, 546] on div "Save" at bounding box center [1077, 546] width 24 height 19
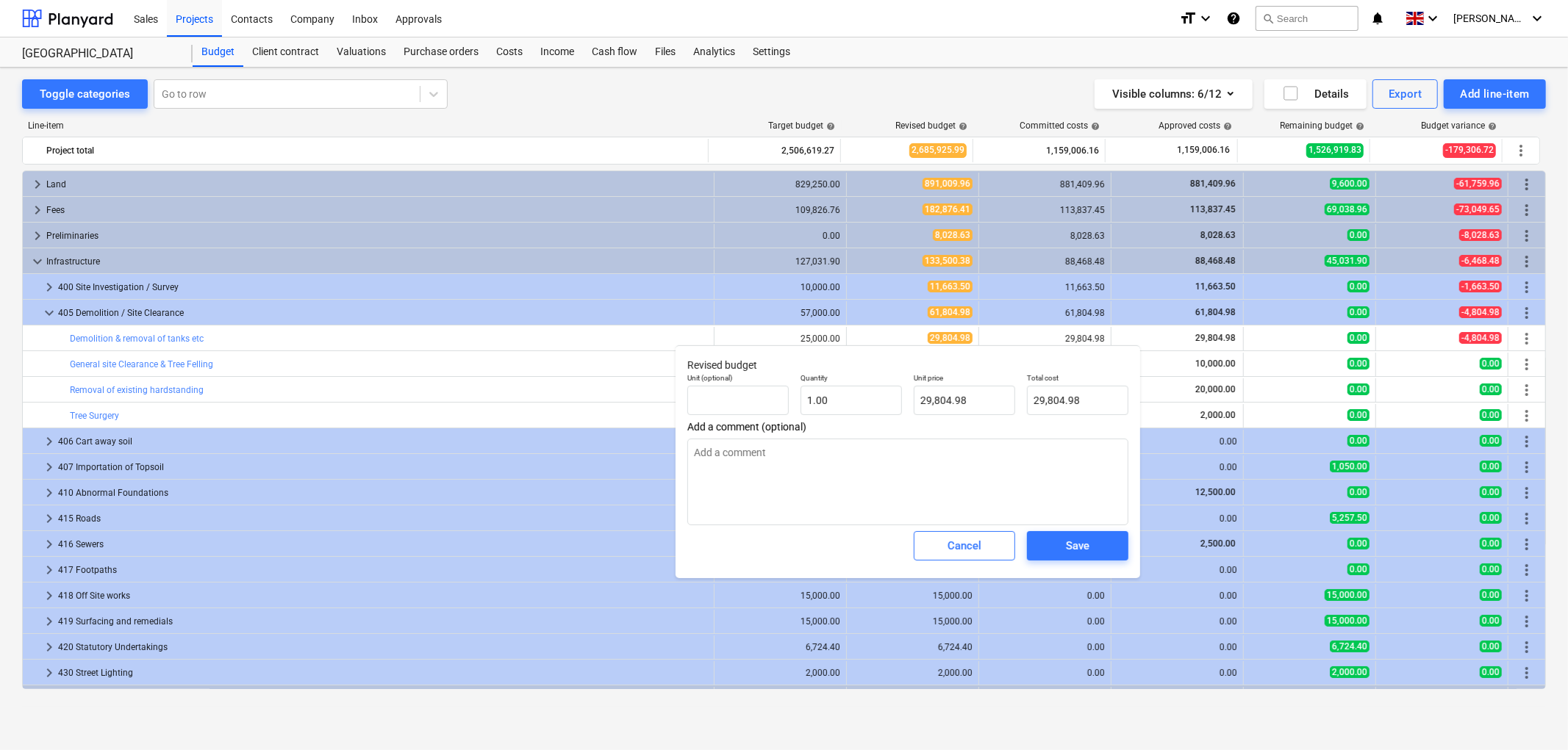
type textarea "x"
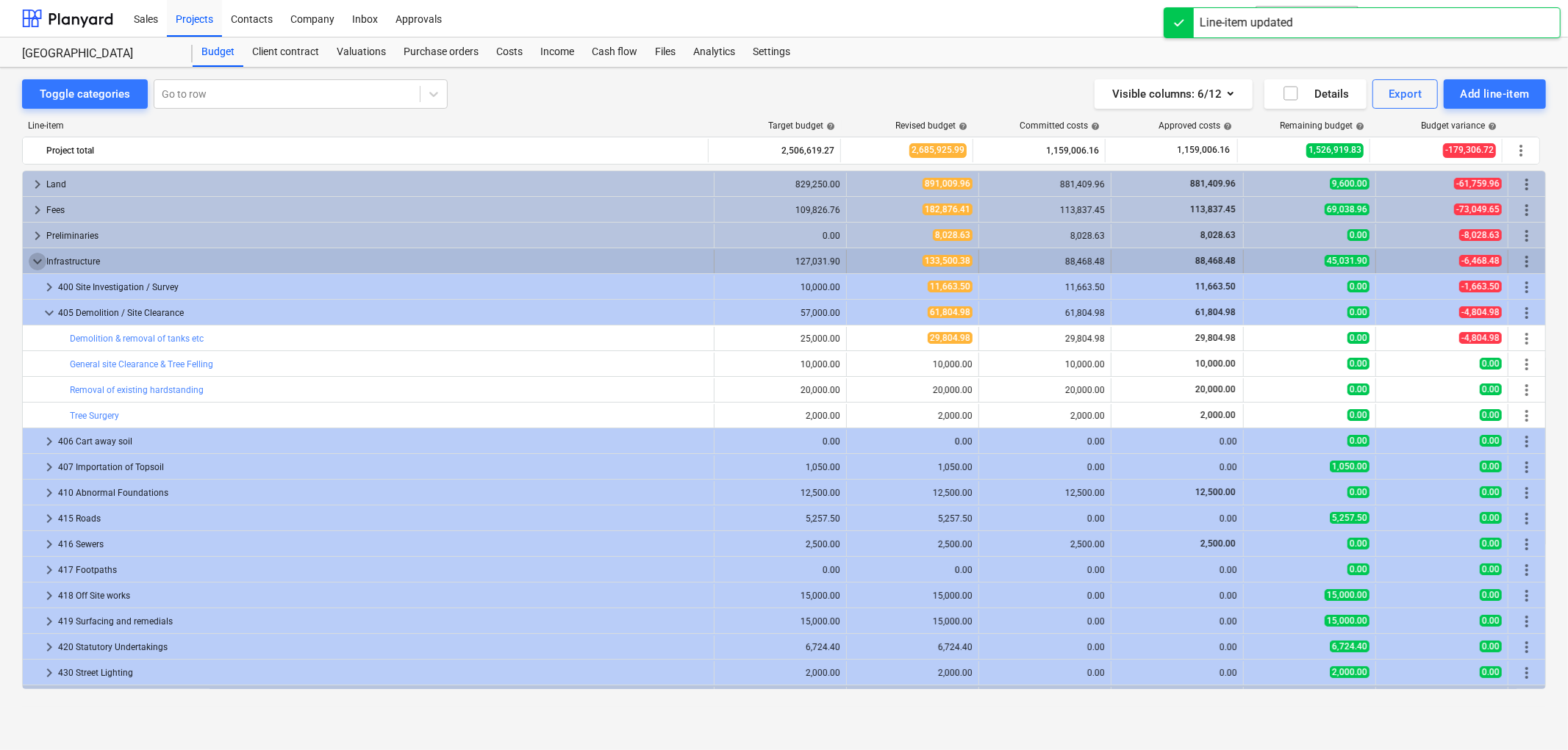
click at [37, 261] on span "keyboard_arrow_down" at bounding box center [37, 261] width 17 height 17
